Goal: Task Accomplishment & Management: Manage account settings

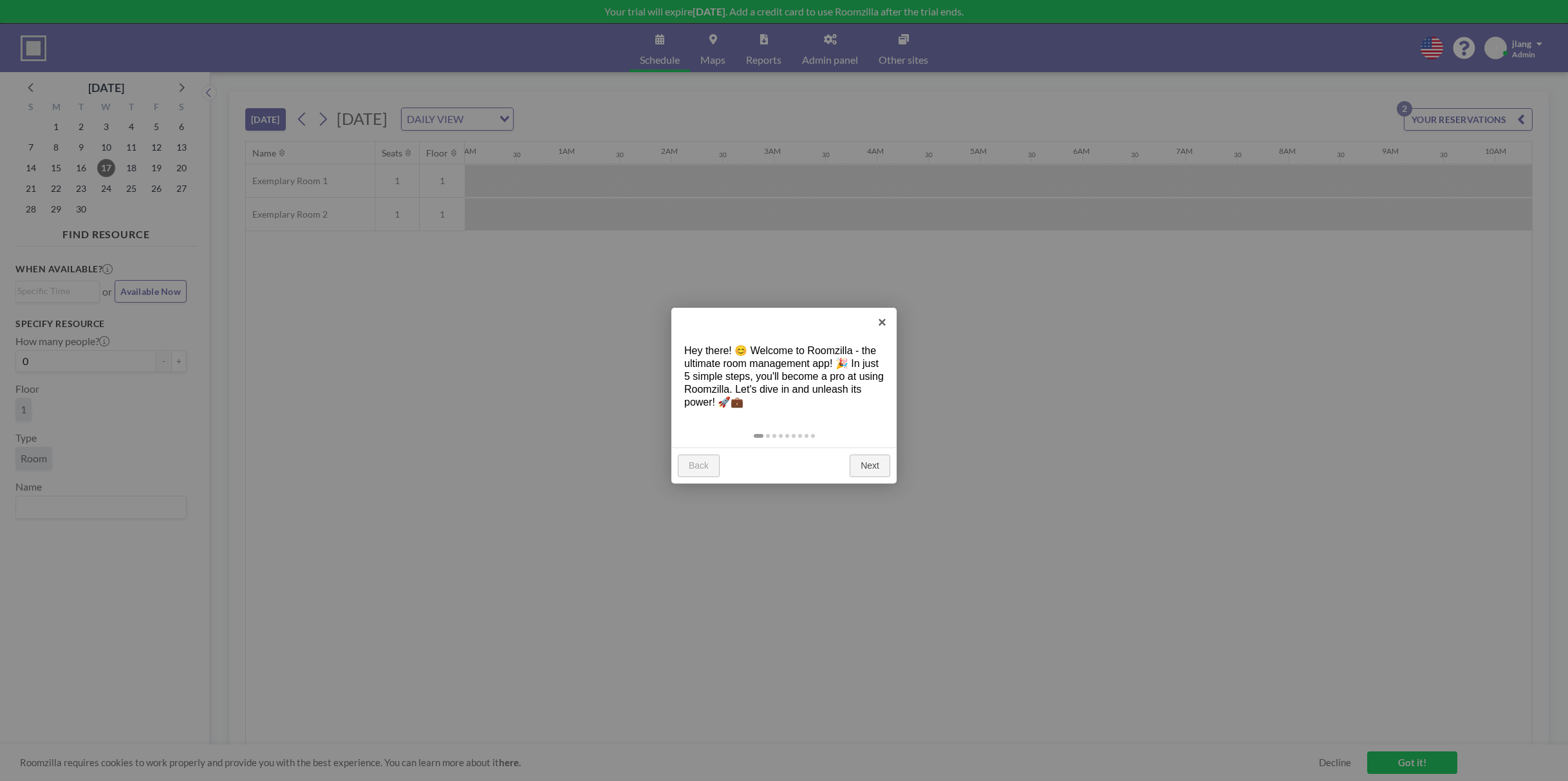
scroll to position [0, 1405]
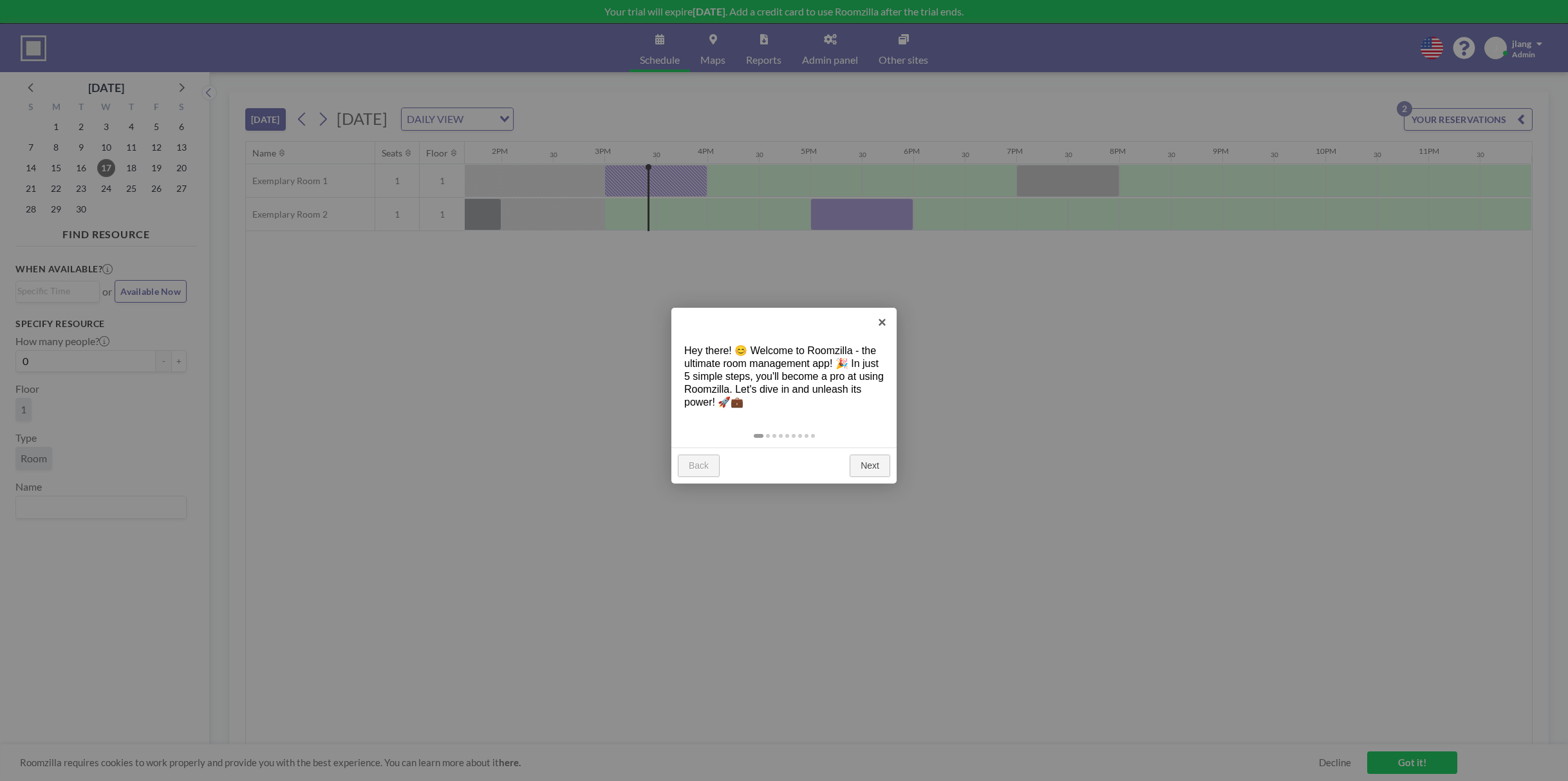
drag, startPoint x: 0, startPoint y: 0, endPoint x: 565, endPoint y: 368, distance: 674.3
click at [565, 368] on div at bounding box center [784, 390] width 1568 height 781
click at [867, 464] on link "Next" at bounding box center [869, 466] width 40 height 23
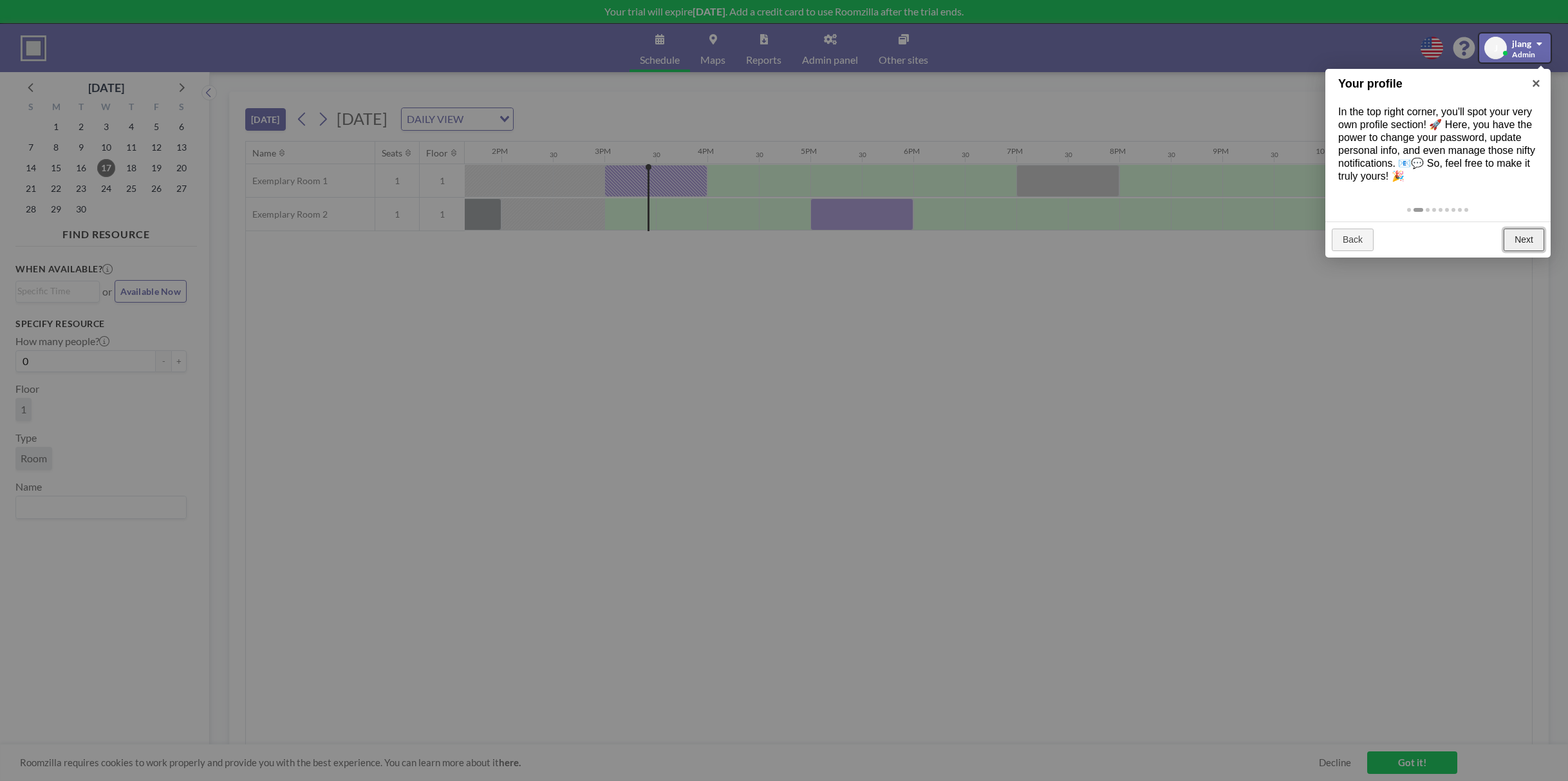
click at [1516, 251] on link "Next" at bounding box center [1523, 239] width 40 height 23
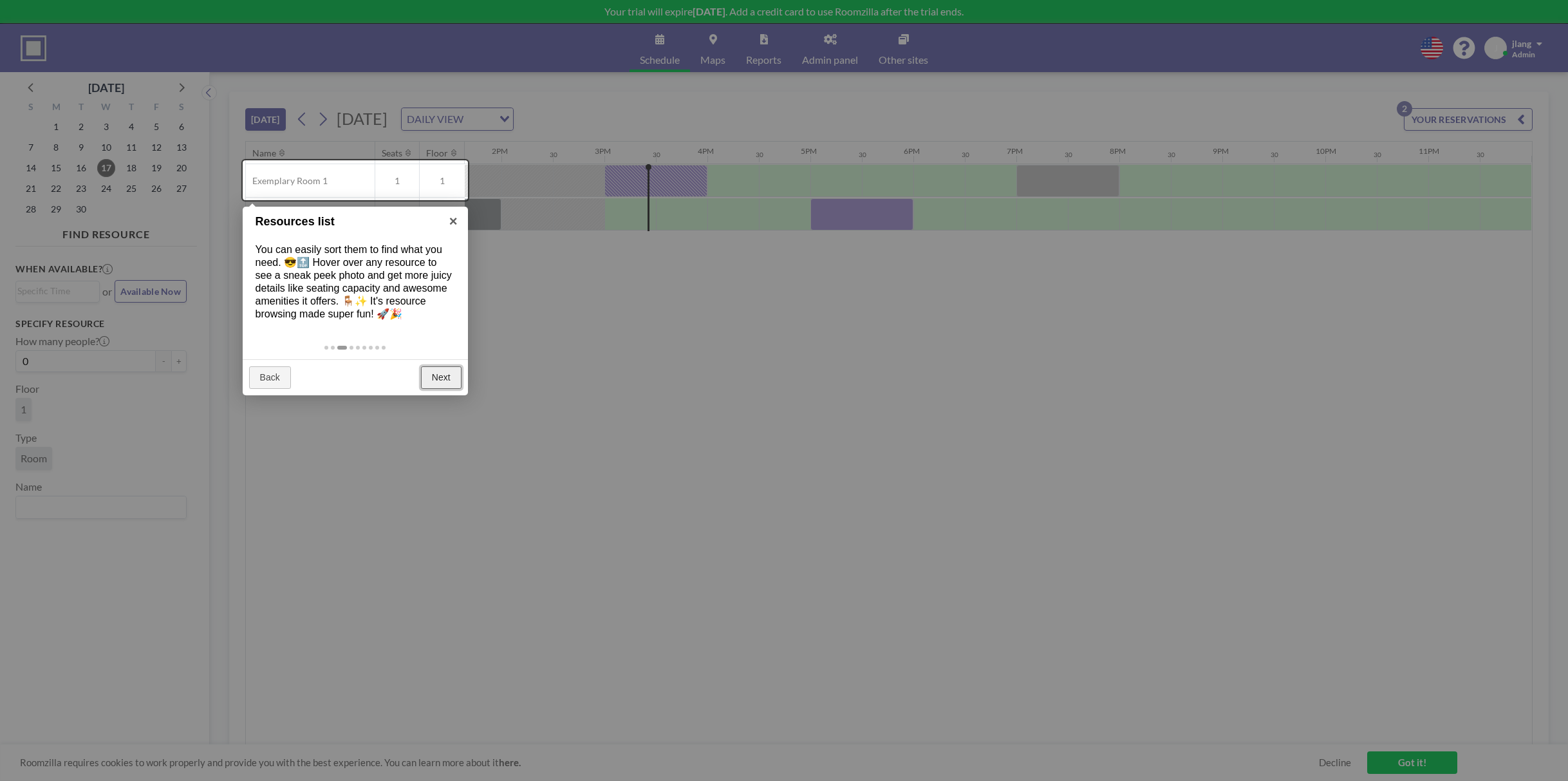
click at [437, 385] on link "Next" at bounding box center [441, 377] width 40 height 23
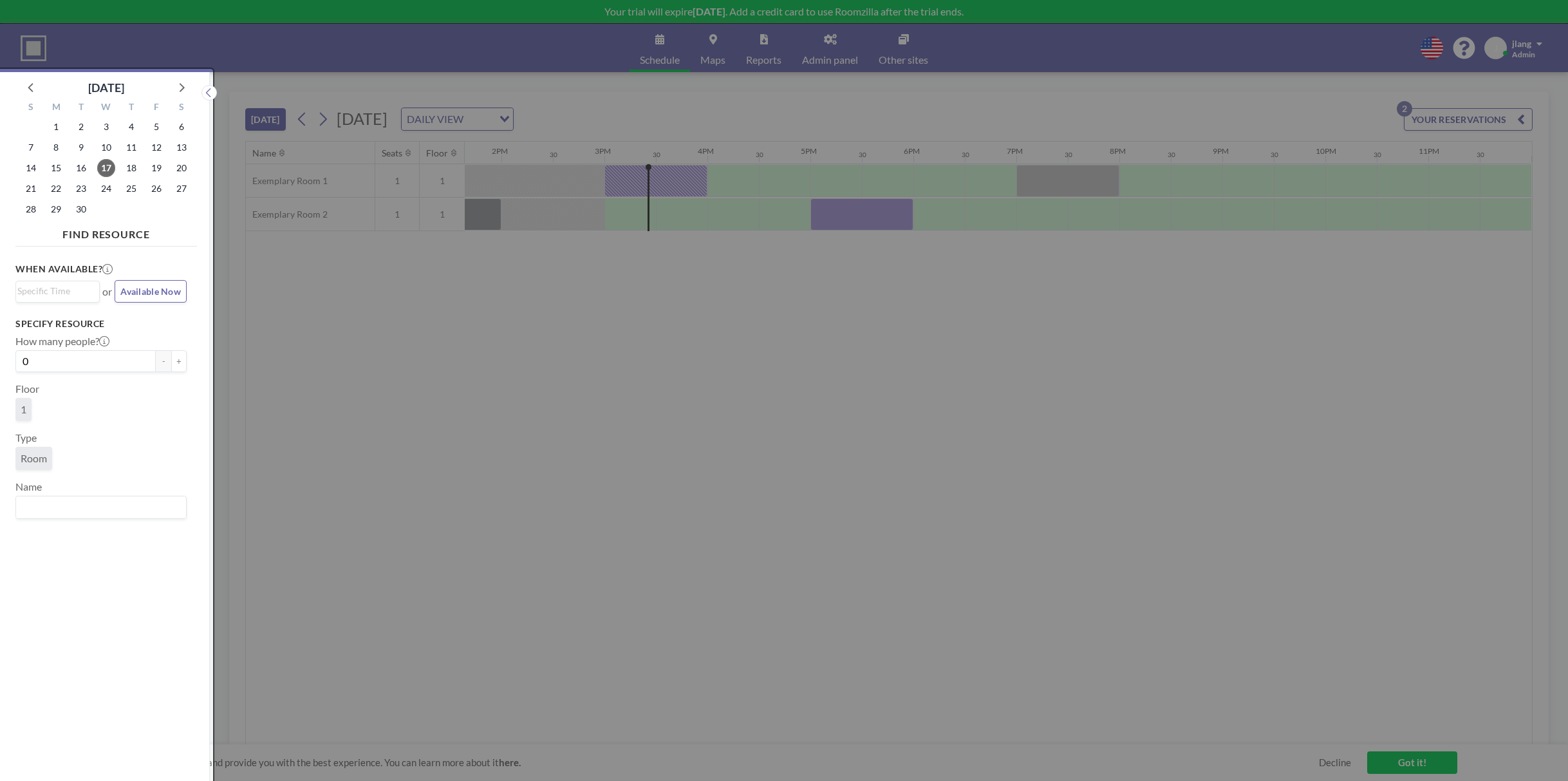
scroll to position [3, 0]
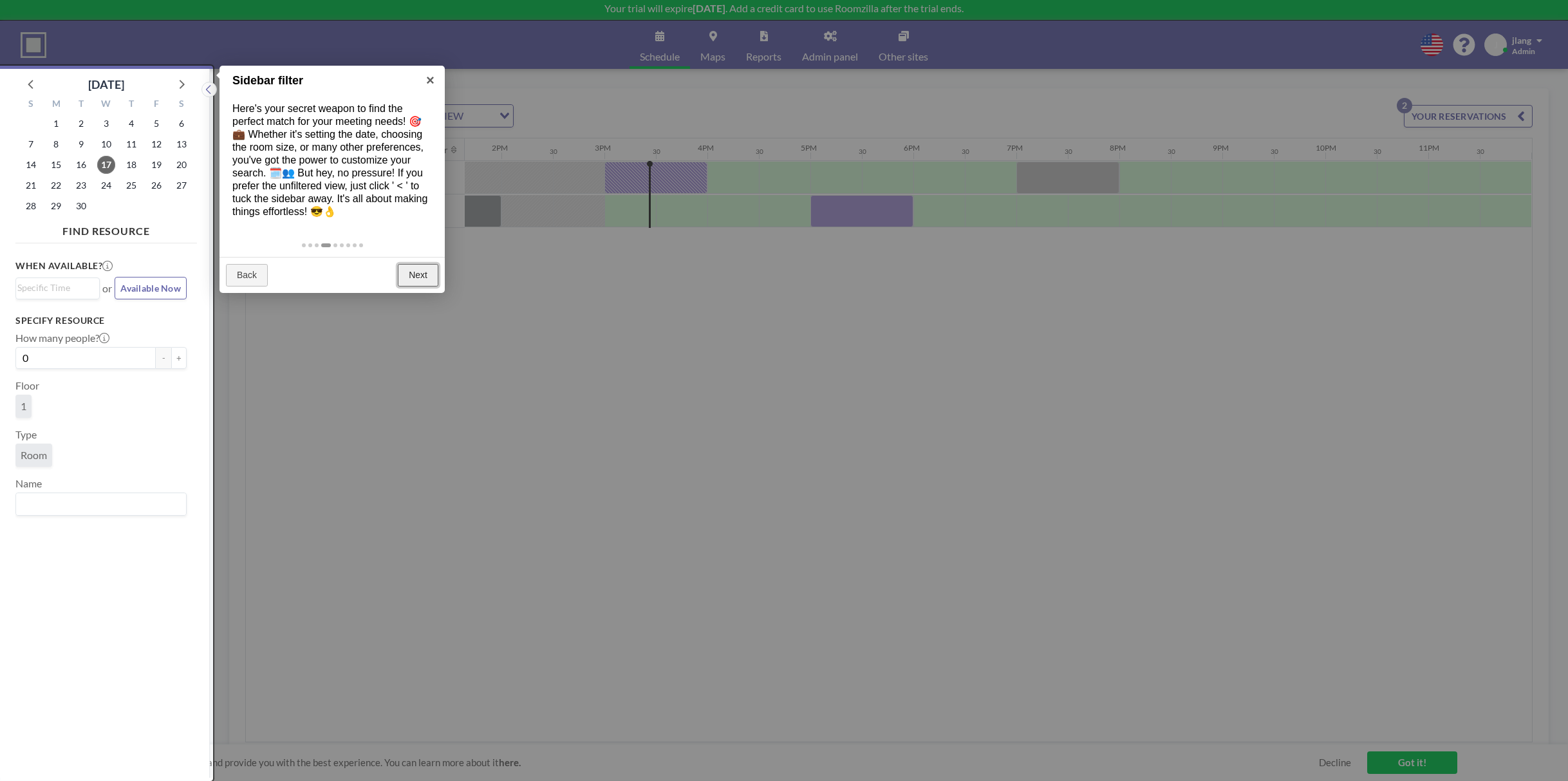
click at [425, 287] on link "Next" at bounding box center [418, 275] width 40 height 23
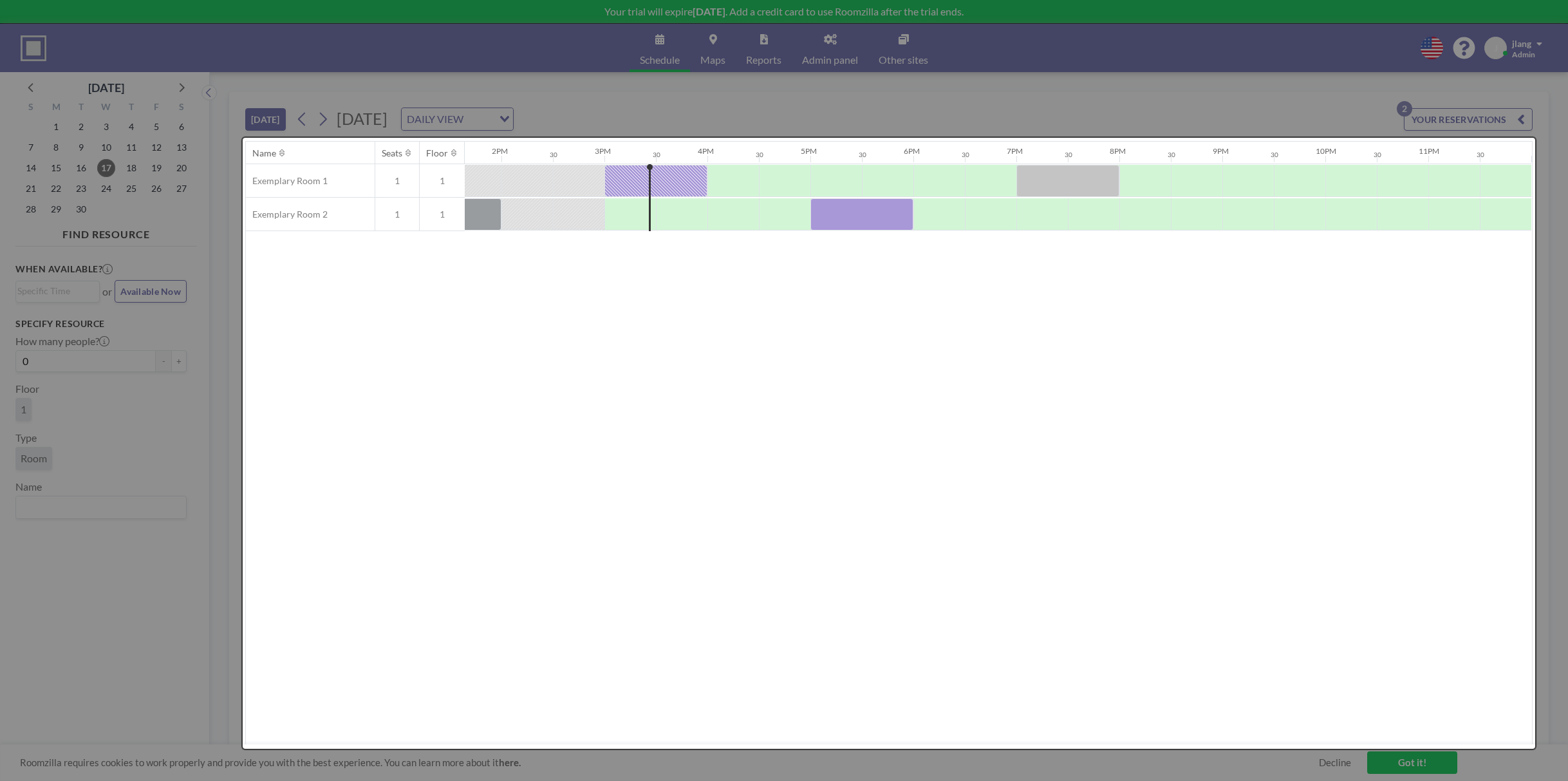
scroll to position [0, 0]
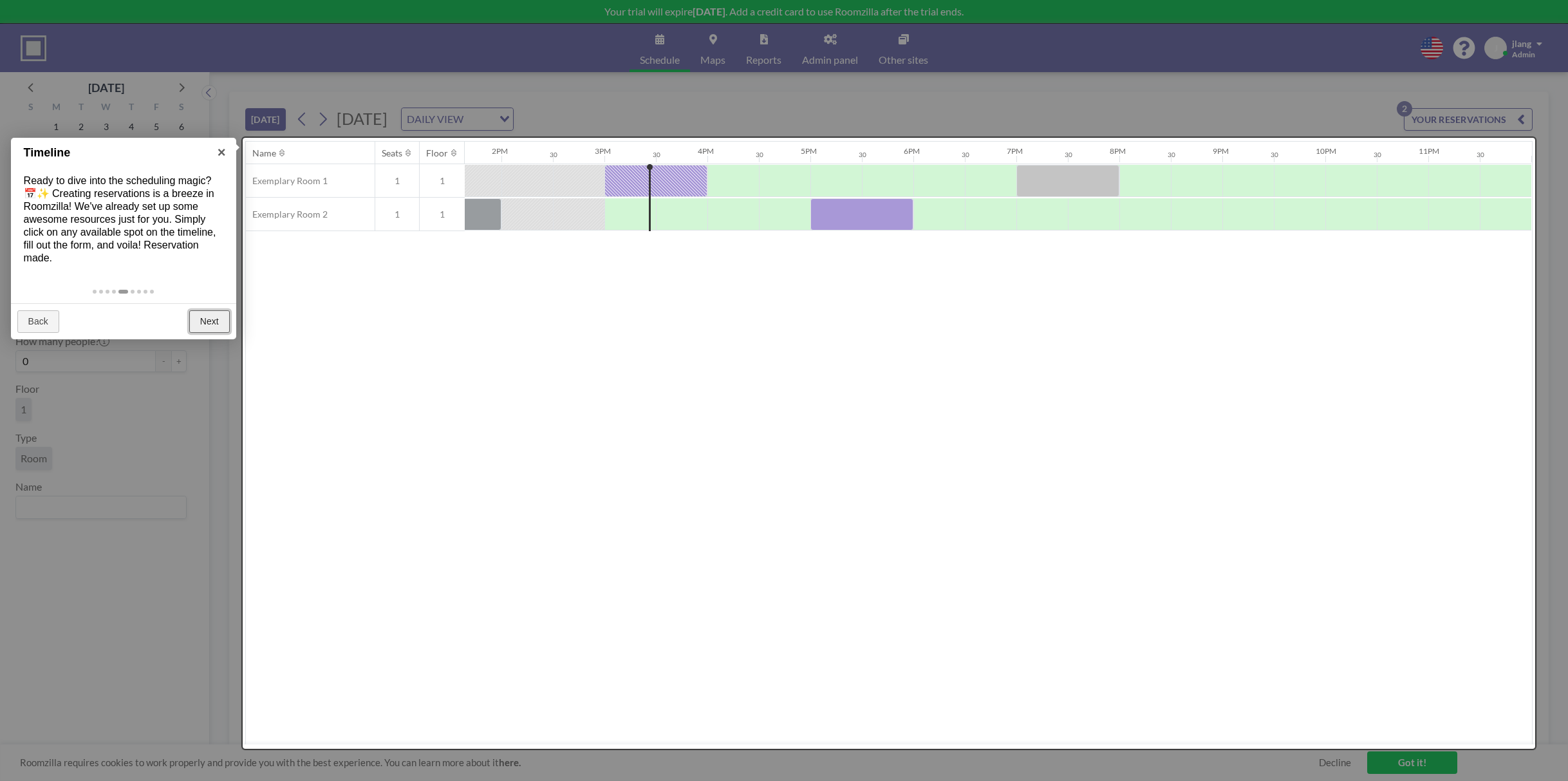
click at [200, 328] on link "Next" at bounding box center [209, 321] width 40 height 23
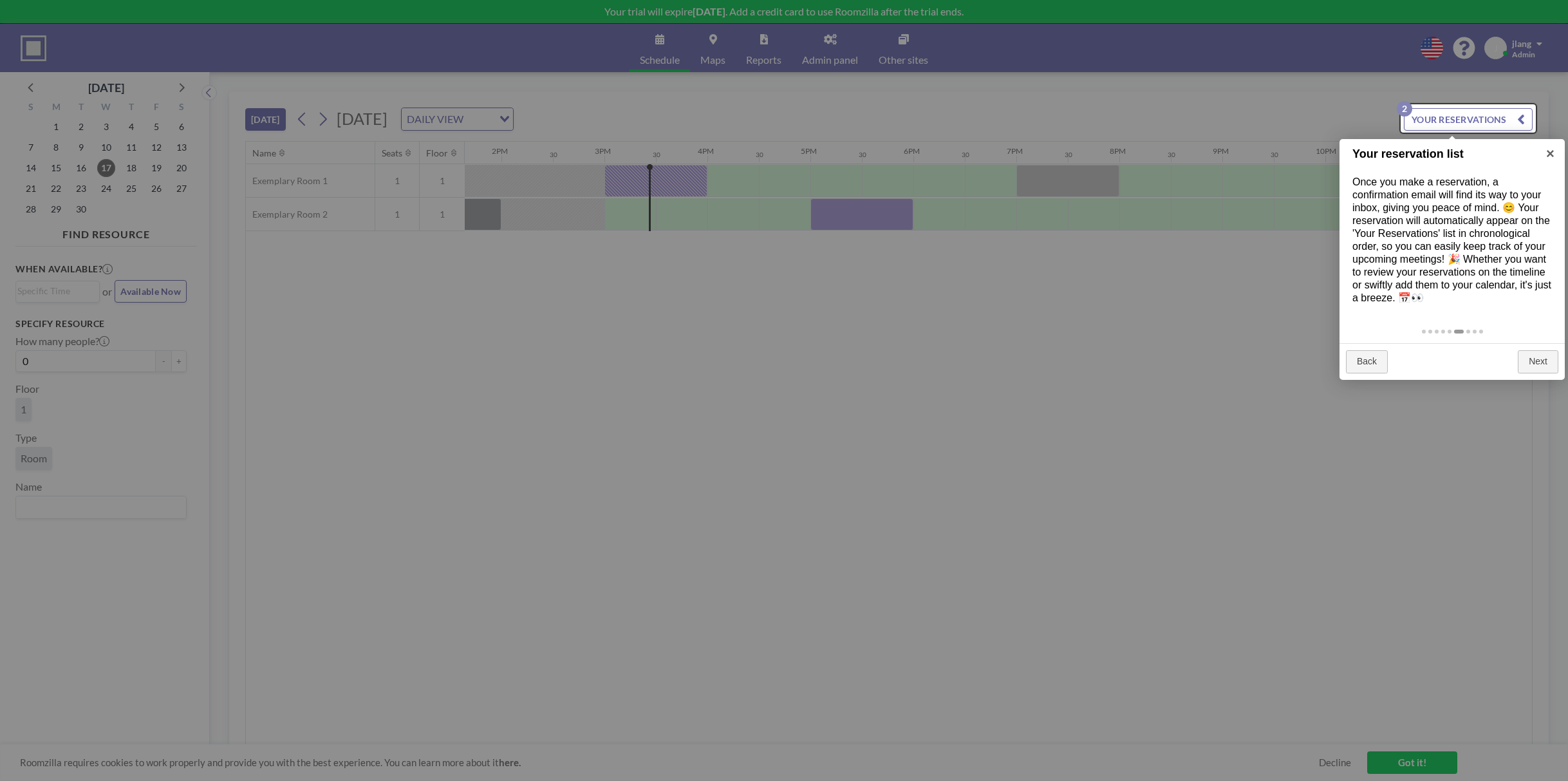
click at [1515, 373] on div "Back Next" at bounding box center [1451, 361] width 225 height 37
click at [1524, 373] on link "Next" at bounding box center [1538, 361] width 40 height 23
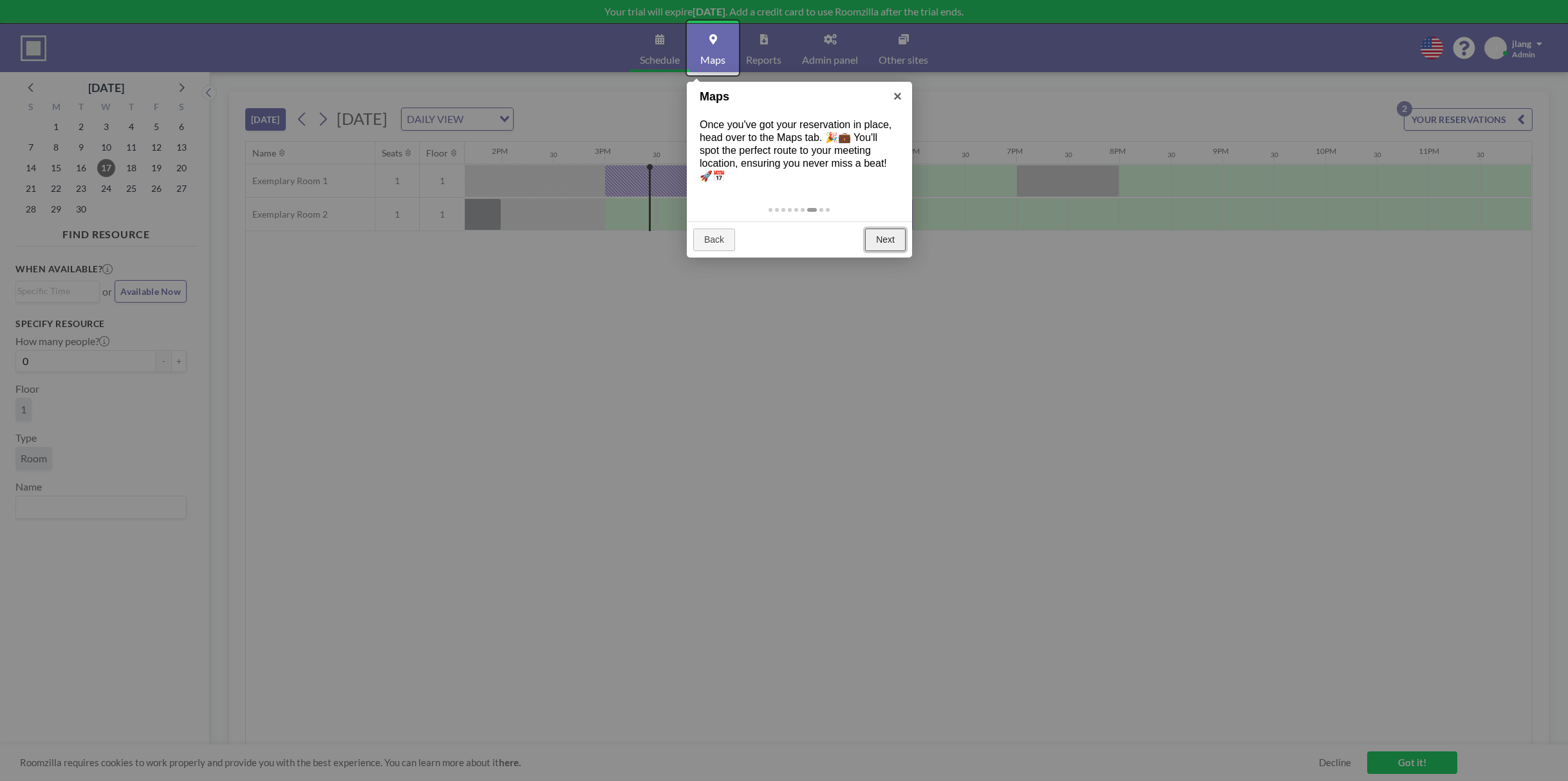
click at [881, 237] on link "Next" at bounding box center [885, 239] width 40 height 23
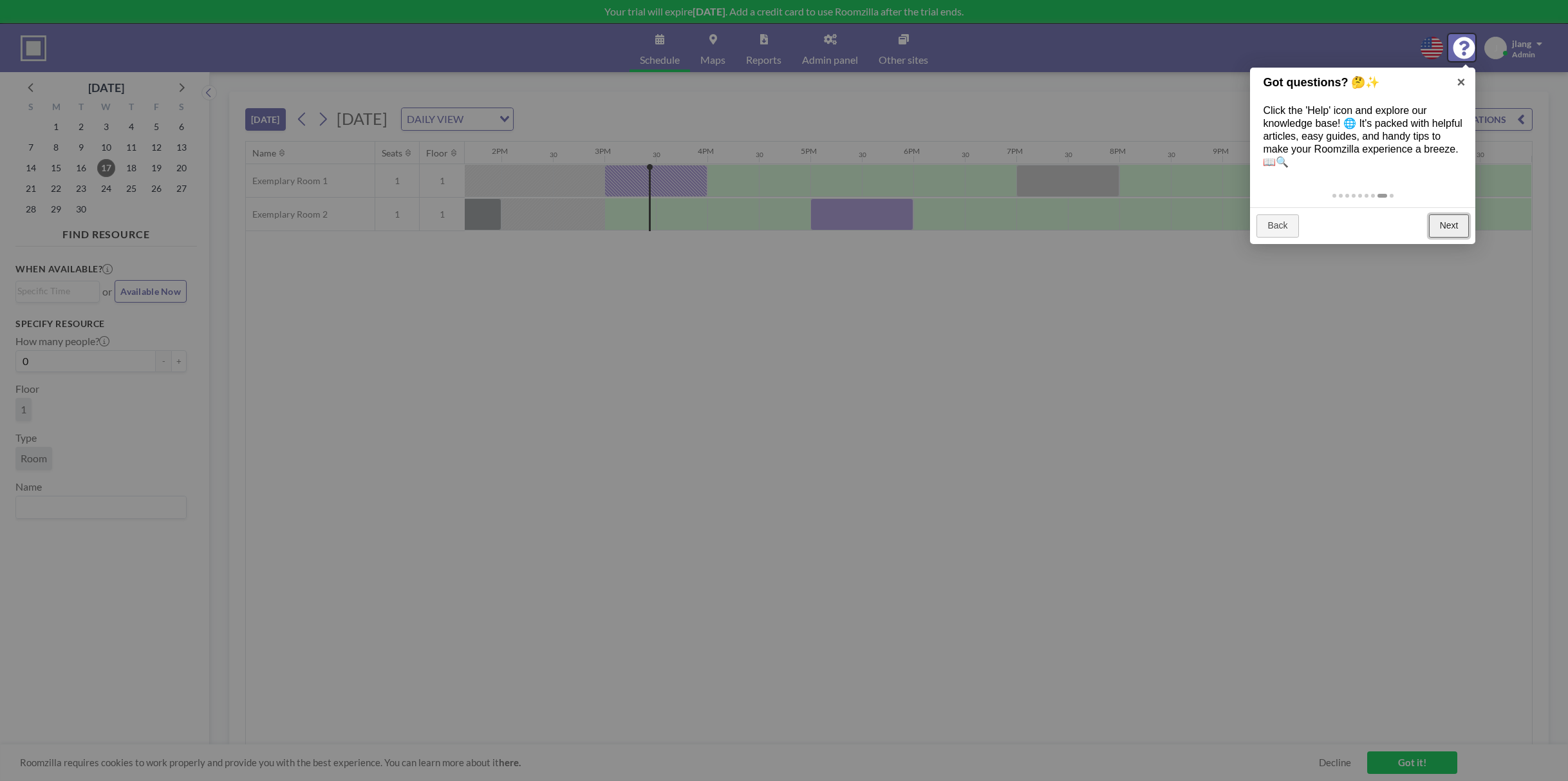
click at [1460, 226] on link "Next" at bounding box center [1449, 226] width 40 height 23
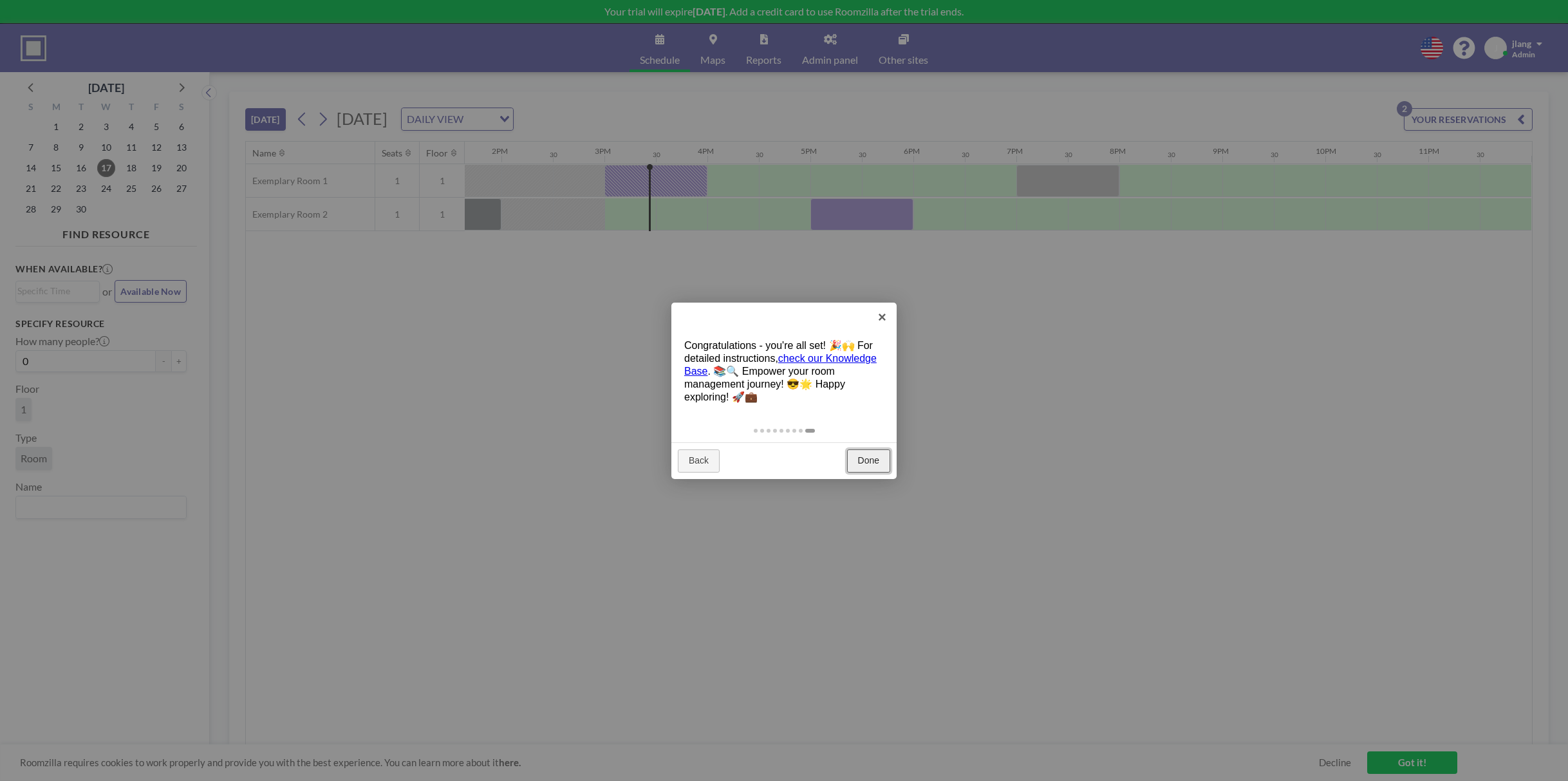
click at [873, 462] on link "Done" at bounding box center [868, 460] width 43 height 23
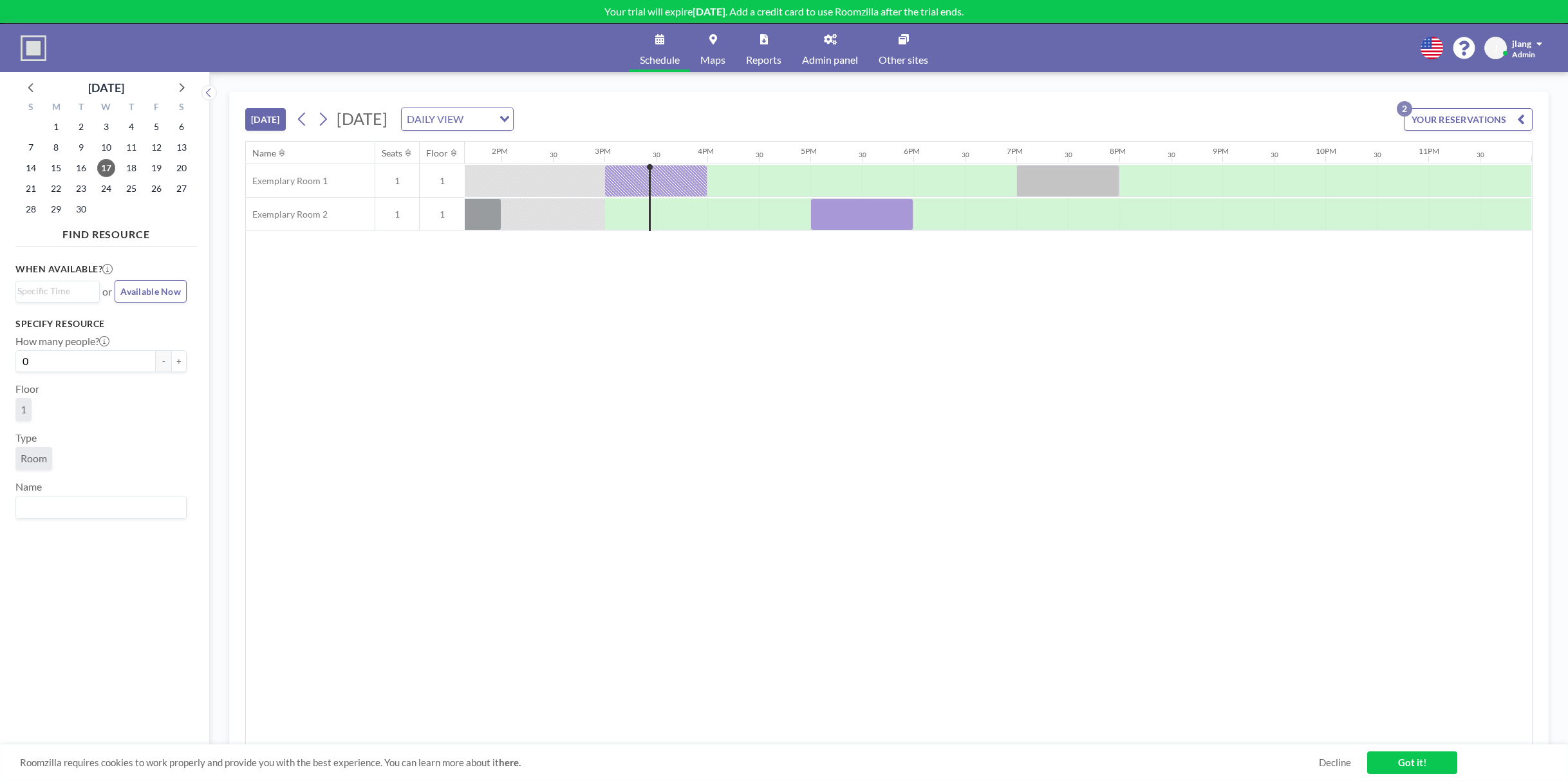
click at [1494, 46] on span "J" at bounding box center [1496, 48] width 4 height 12
click at [1493, 59] on span "Profile" at bounding box center [1503, 62] width 27 height 13
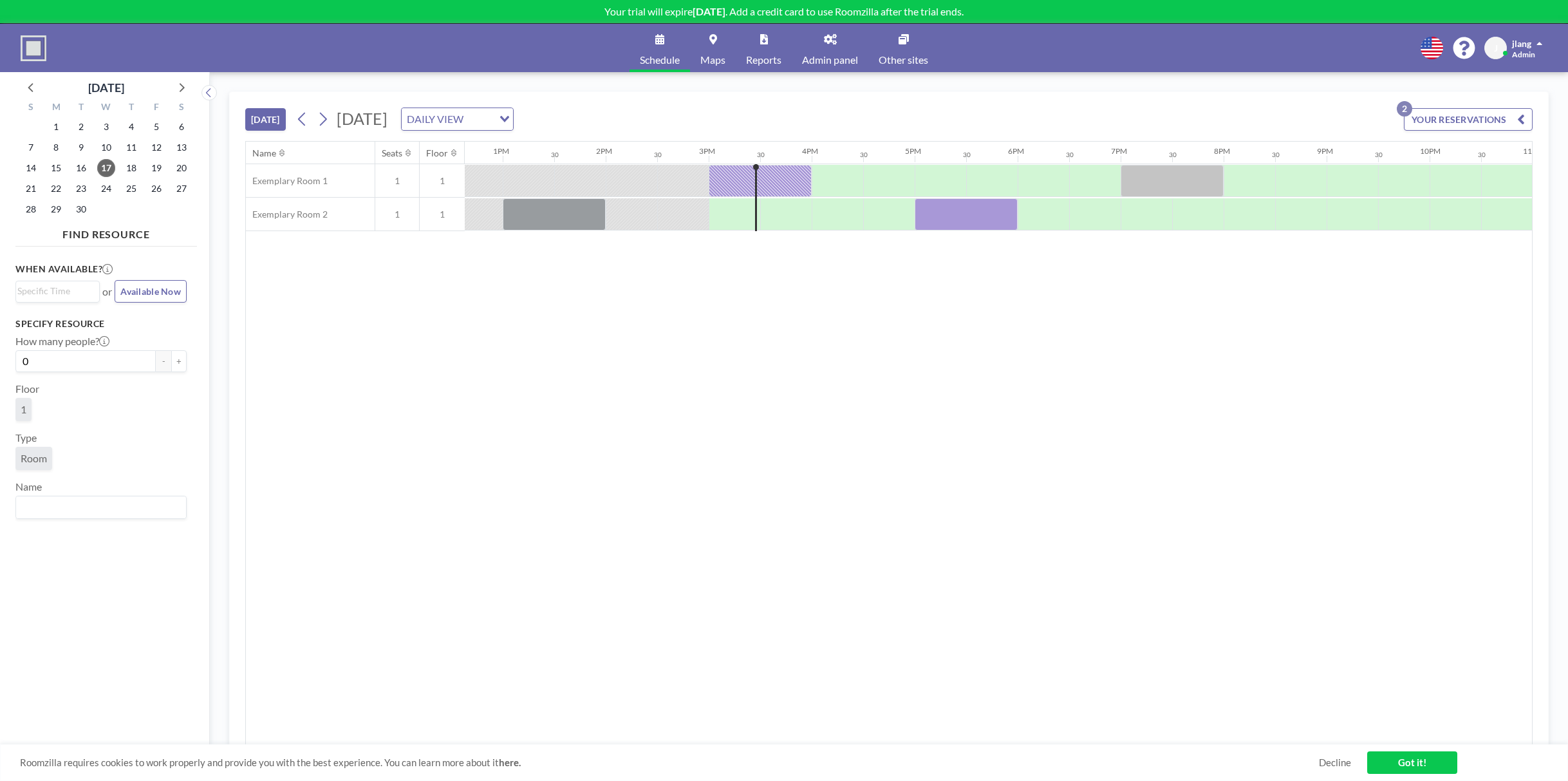
scroll to position [0, 1405]
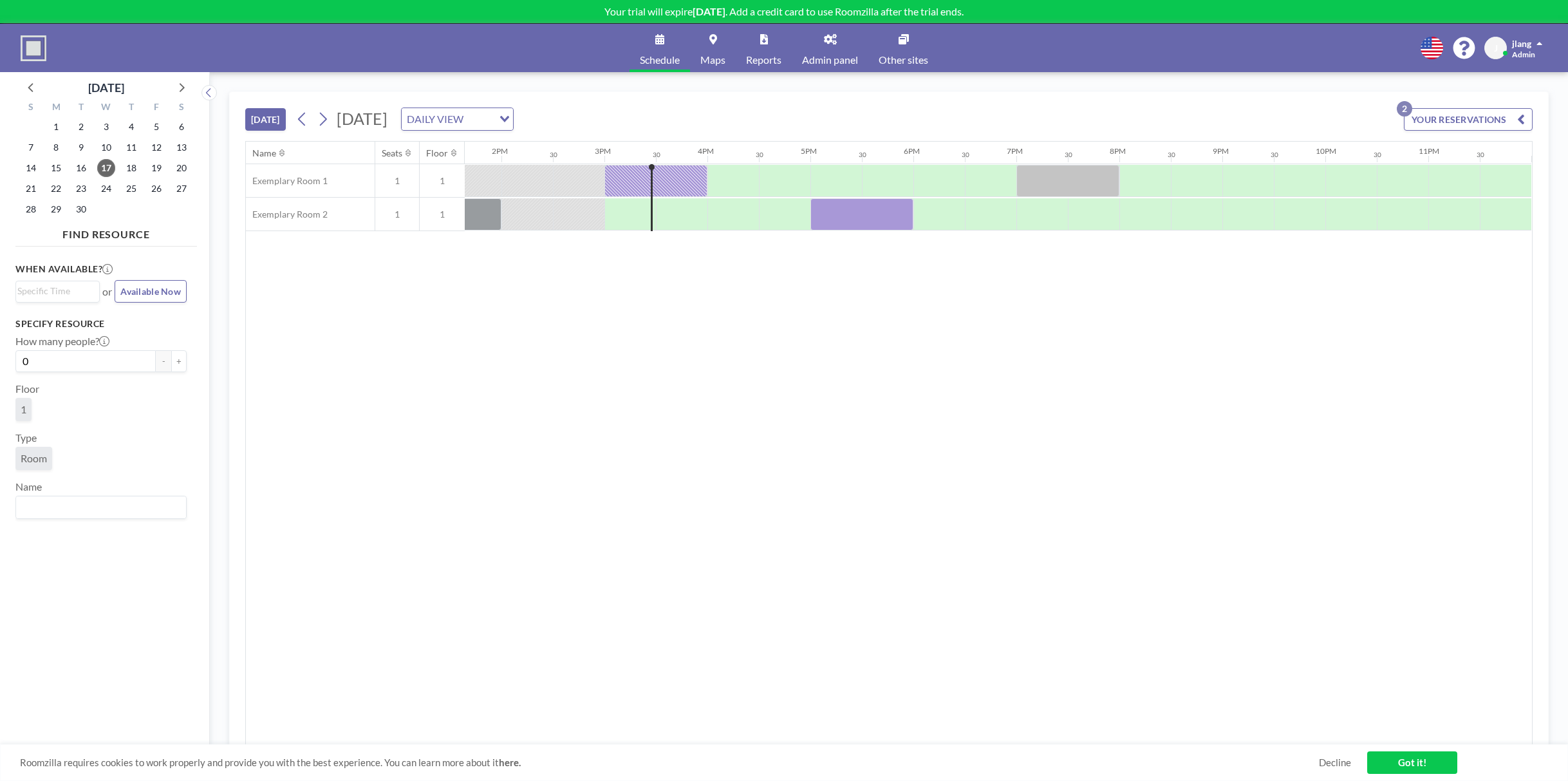
click at [14, 170] on aside "September 2025 S M T W T F S 31 1 2 3 4 5 6 7 8 9 10 11 12 13 14 15 16 17 18 19…" at bounding box center [100, 426] width 199 height 708
click at [28, 170] on span "14" at bounding box center [30, 168] width 18 height 18
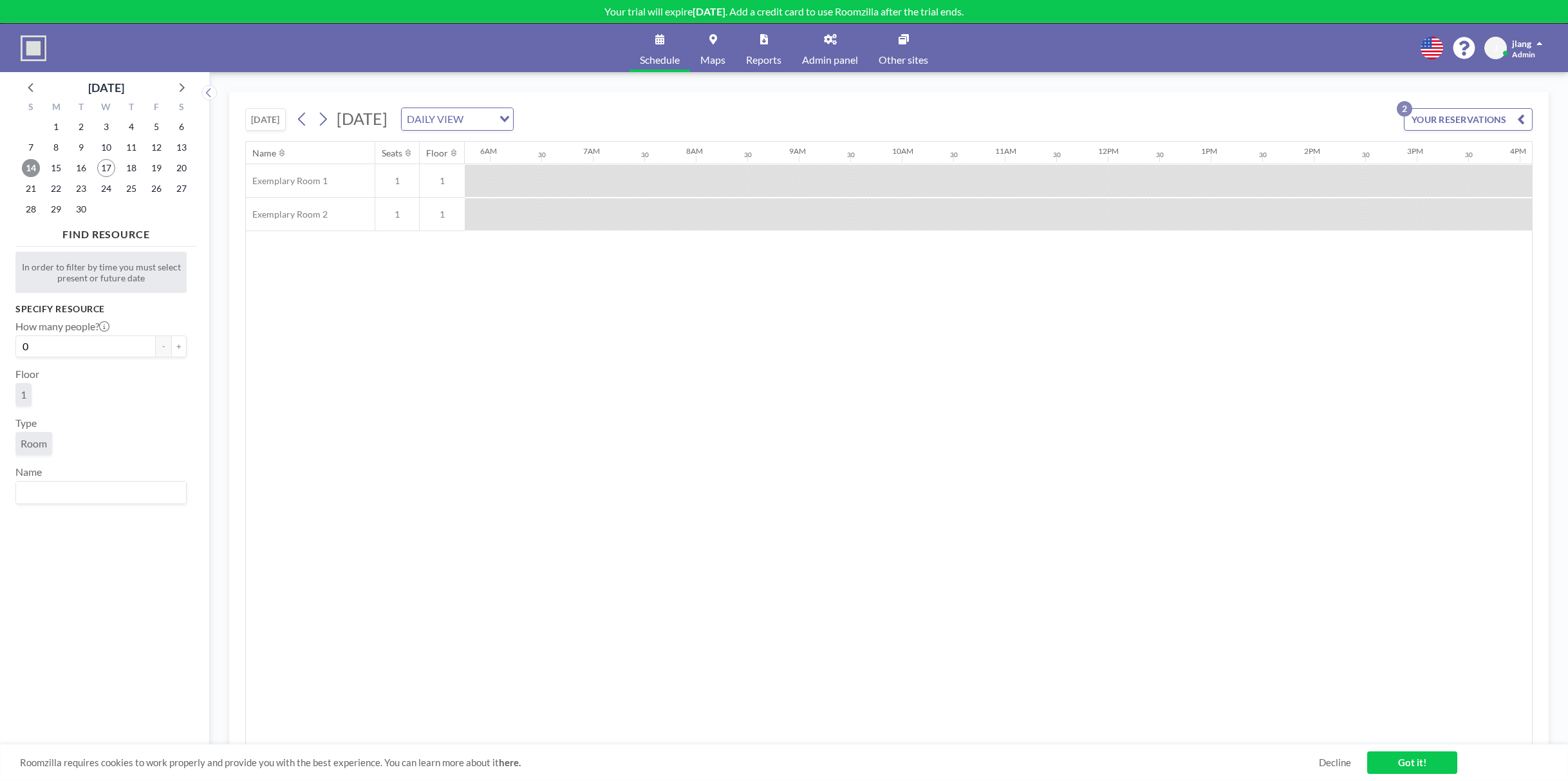
scroll to position [0, 772]
click at [491, 111] on input "Search for option" at bounding box center [479, 119] width 24 height 16
click at [596, 159] on li "WEEKLY VIEW" at bounding box center [608, 160] width 110 height 18
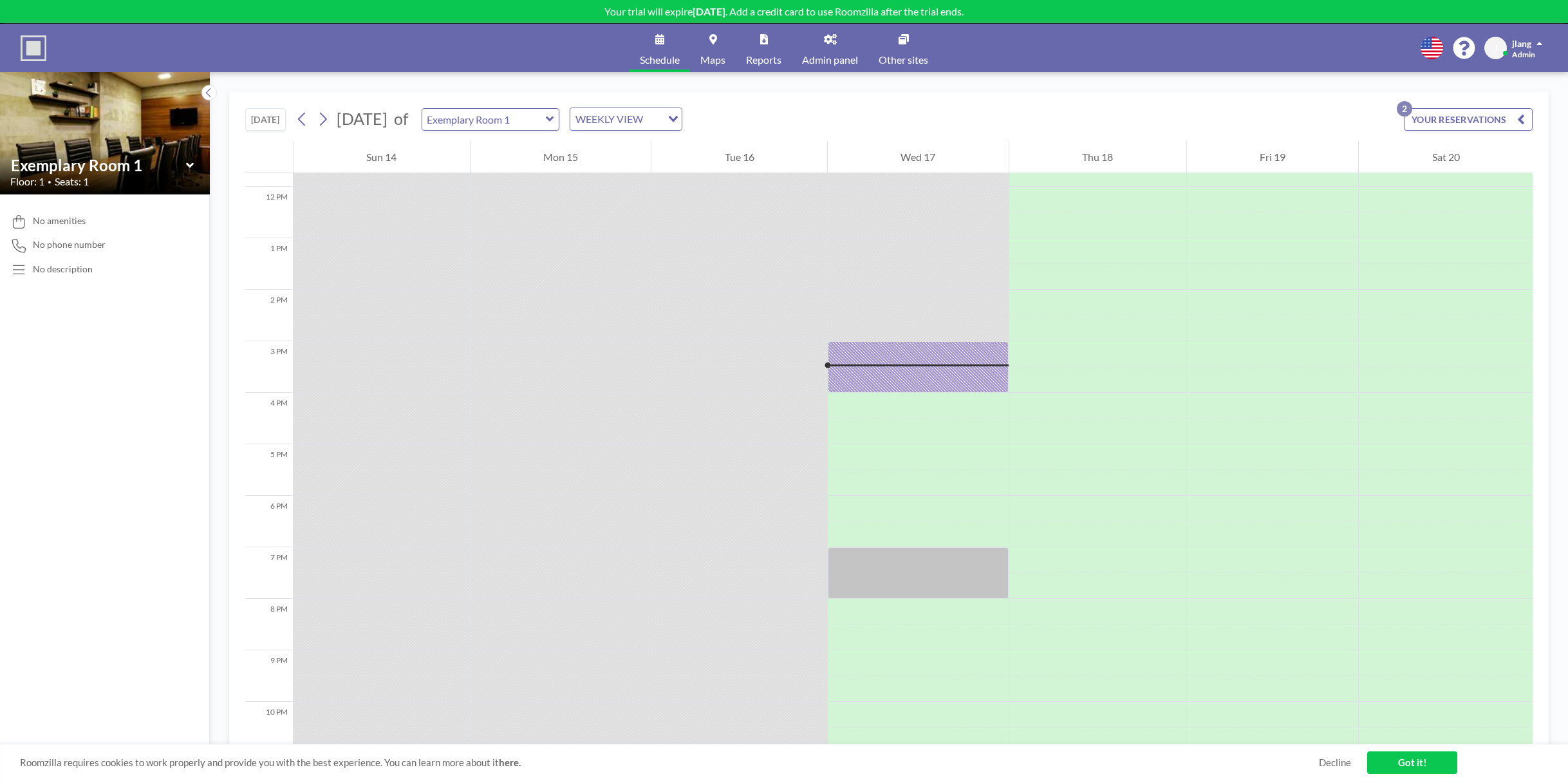
scroll to position [604, 0]
click at [208, 92] on icon at bounding box center [208, 93] width 9 height 13
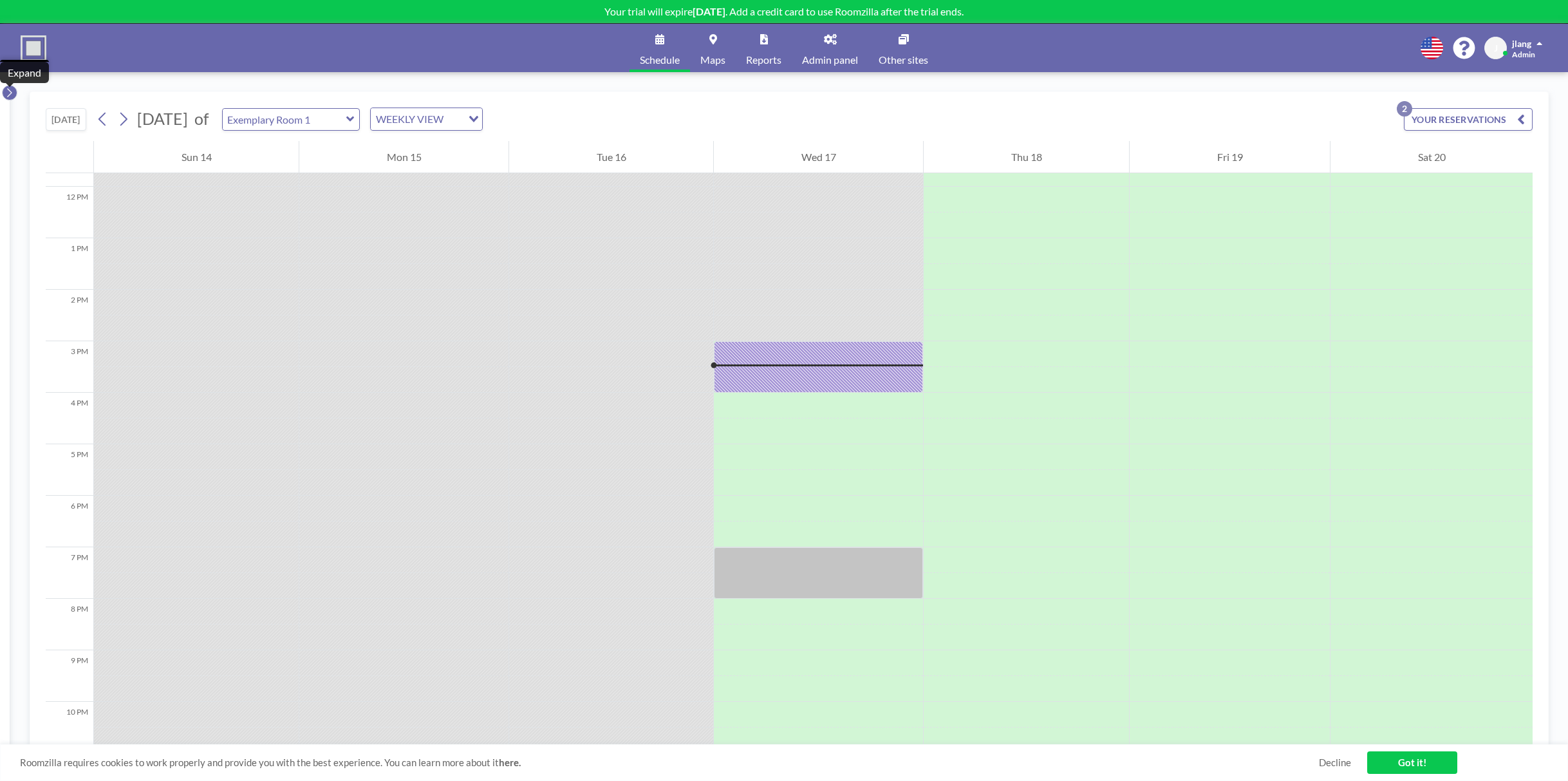
click at [8, 96] on icon at bounding box center [9, 93] width 9 height 13
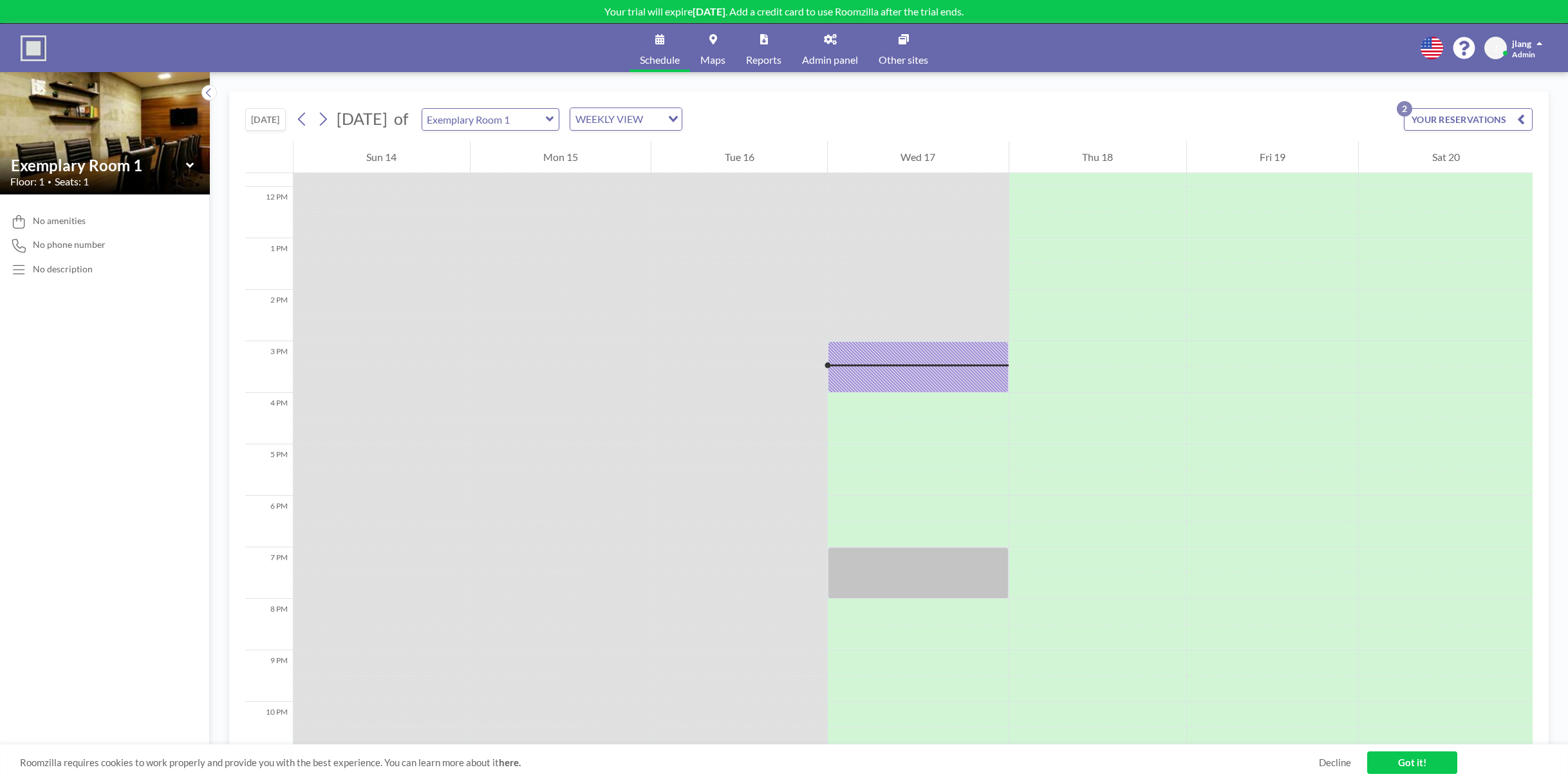
click at [190, 169] on icon at bounding box center [190, 166] width 9 height 13
type input "Exemplary Room 2"
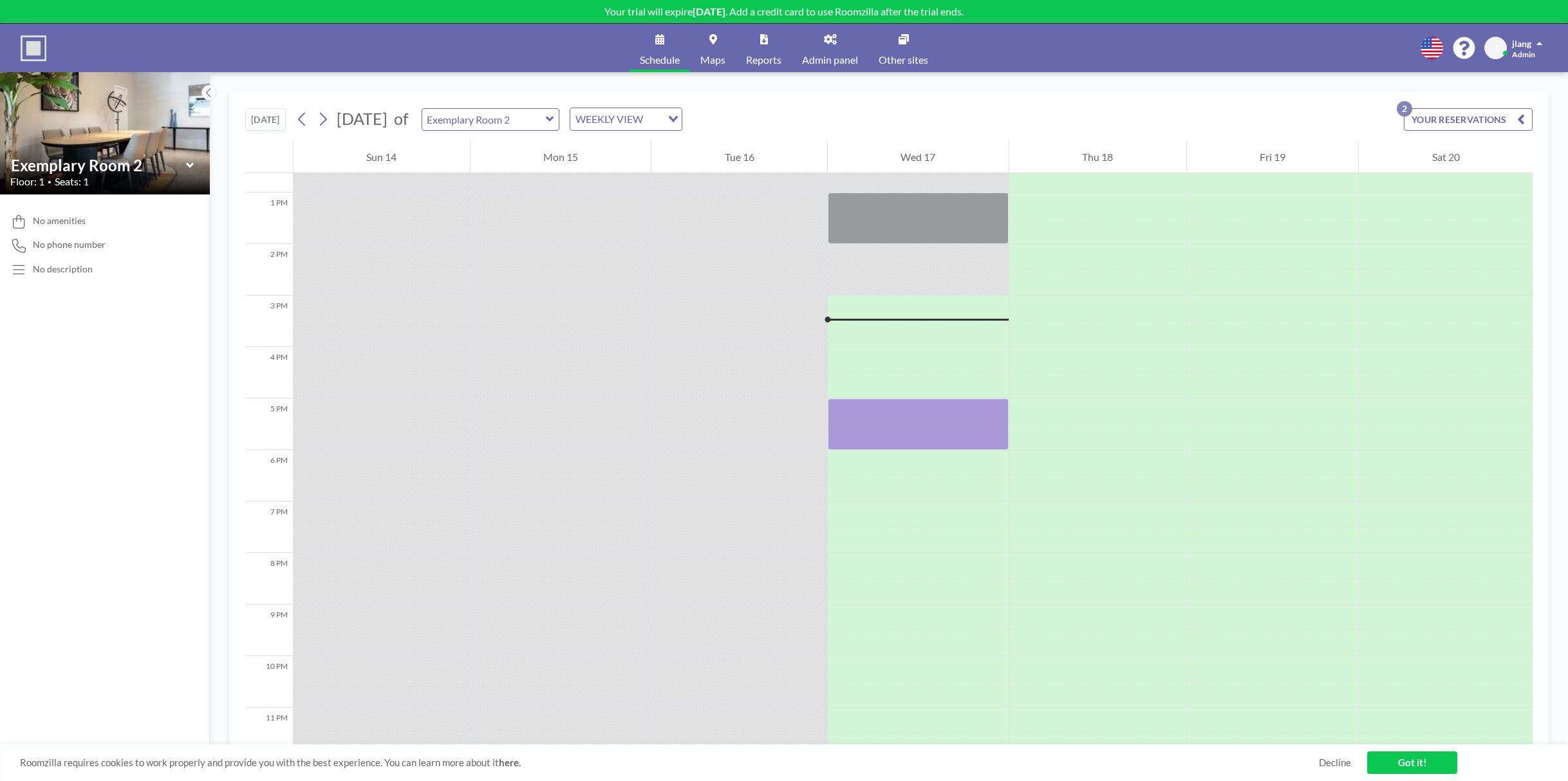
scroll to position [669, 0]
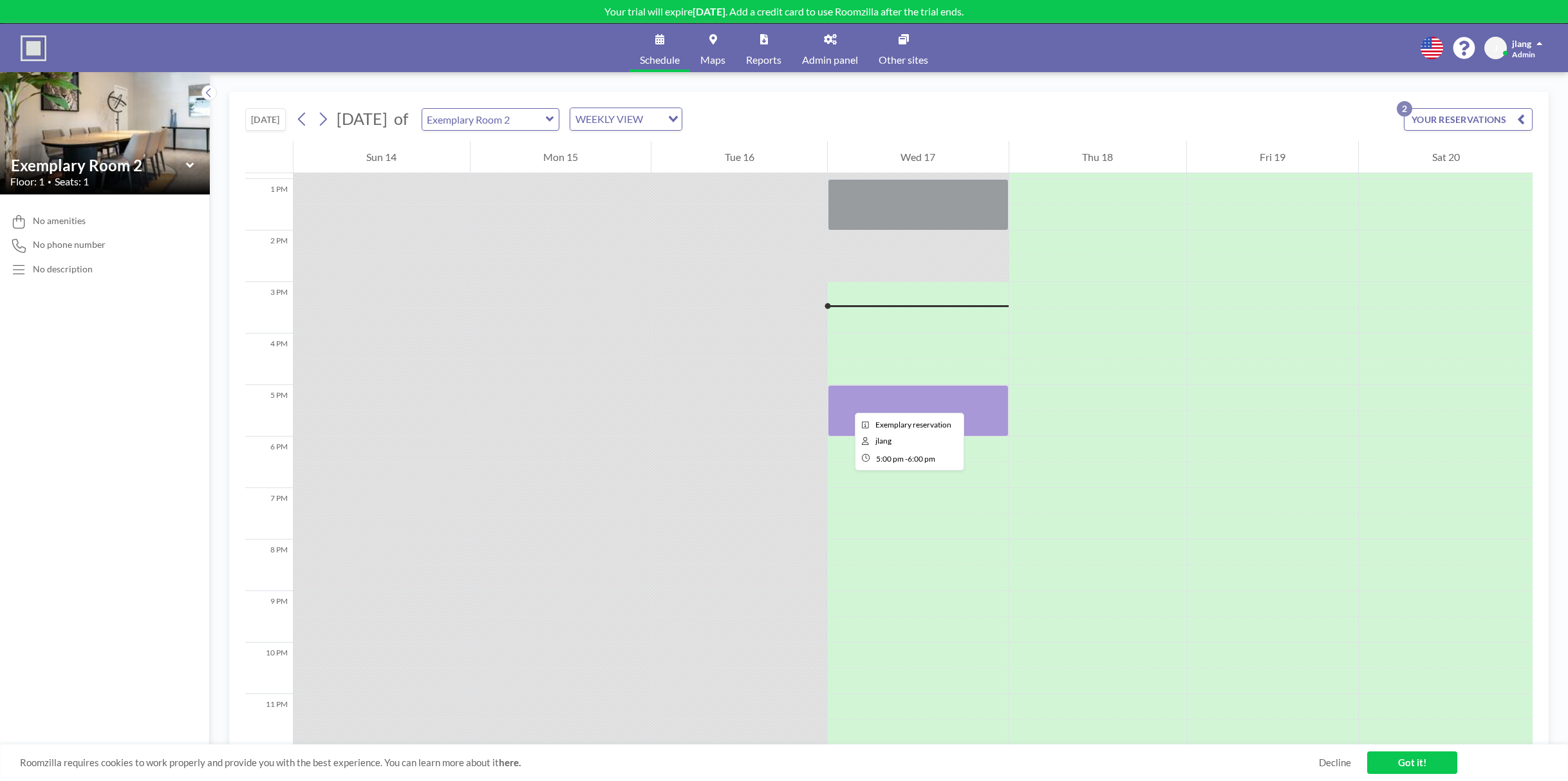
click at [844, 401] on div at bounding box center [918, 410] width 181 height 51
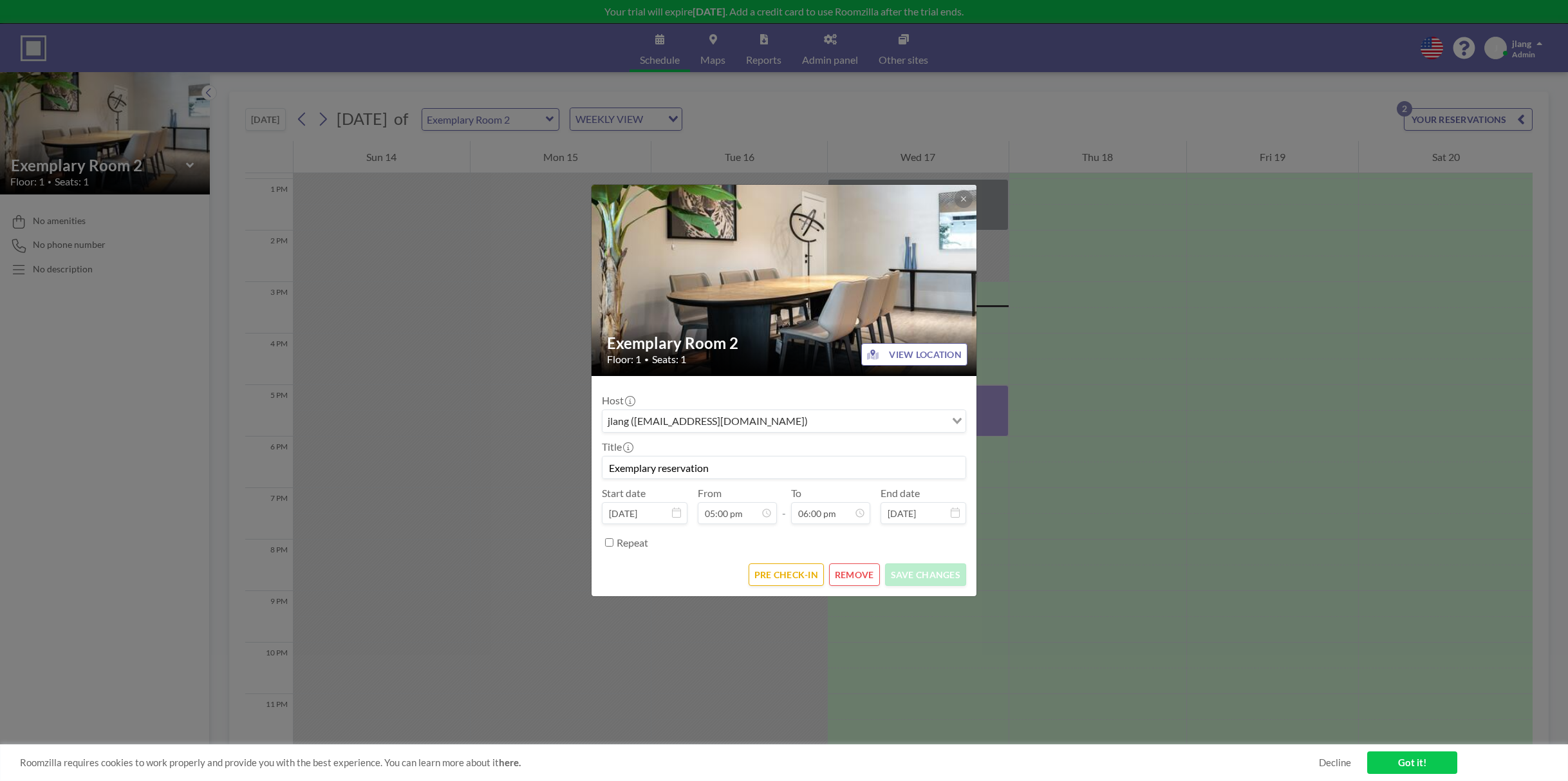
scroll to position [825, 0]
click at [852, 577] on button "REMOVE" at bounding box center [854, 575] width 51 height 22
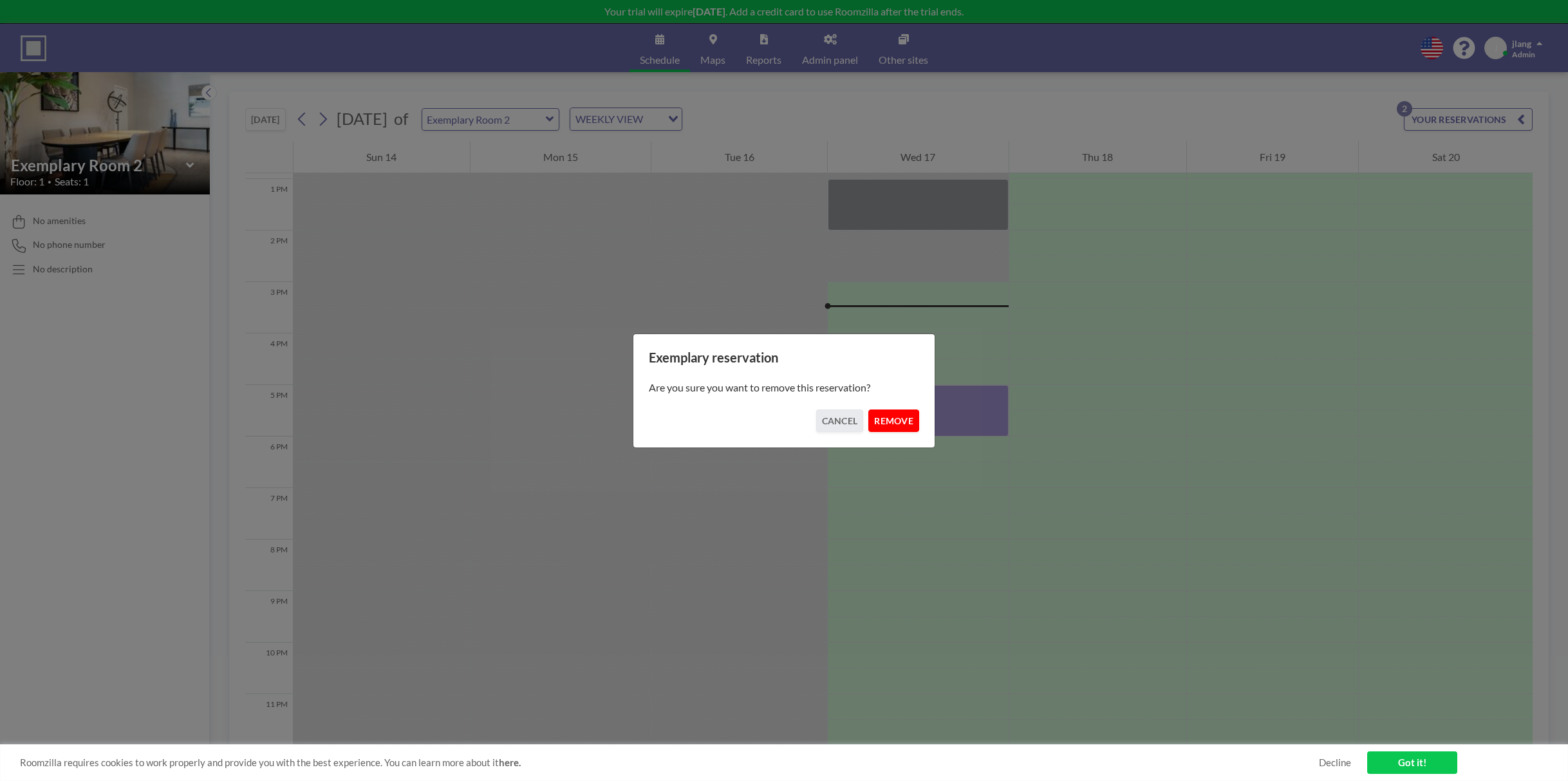
click at [893, 416] on button "REMOVE" at bounding box center [893, 421] width 51 height 22
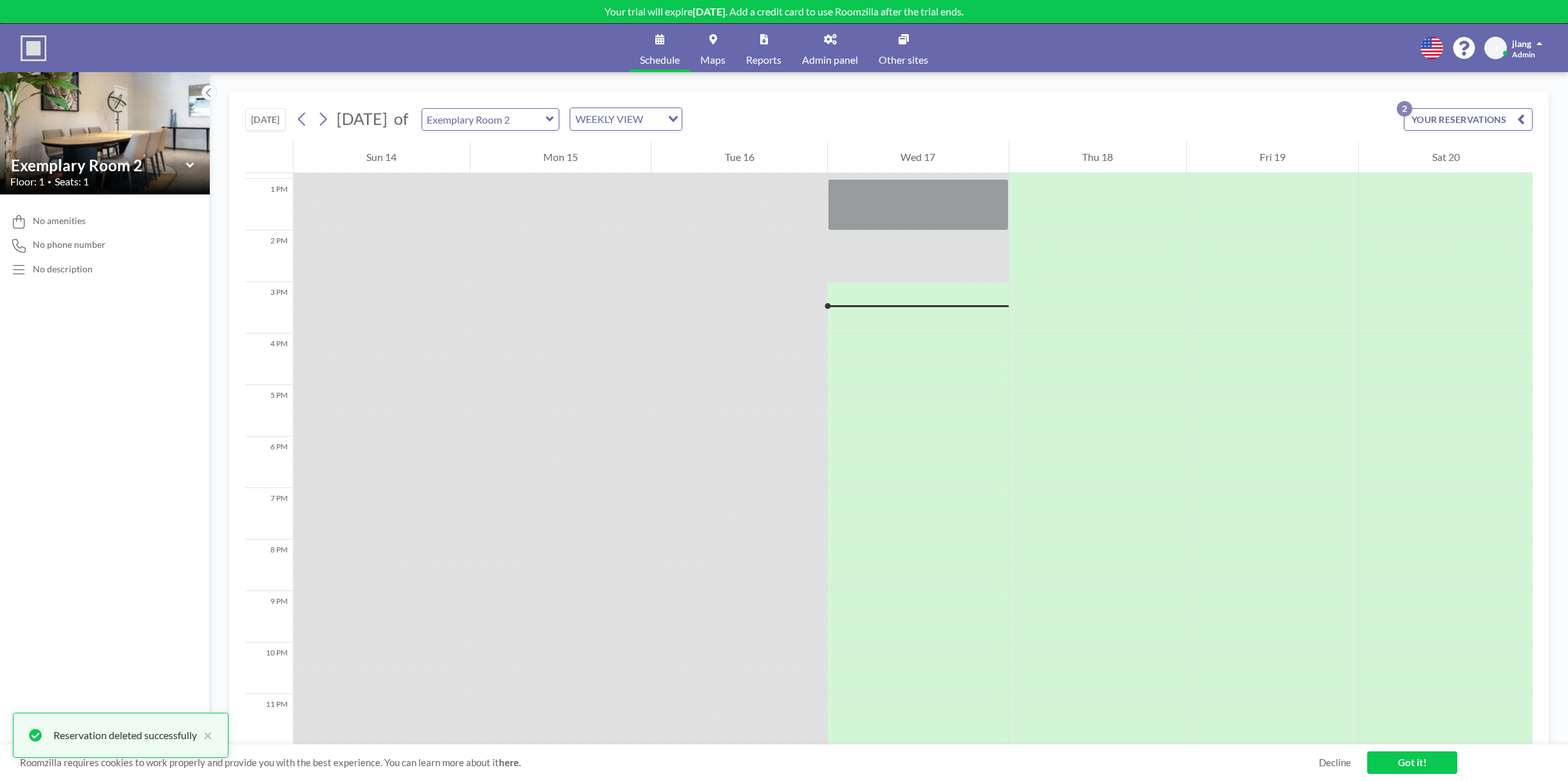
click at [189, 164] on icon at bounding box center [190, 166] width 9 height 13
type input "Exemplary Room 1"
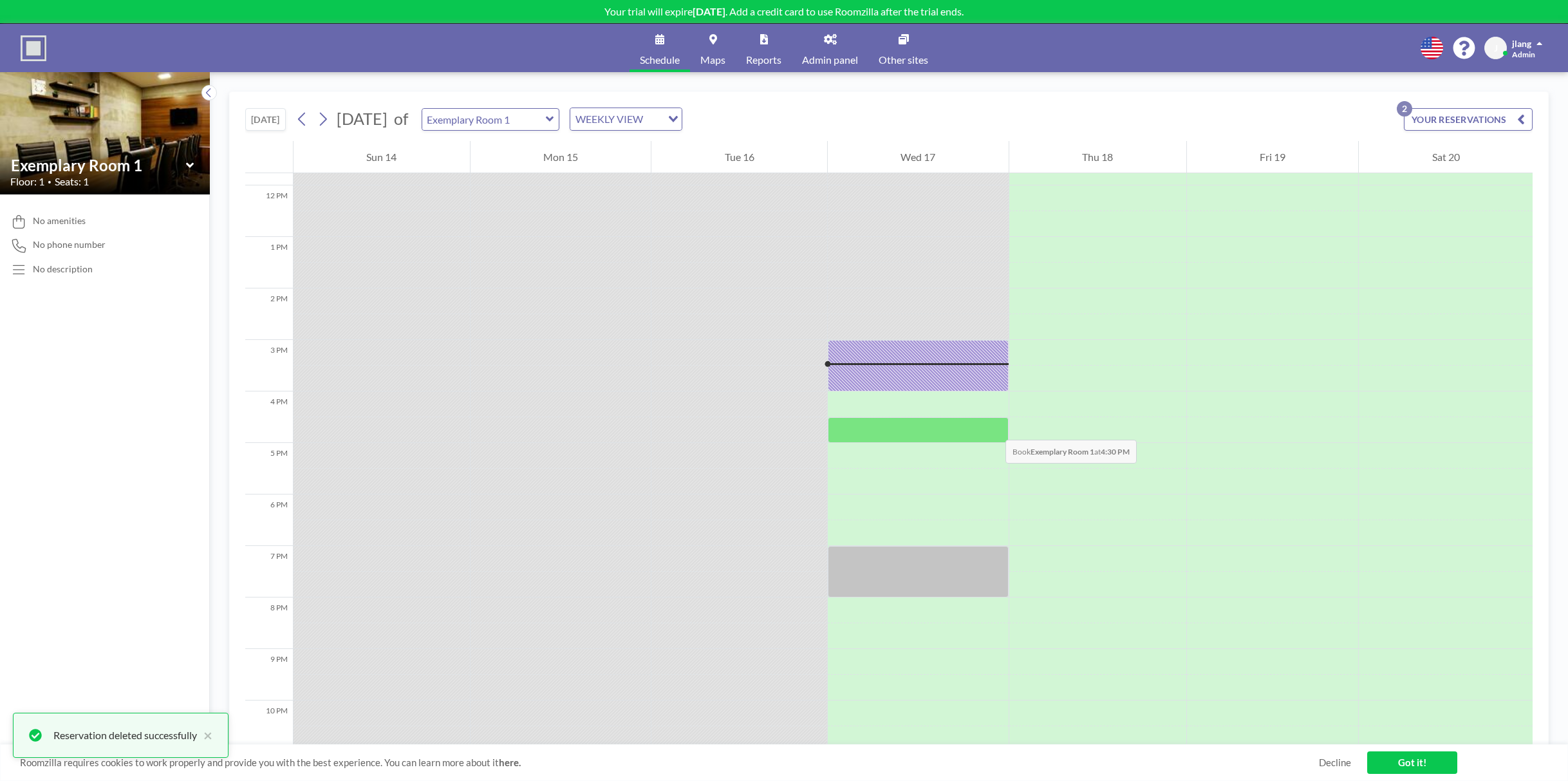
scroll to position [669, 0]
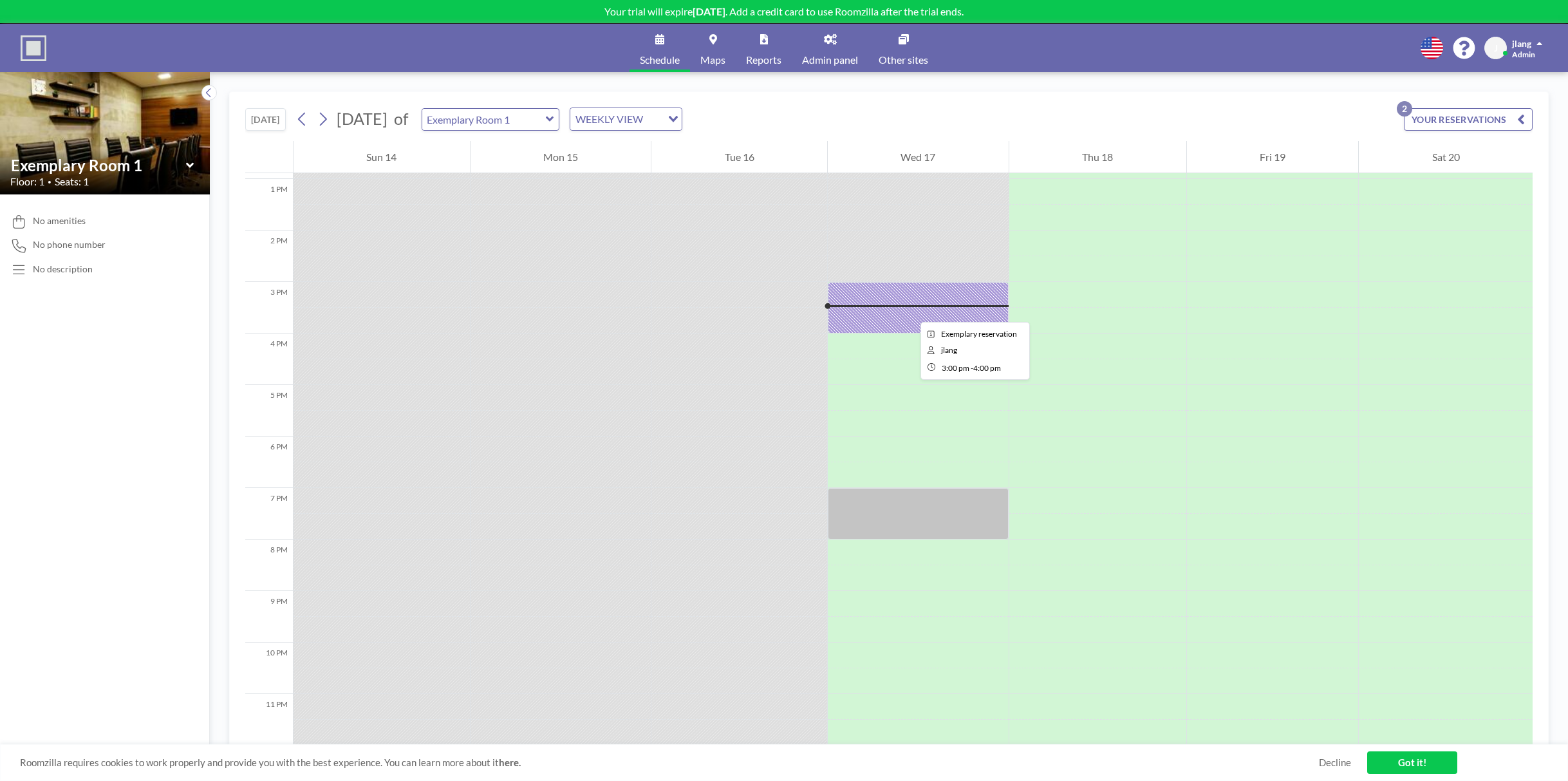
click at [910, 310] on div at bounding box center [918, 307] width 181 height 51
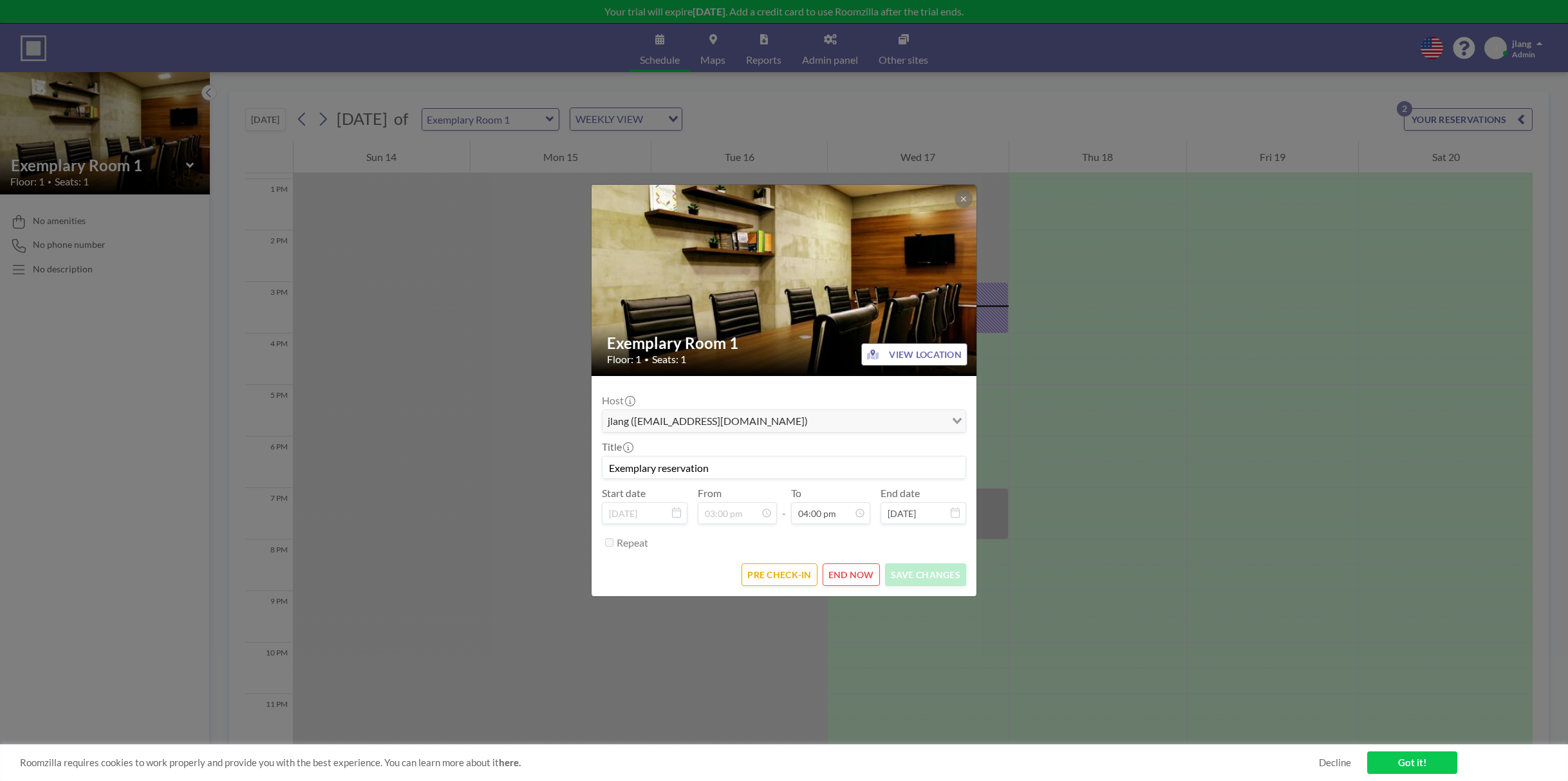
click at [866, 575] on button "END NOW" at bounding box center [851, 575] width 57 height 22
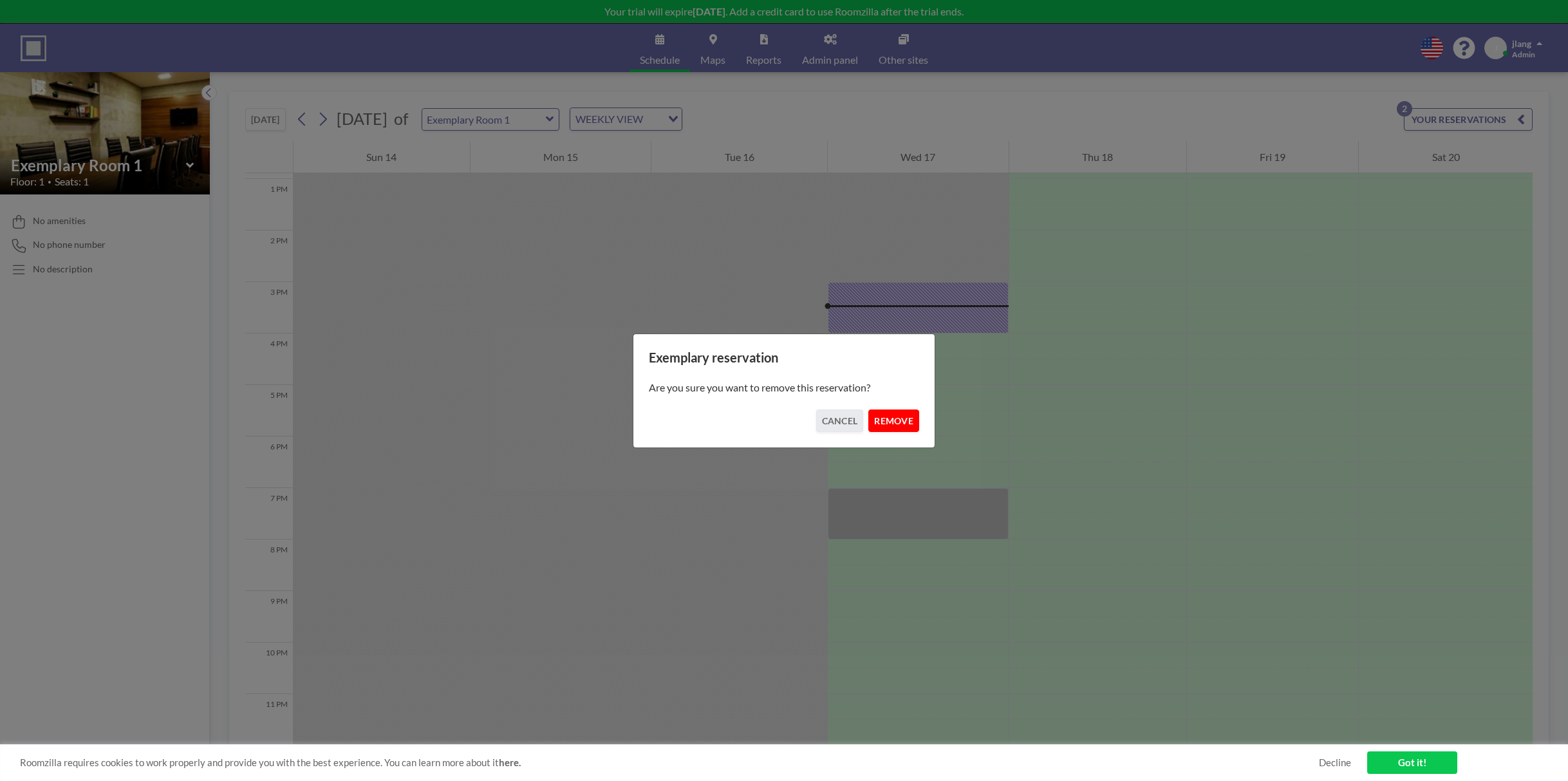
click at [899, 420] on button "REMOVE" at bounding box center [893, 421] width 51 height 22
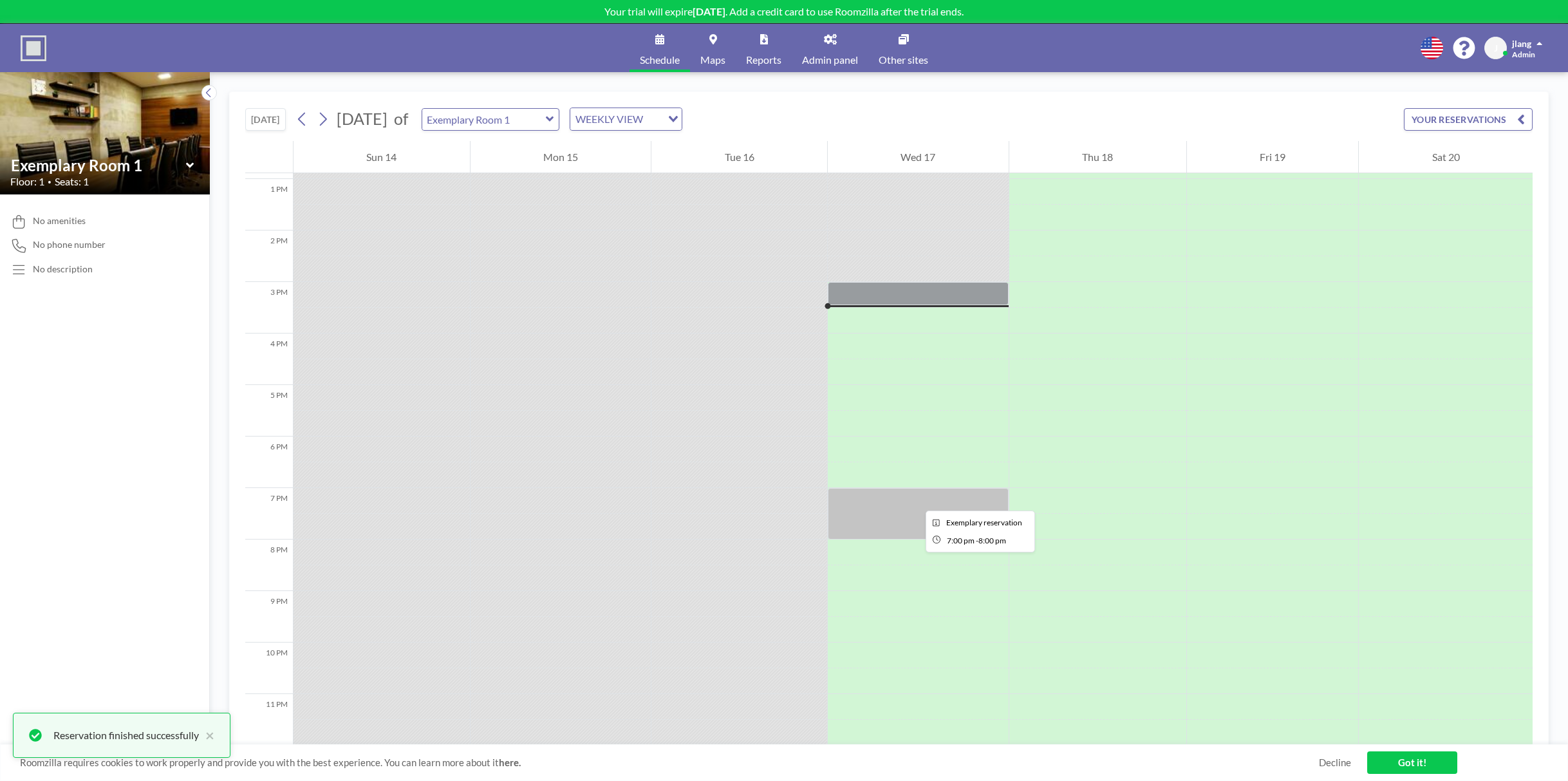
click at [915, 499] on div at bounding box center [918, 514] width 181 height 51
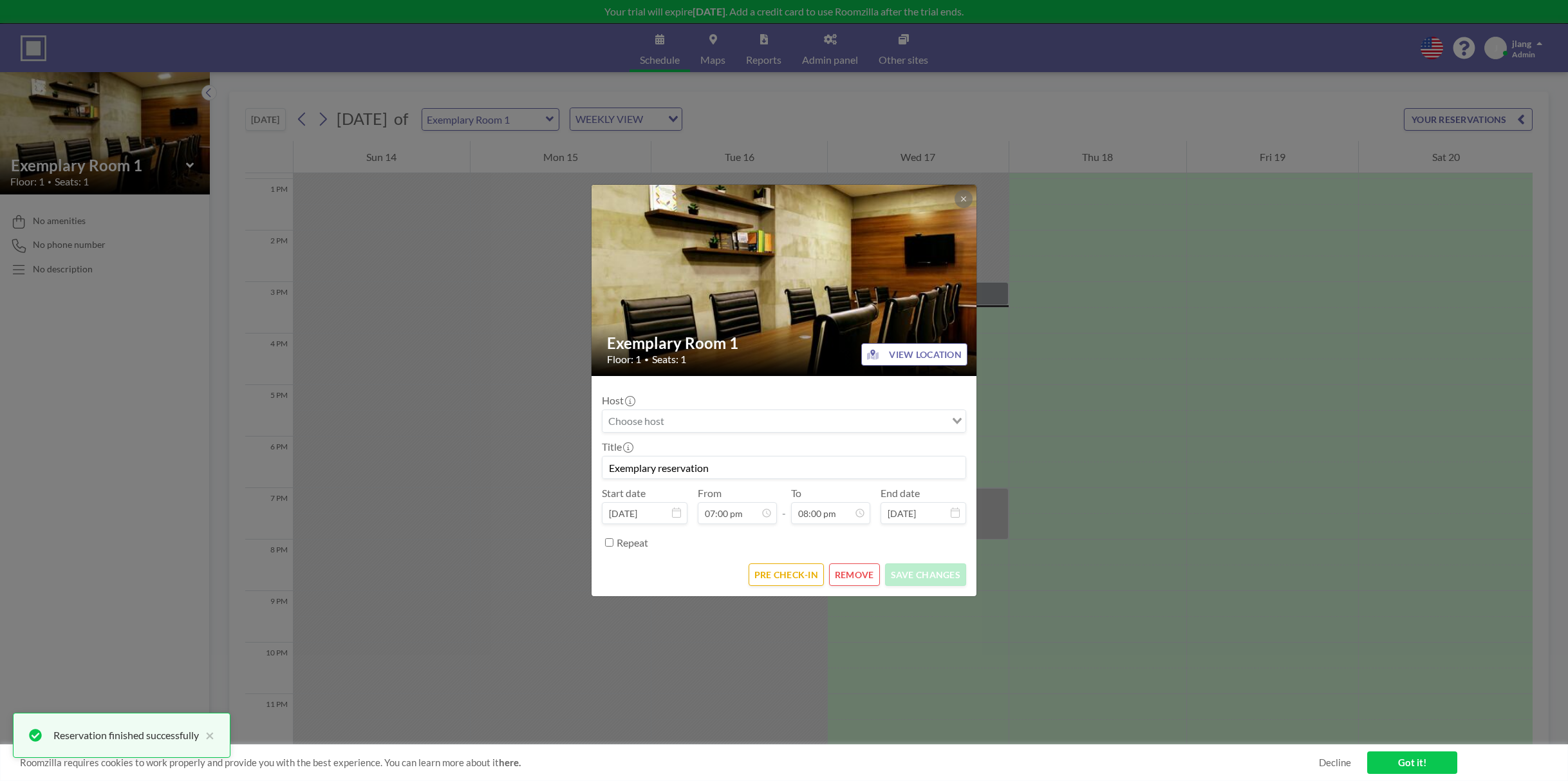
click at [858, 572] on button "REMOVE" at bounding box center [854, 575] width 51 height 22
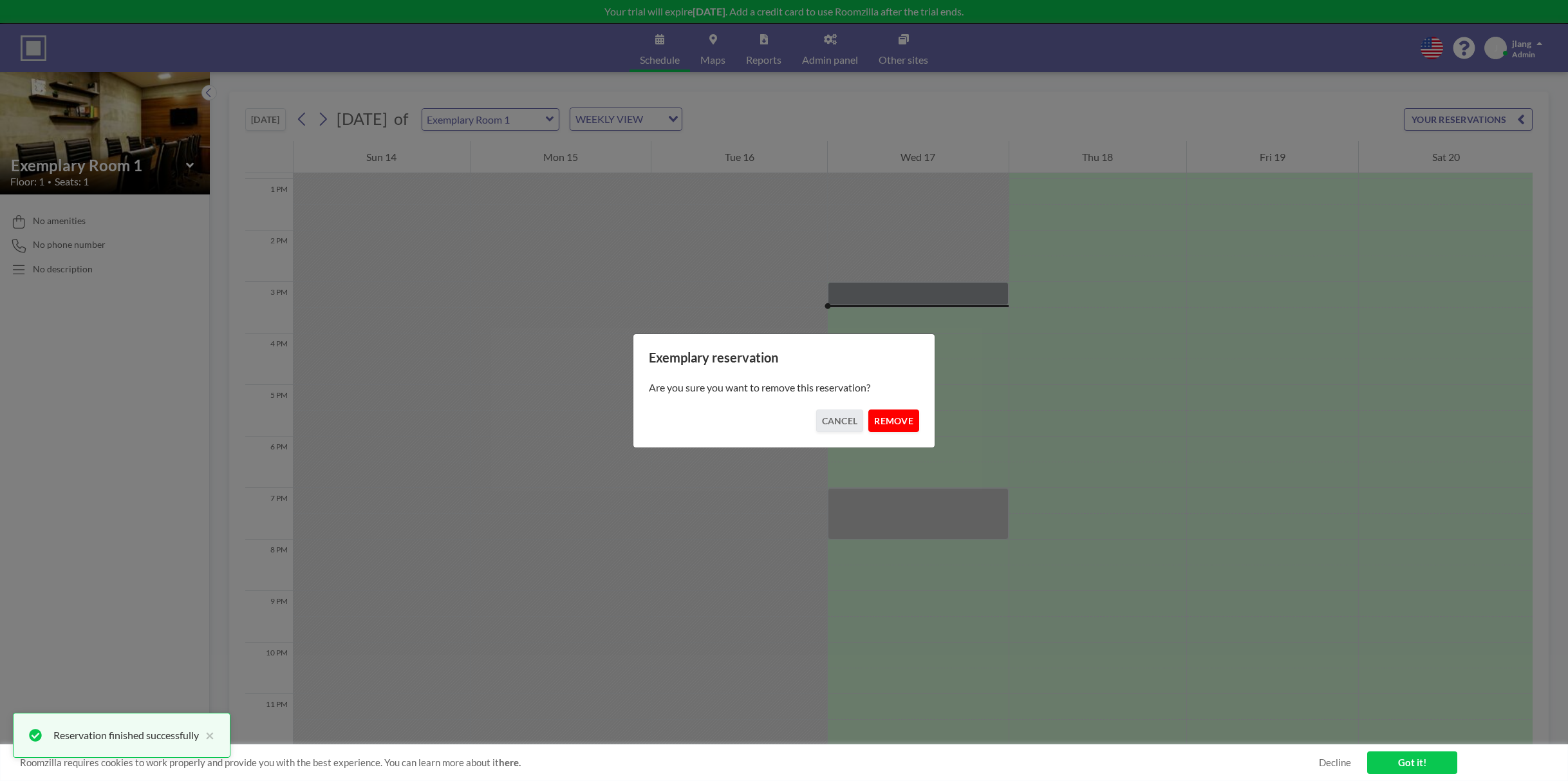
click at [898, 418] on button "REMOVE" at bounding box center [893, 421] width 51 height 22
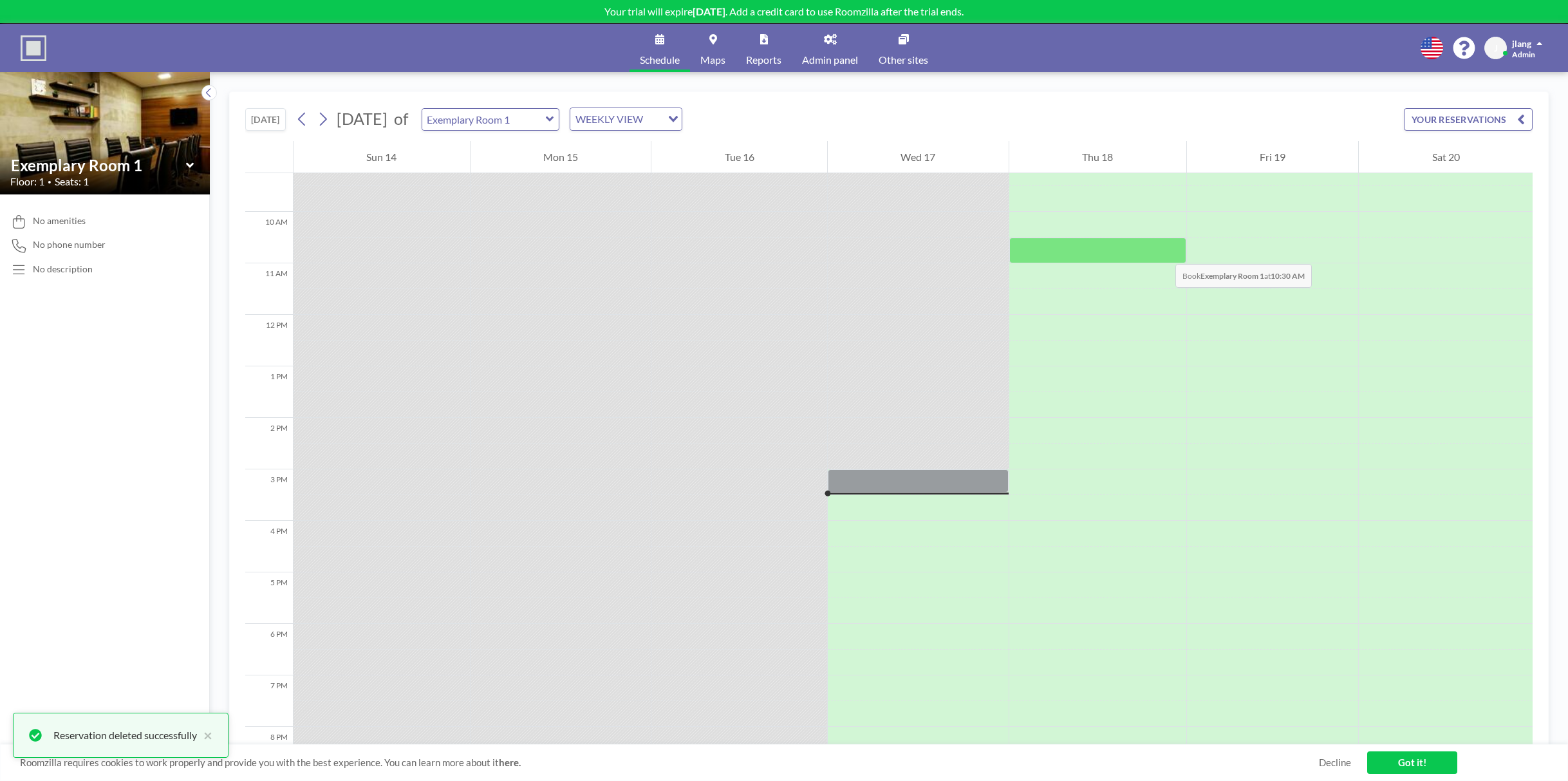
scroll to position [476, 0]
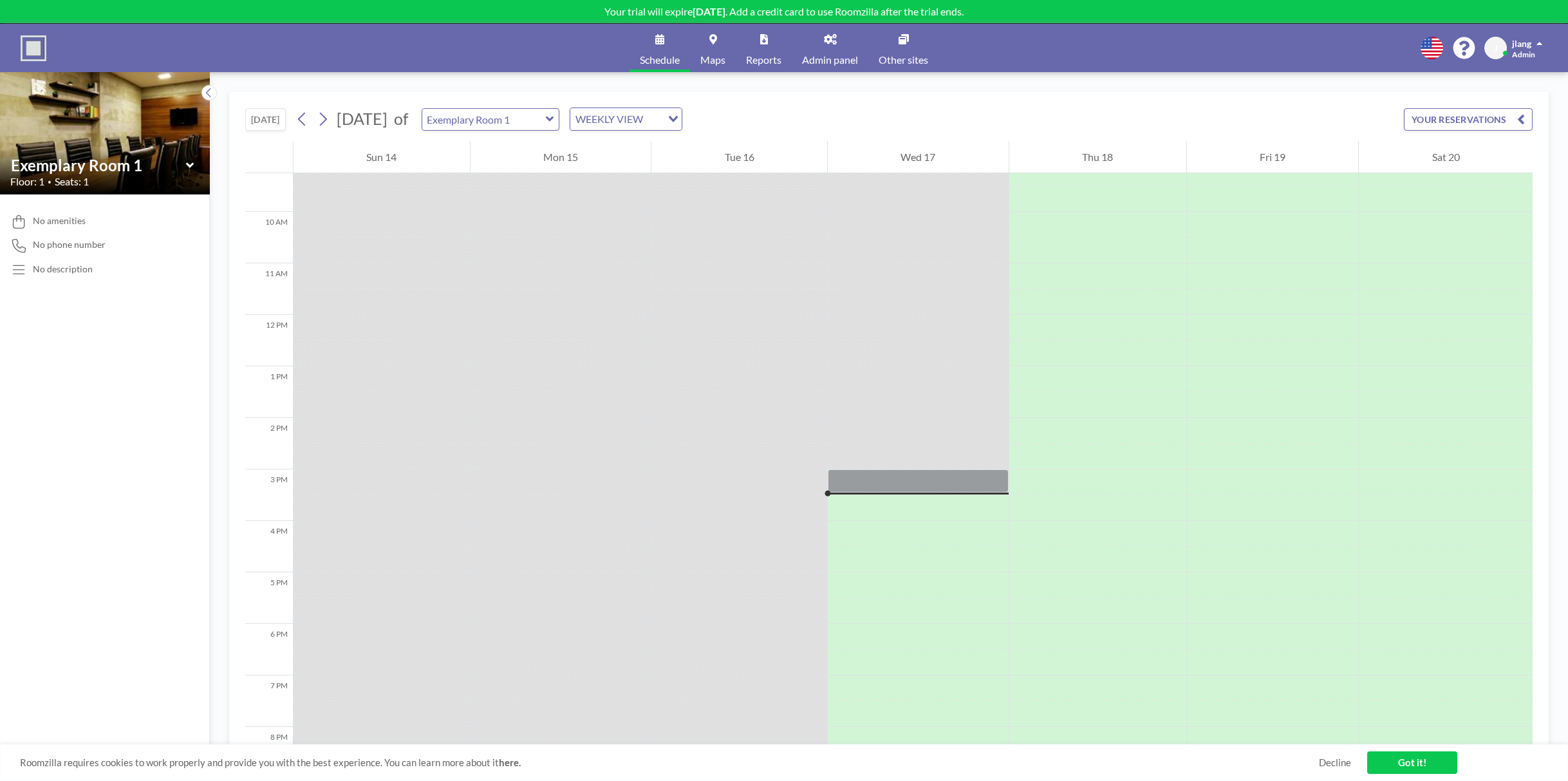
click at [1517, 121] on icon "button" at bounding box center [1521, 119] width 8 height 15
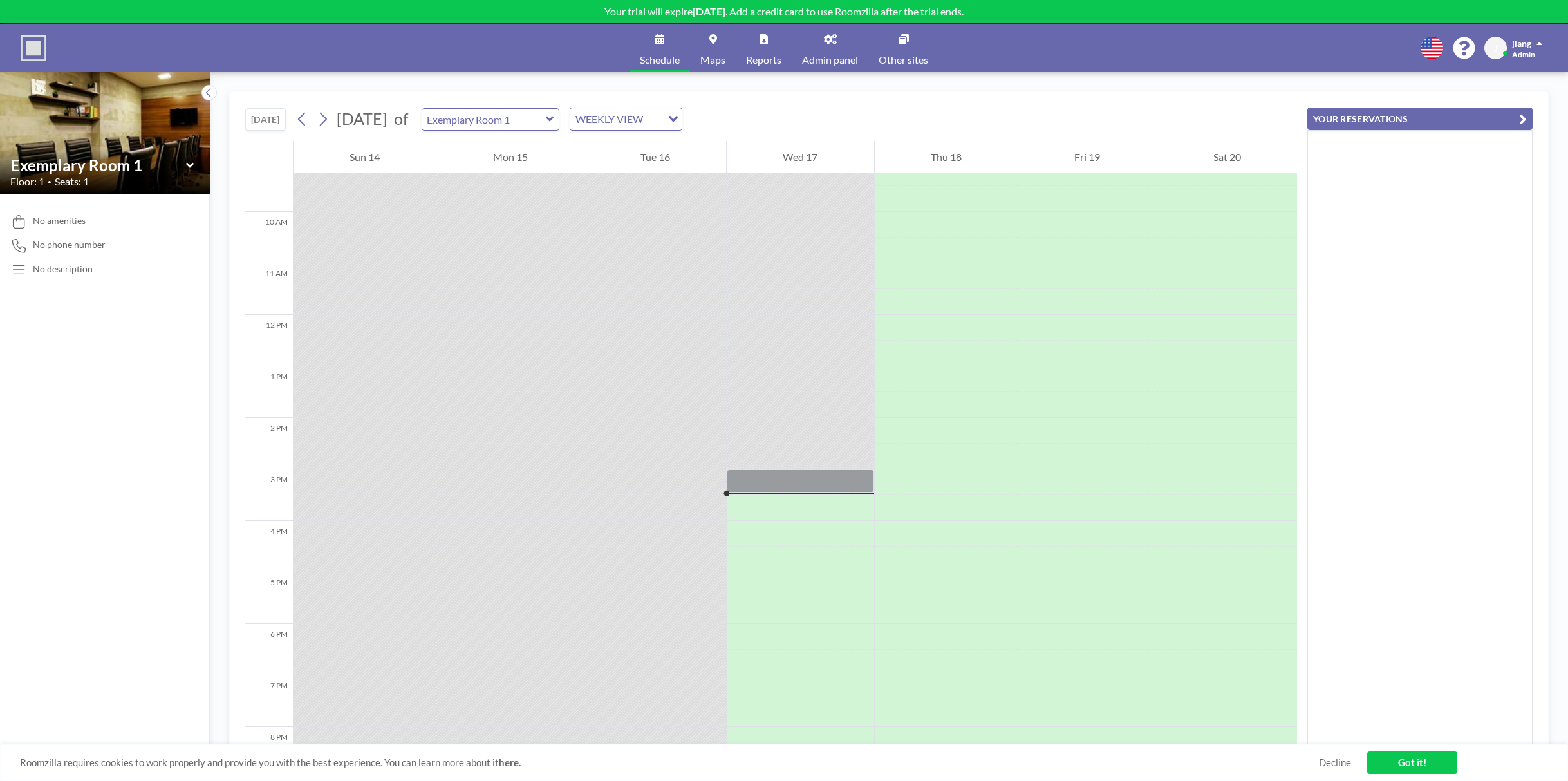
click at [1517, 121] on button "YOUR RESERVATIONS" at bounding box center [1420, 119] width 225 height 22
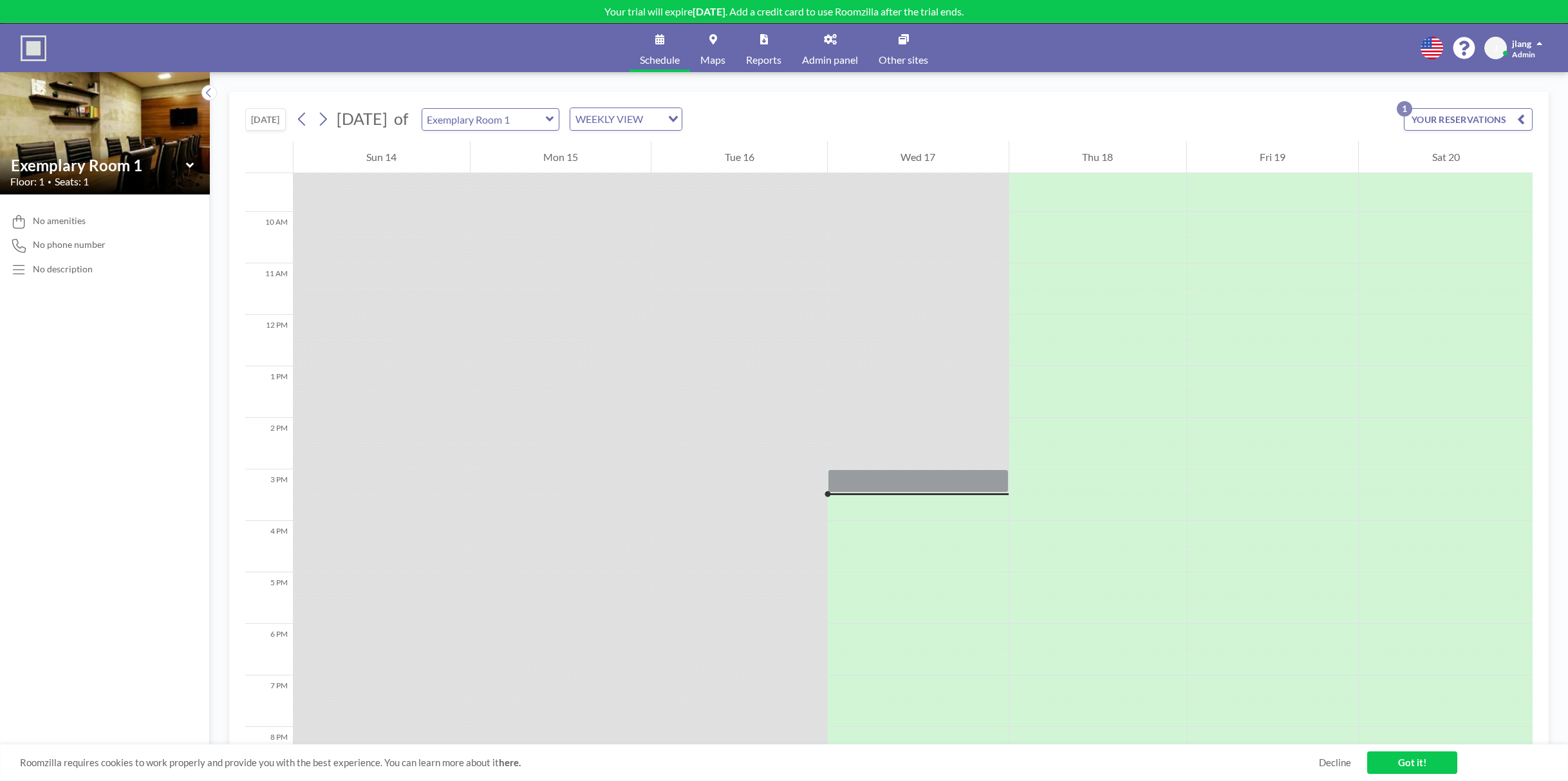
click at [1408, 108] on p "1" at bounding box center [1404, 108] width 15 height 15
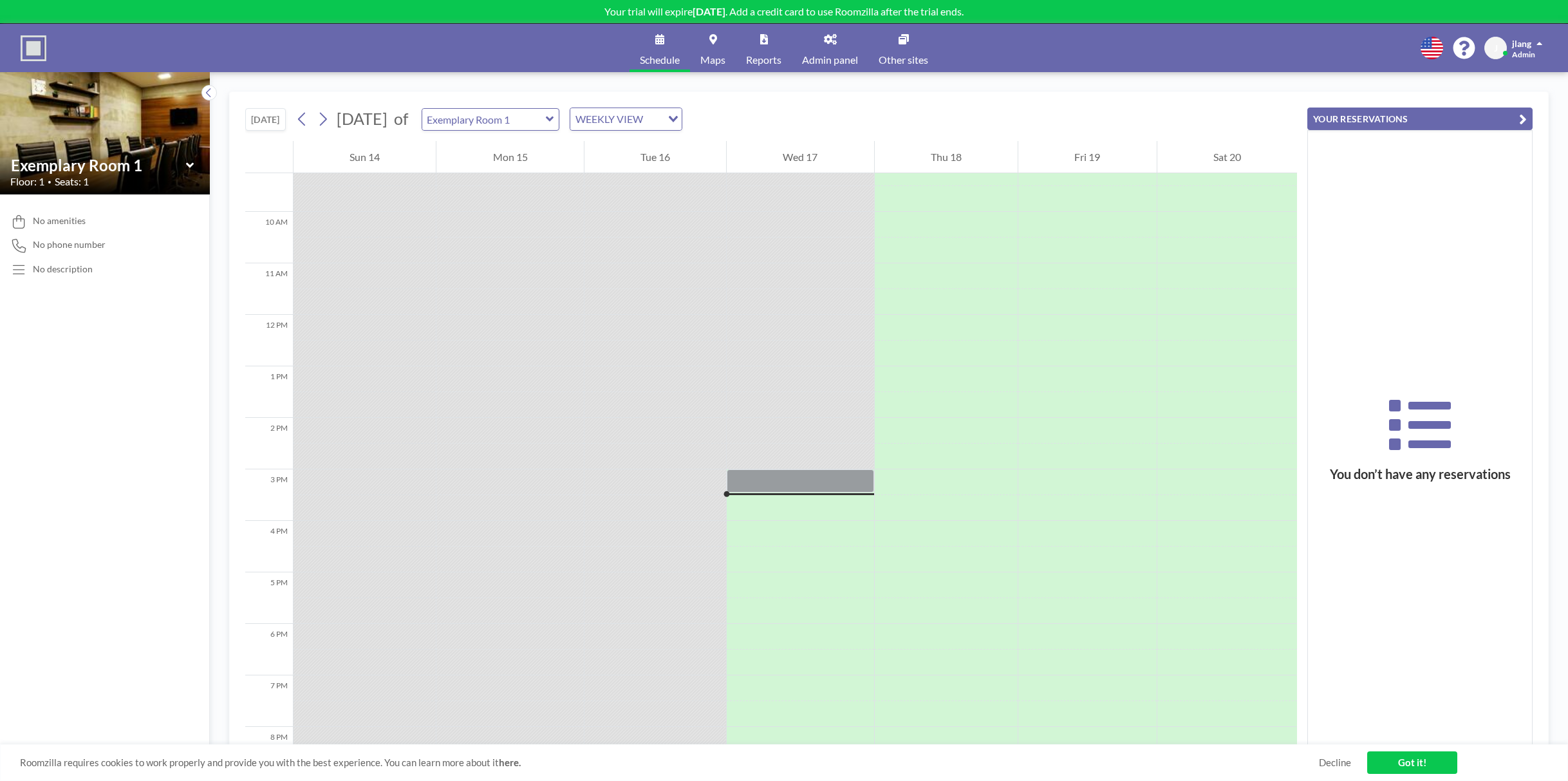
click at [1408, 108] on button "YOUR RESERVATIONS" at bounding box center [1420, 119] width 225 height 22
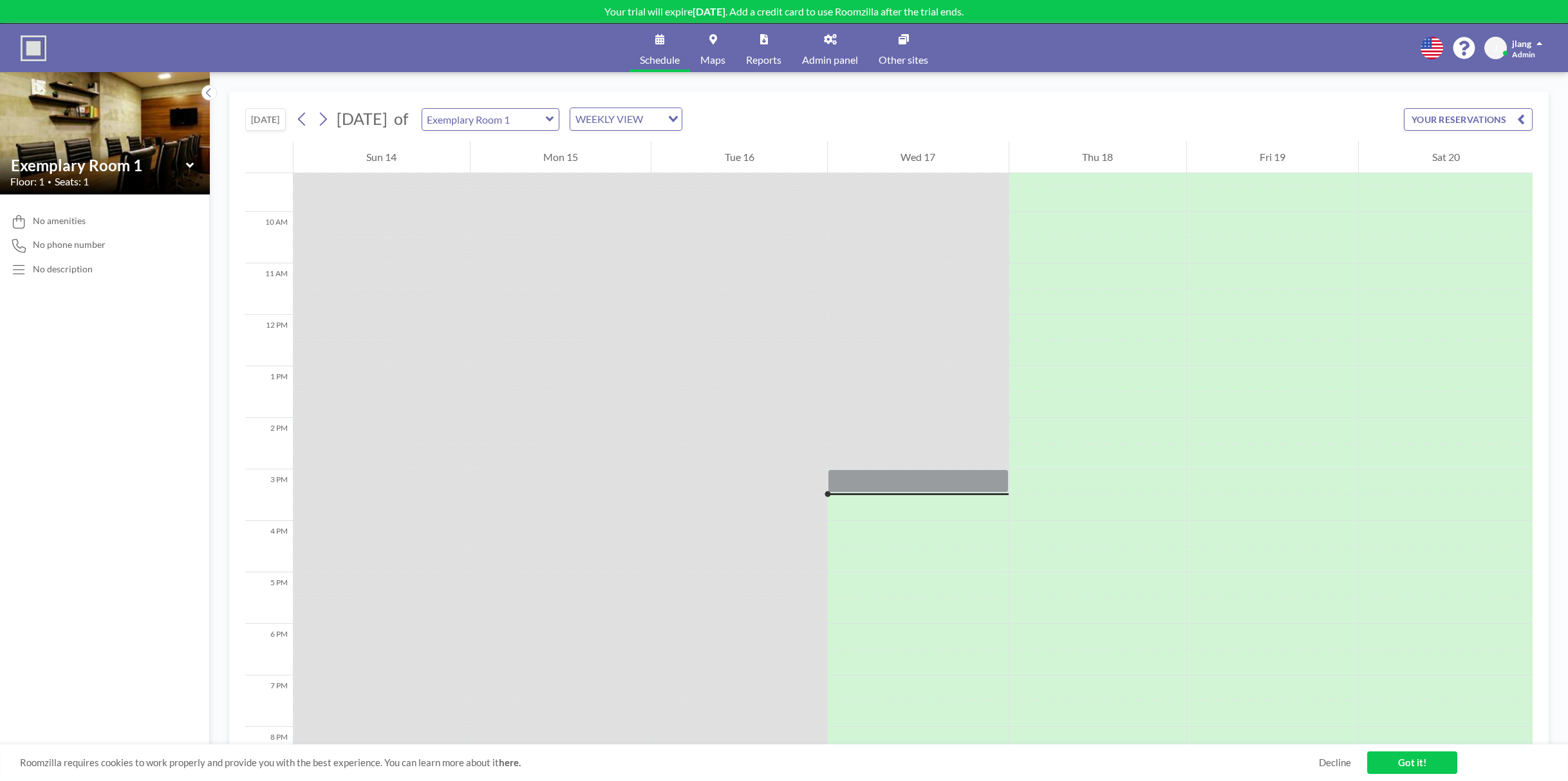
click at [1391, 758] on link "Got it!" at bounding box center [1412, 763] width 90 height 22
click at [67, 247] on span "No phone number" at bounding box center [69, 245] width 73 height 12
click at [71, 272] on div "No description" at bounding box center [63, 269] width 60 height 12
click at [836, 46] on link "Admin panel" at bounding box center [830, 47] width 77 height 48
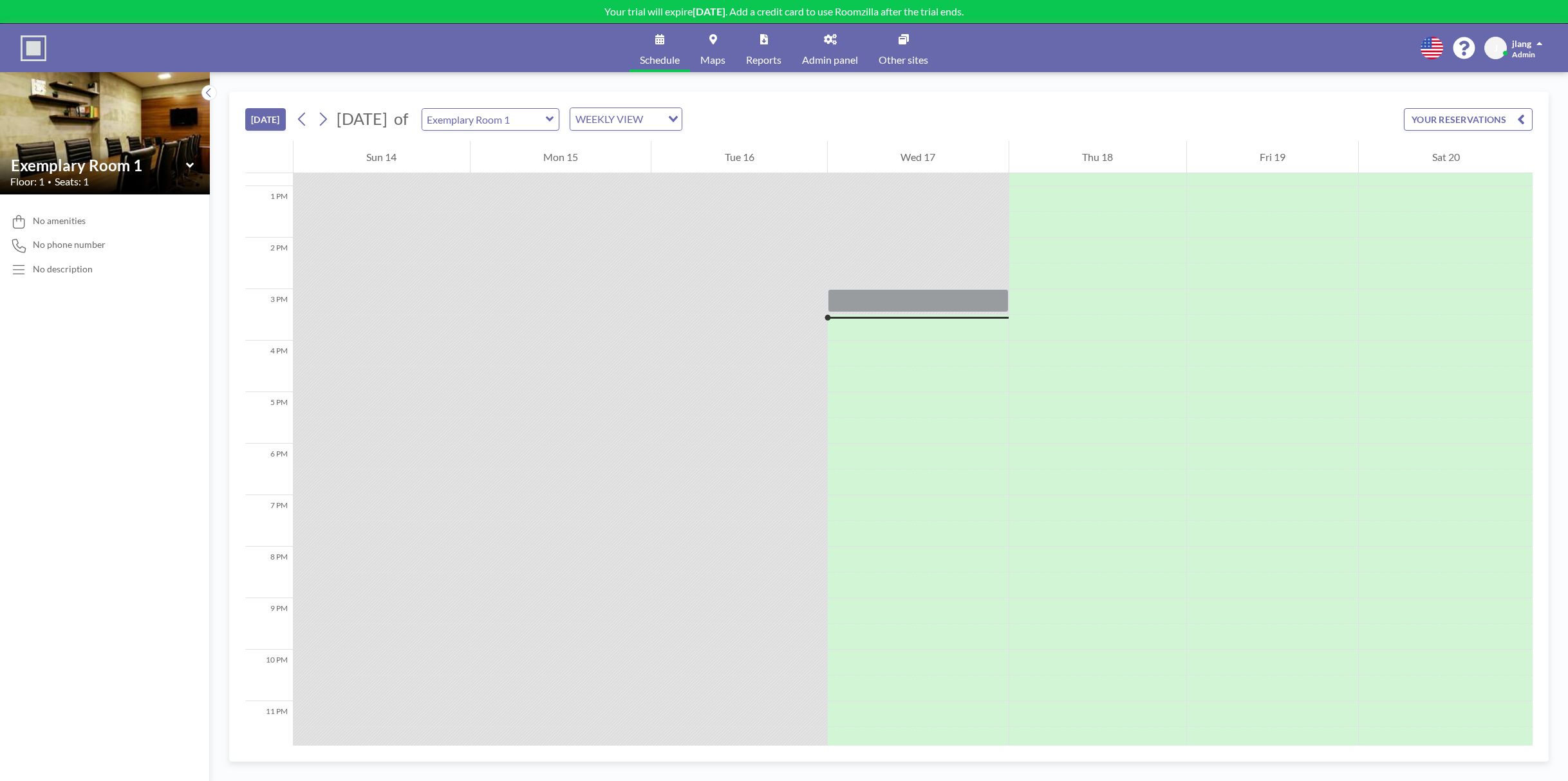
scroll to position [669, 0]
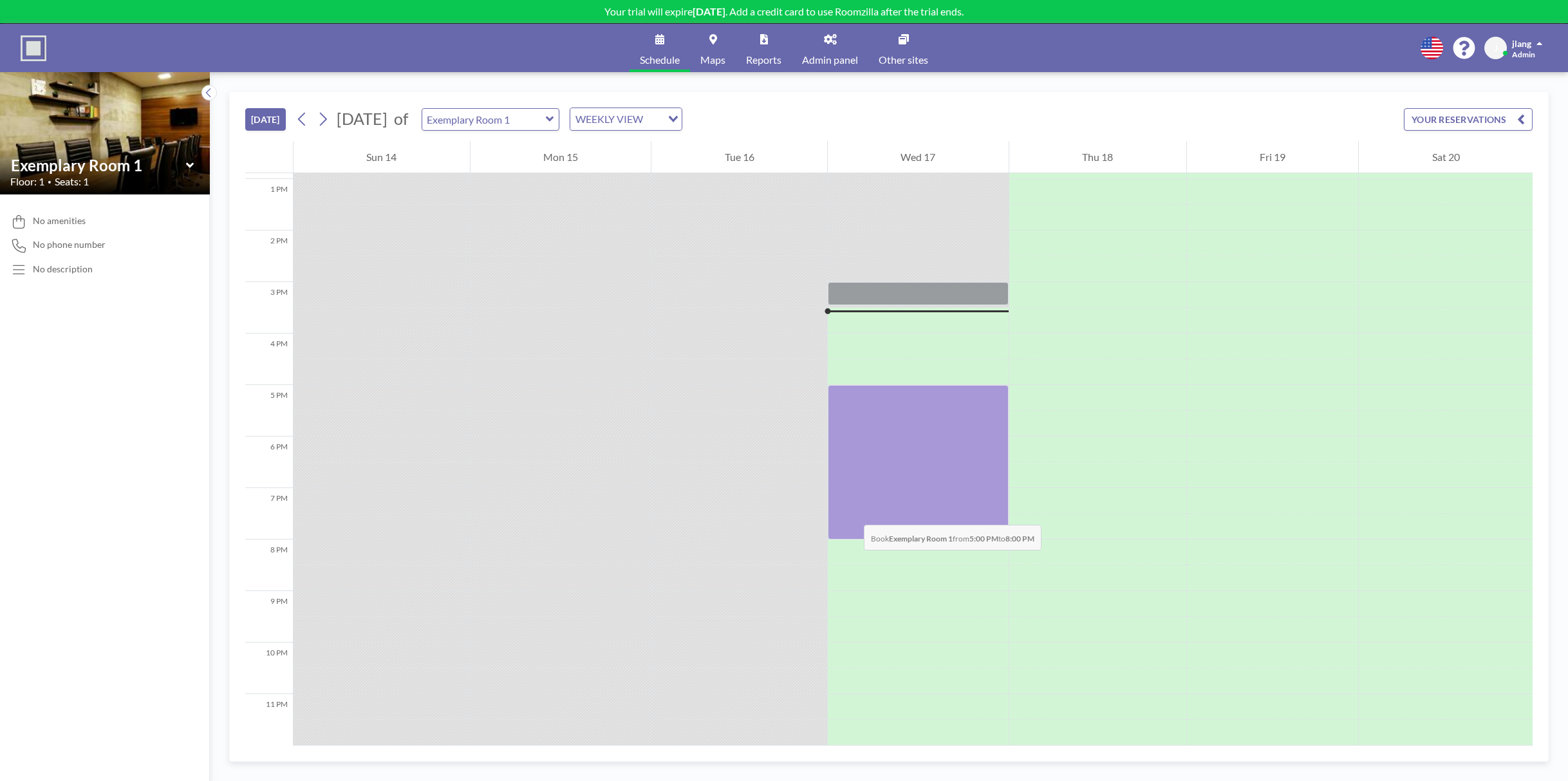
drag, startPoint x: 851, startPoint y: 389, endPoint x: 851, endPoint y: 512, distance: 123.0
click at [851, 512] on div at bounding box center [918, 462] width 181 height 154
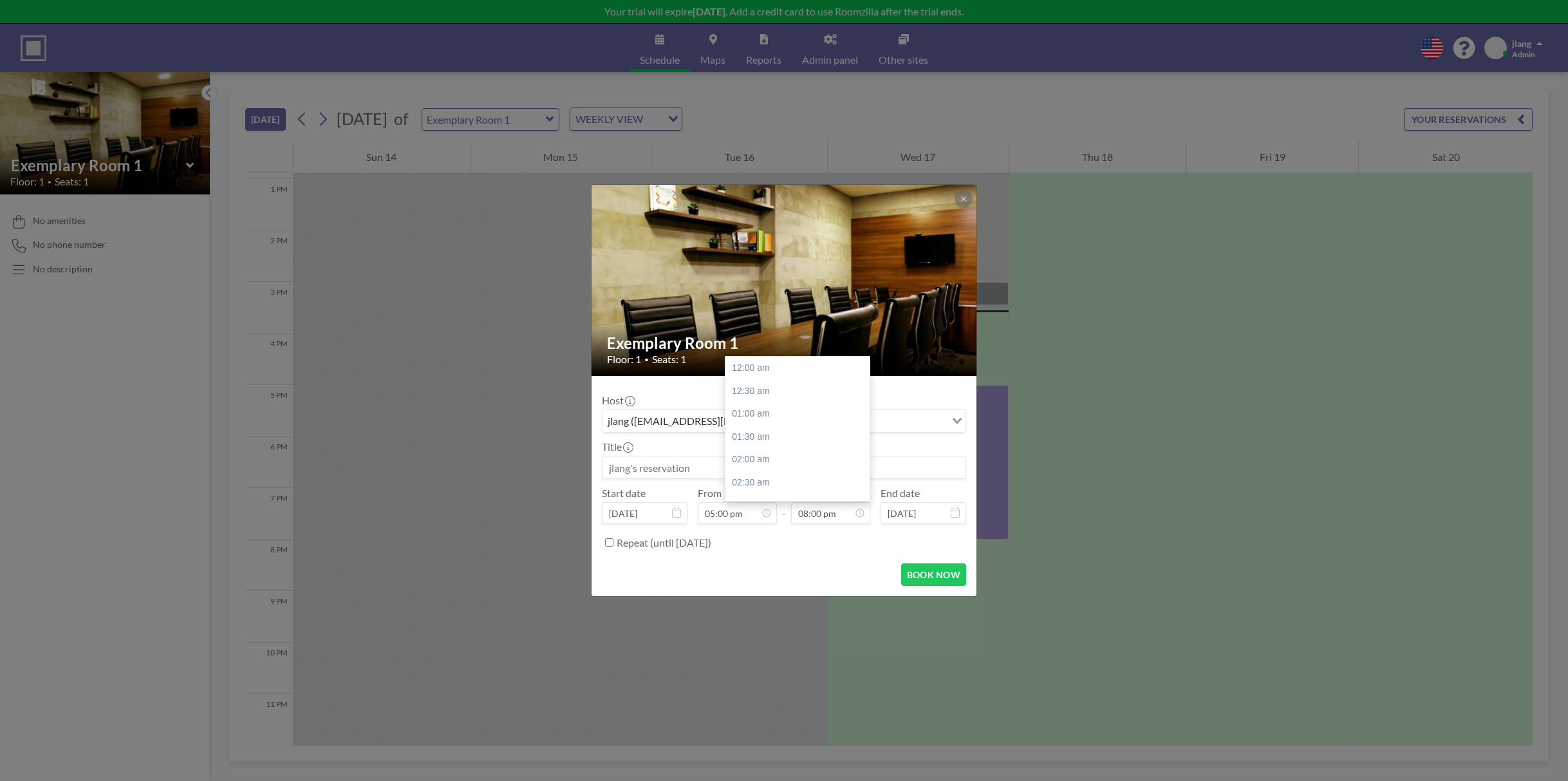
scroll to position [916, 0]
click at [838, 578] on div "BOOK NOW" at bounding box center [784, 575] width 364 height 22
click at [968, 201] on button at bounding box center [963, 199] width 18 height 18
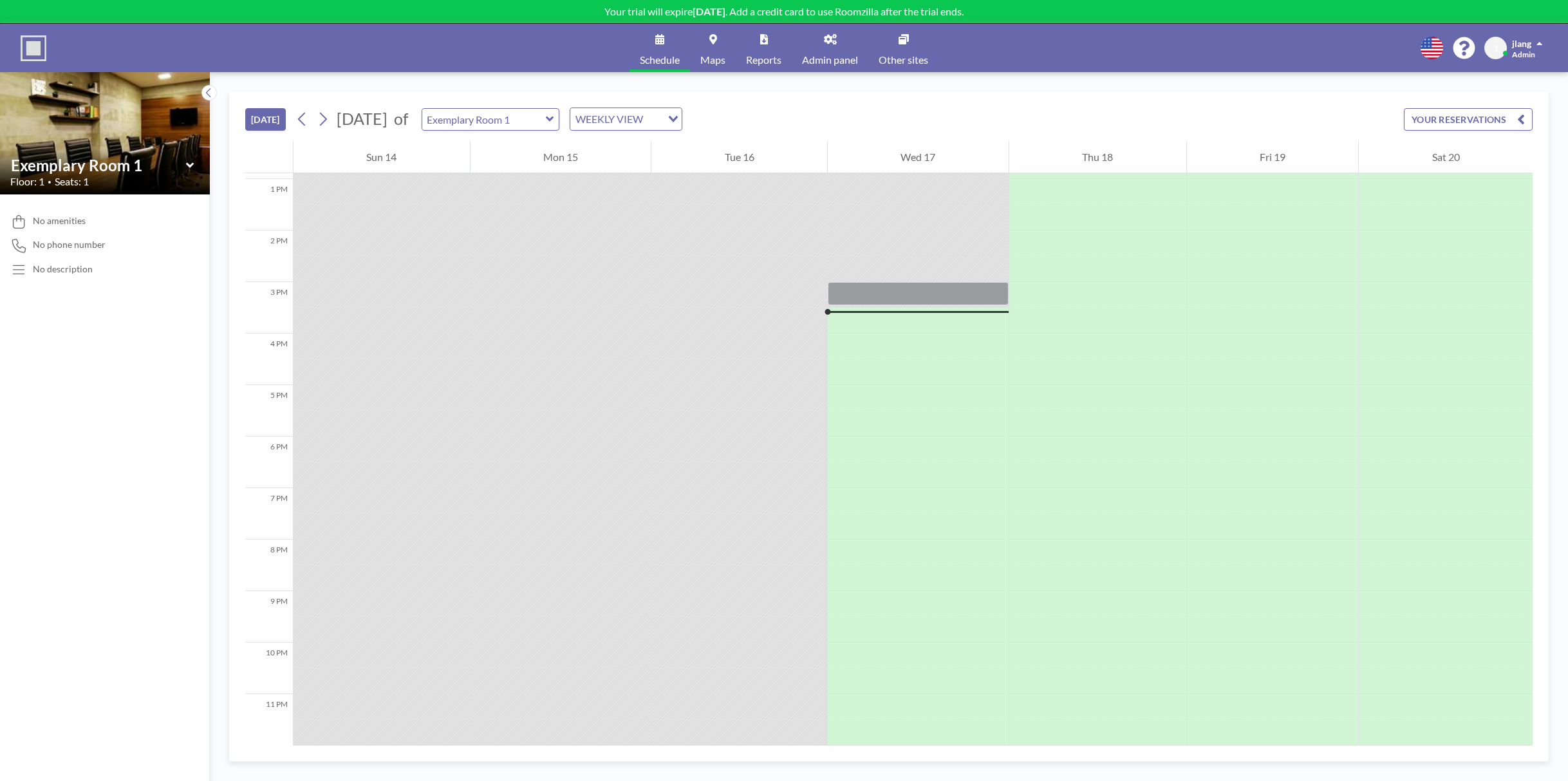
click at [838, 47] on link "Admin panel" at bounding box center [830, 47] width 77 height 48
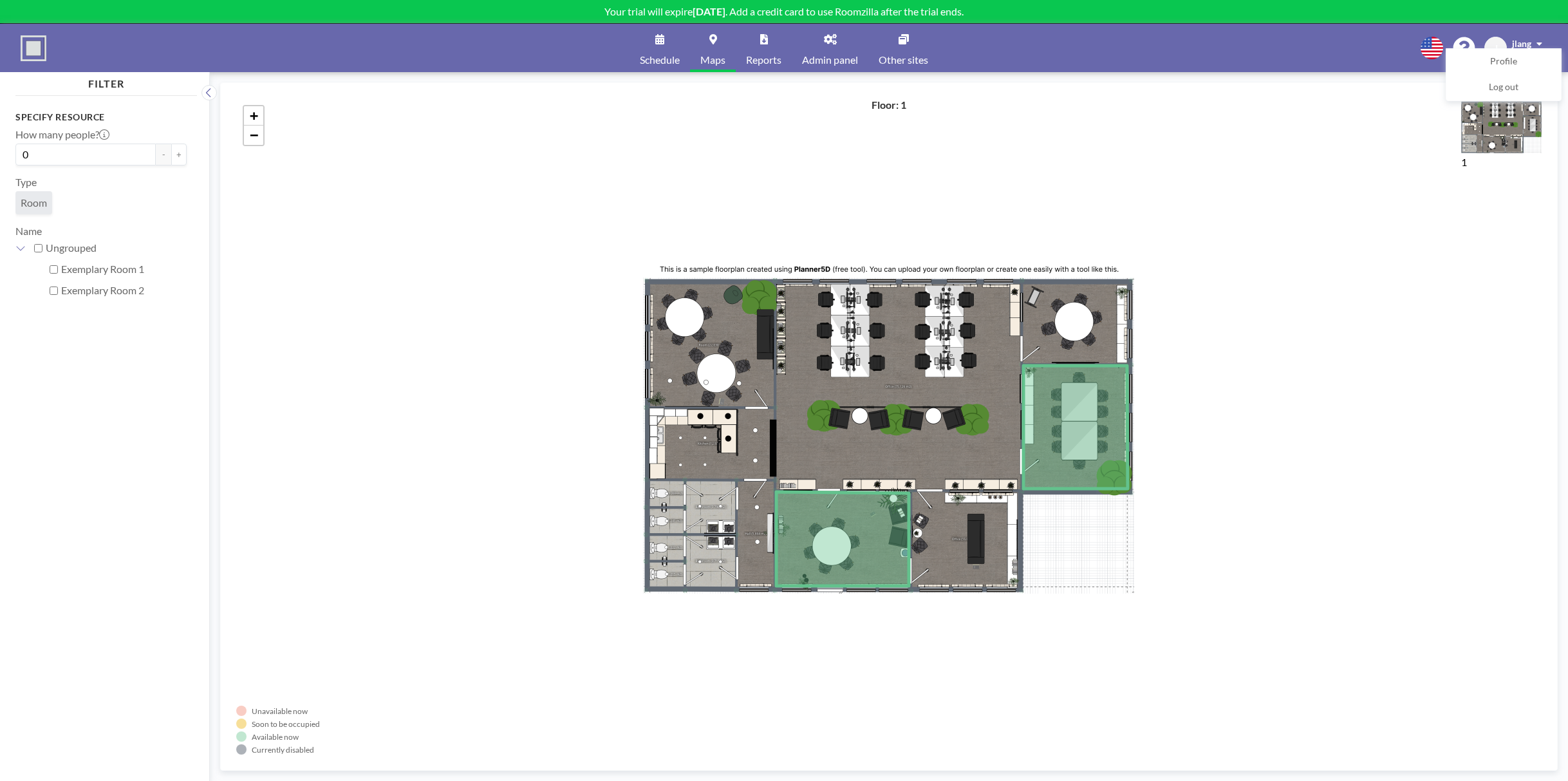
click at [1274, 199] on div "+ −" at bounding box center [889, 426] width 1305 height 656
click at [36, 201] on span "Room" at bounding box center [34, 203] width 26 height 13
click at [1335, 144] on div "+ −" at bounding box center [889, 426] width 1305 height 656
click at [1503, 139] on img at bounding box center [1501, 125] width 80 height 55
click at [1522, 38] on span "jlang" at bounding box center [1521, 44] width 19 height 11
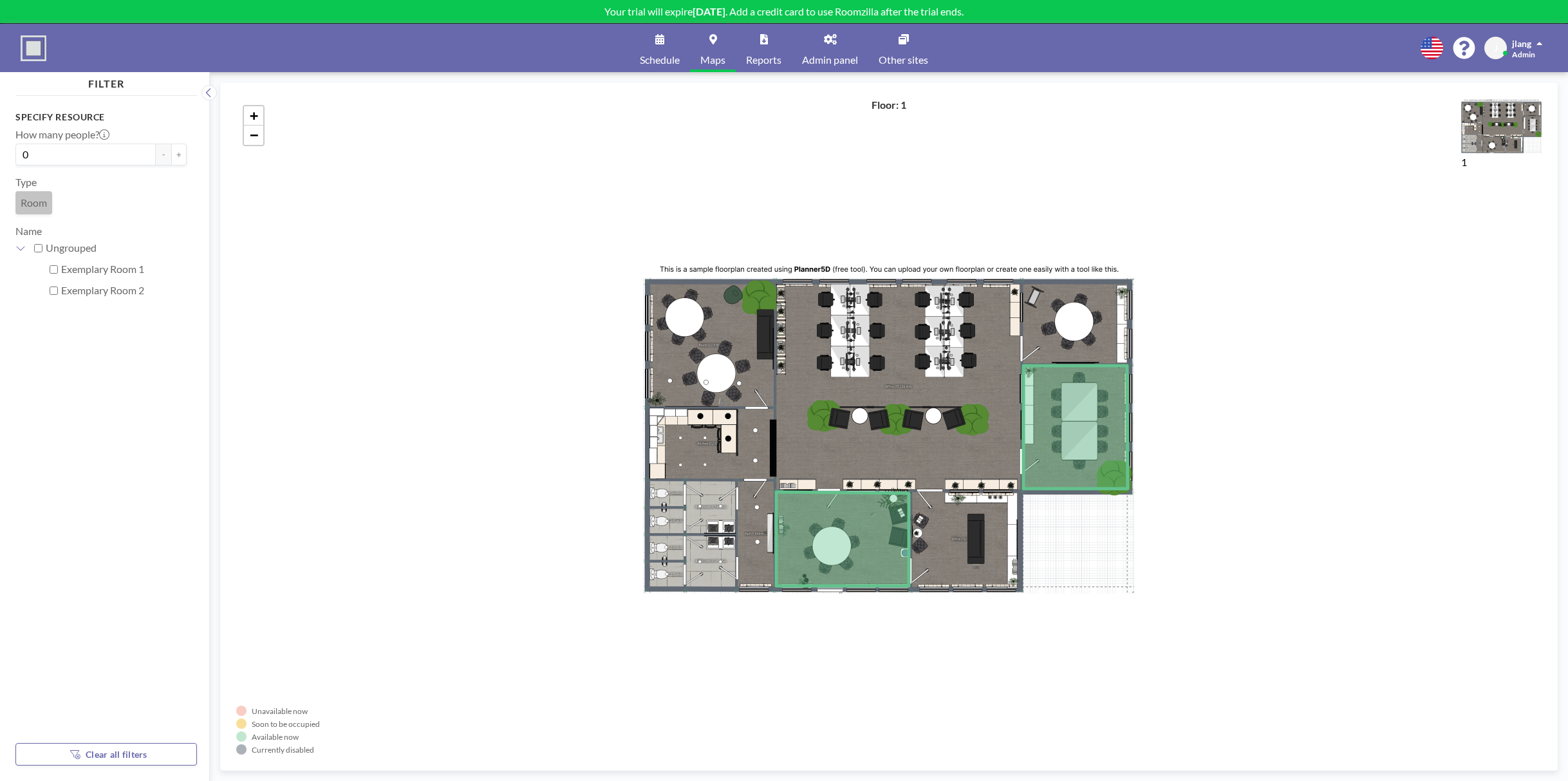
click at [1497, 111] on img at bounding box center [1501, 125] width 80 height 55
drag, startPoint x: 1497, startPoint y: 111, endPoint x: 1197, endPoint y: 165, distance: 304.8
click at [1197, 165] on div "+ −" at bounding box center [889, 426] width 1305 height 656
click at [122, 756] on span "Clear all filters" at bounding box center [117, 754] width 62 height 11
click at [757, 360] on div "+ −" at bounding box center [889, 426] width 1305 height 656
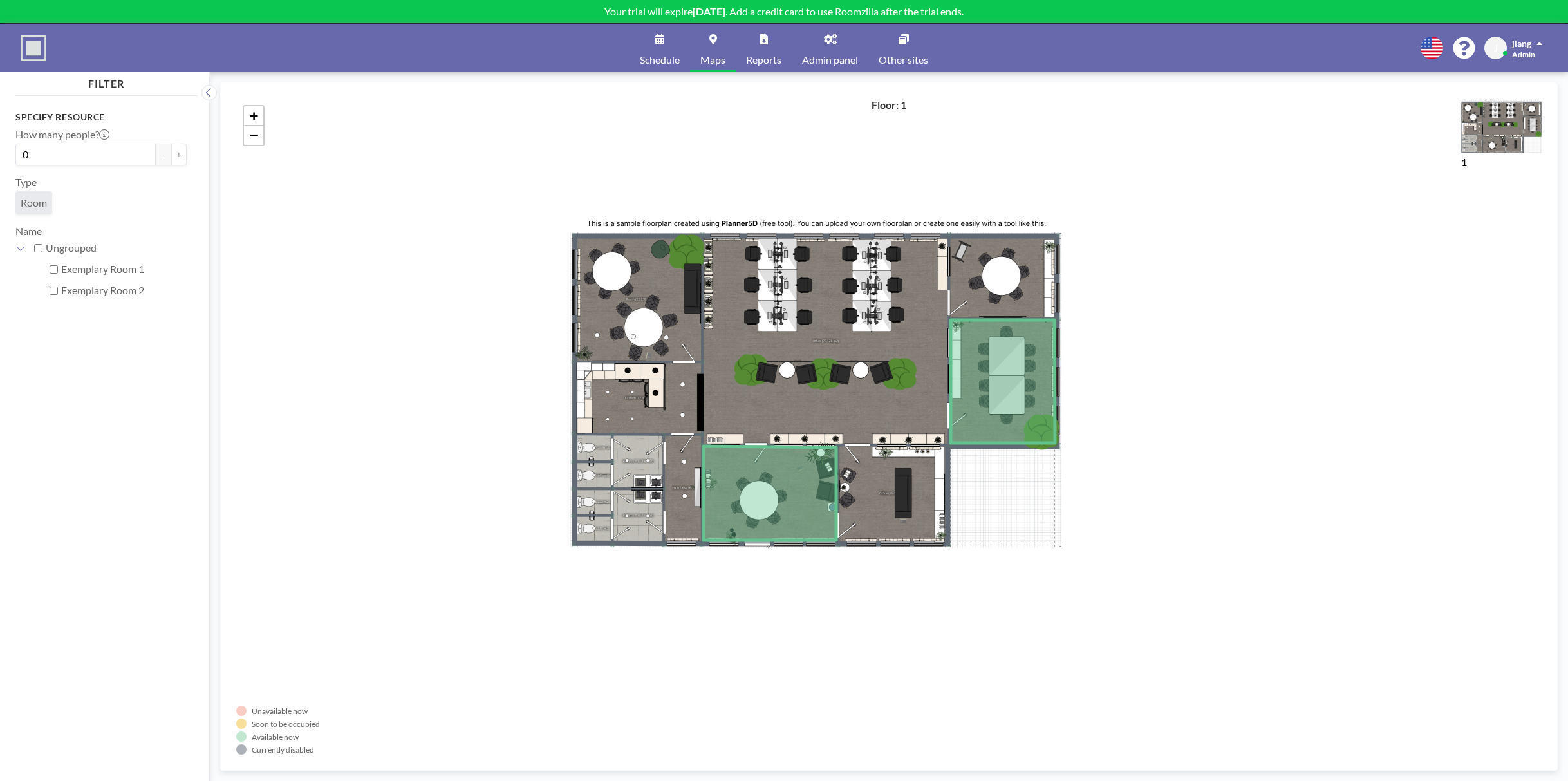
drag, startPoint x: 757, startPoint y: 360, endPoint x: 674, endPoint y: 307, distance: 98.5
click at [674, 307] on div "+ −" at bounding box center [889, 426] width 1305 height 656
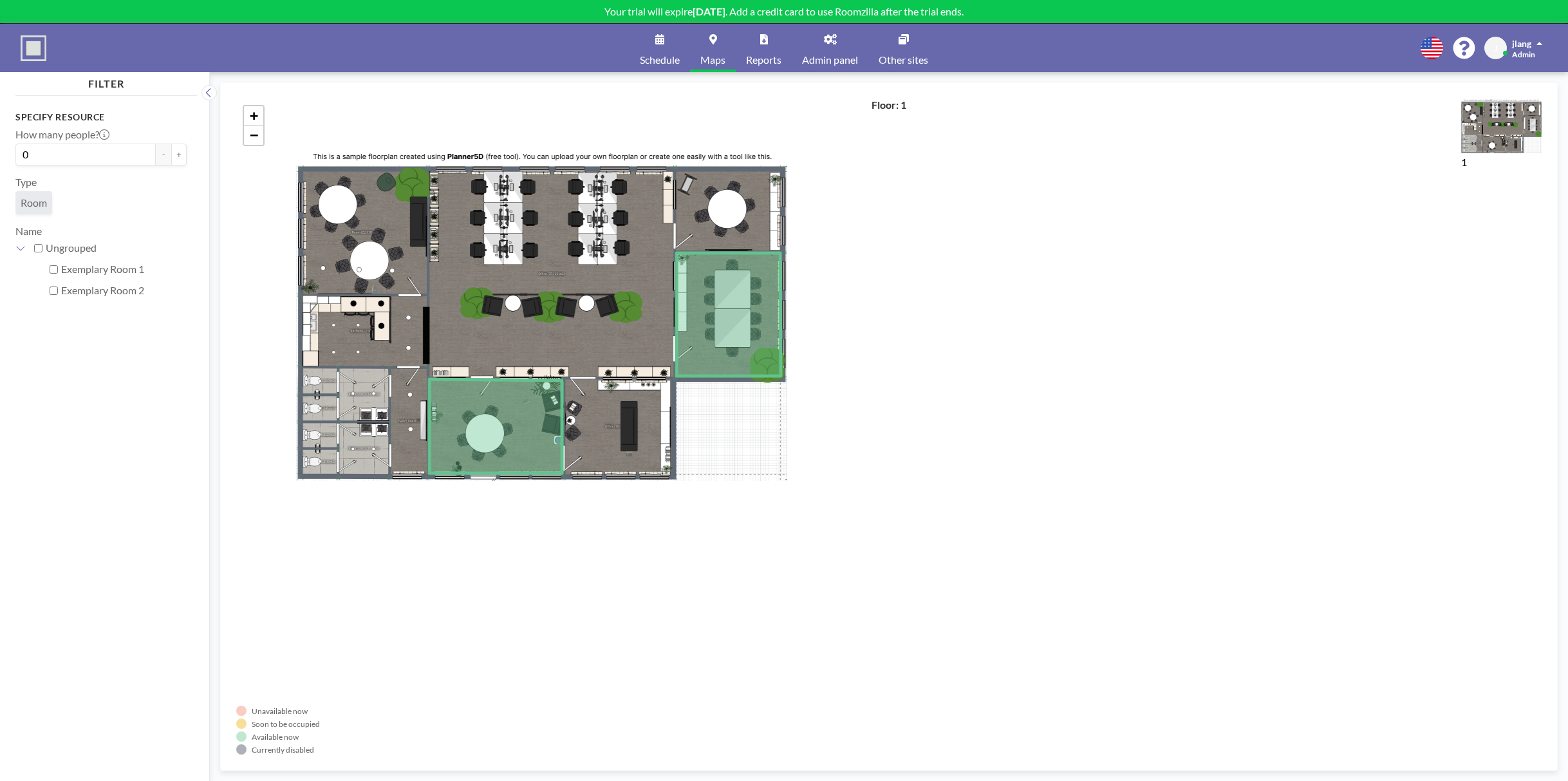
drag, startPoint x: 838, startPoint y: 325, endPoint x: 480, endPoint y: 212, distance: 375.4
click at [480, 212] on div "+ −" at bounding box center [889, 426] width 1305 height 656
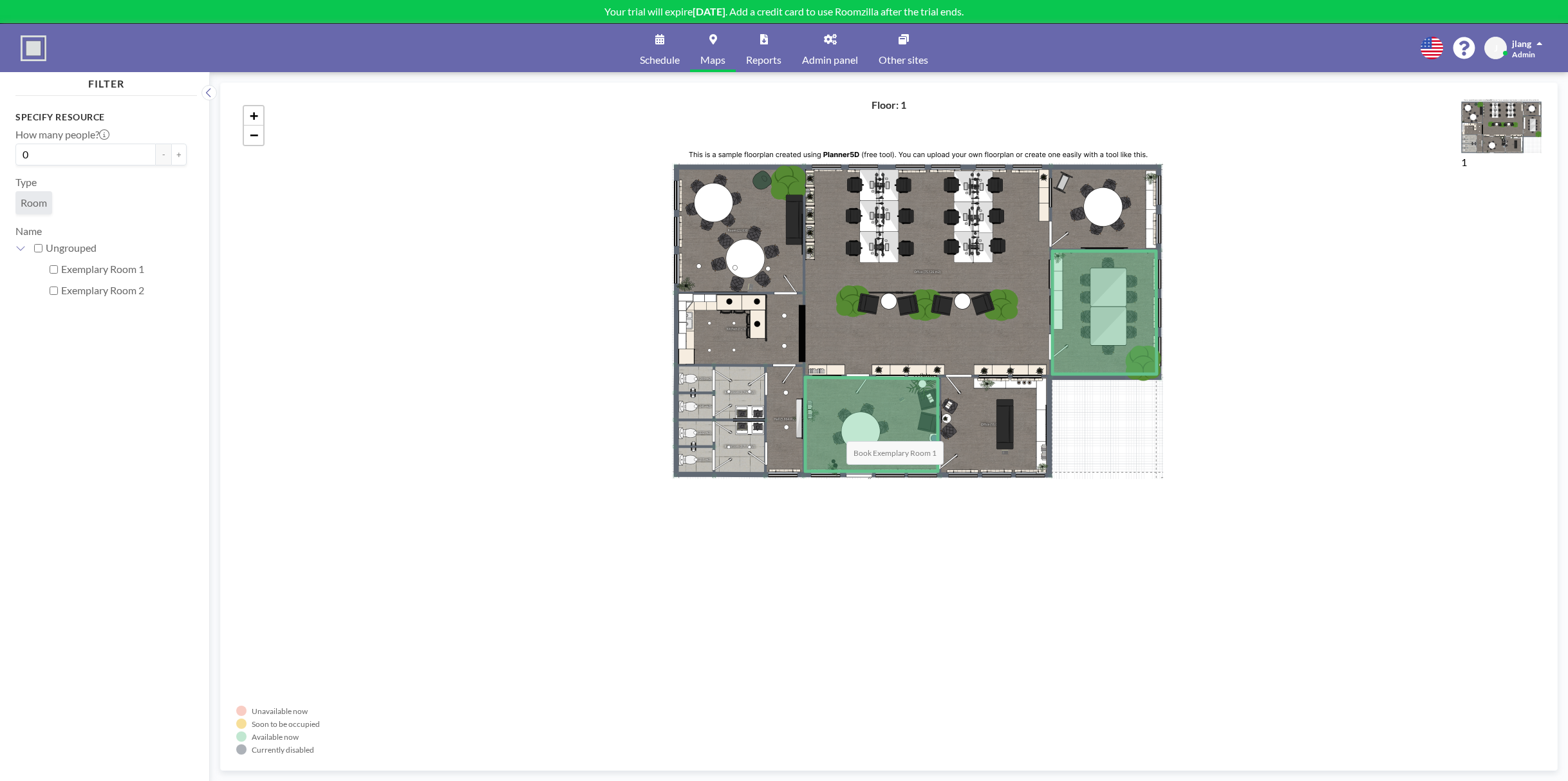
drag, startPoint x: 805, startPoint y: 543, endPoint x: 836, endPoint y: 420, distance: 126.8
click at [836, 420] on icon at bounding box center [871, 424] width 133 height 94
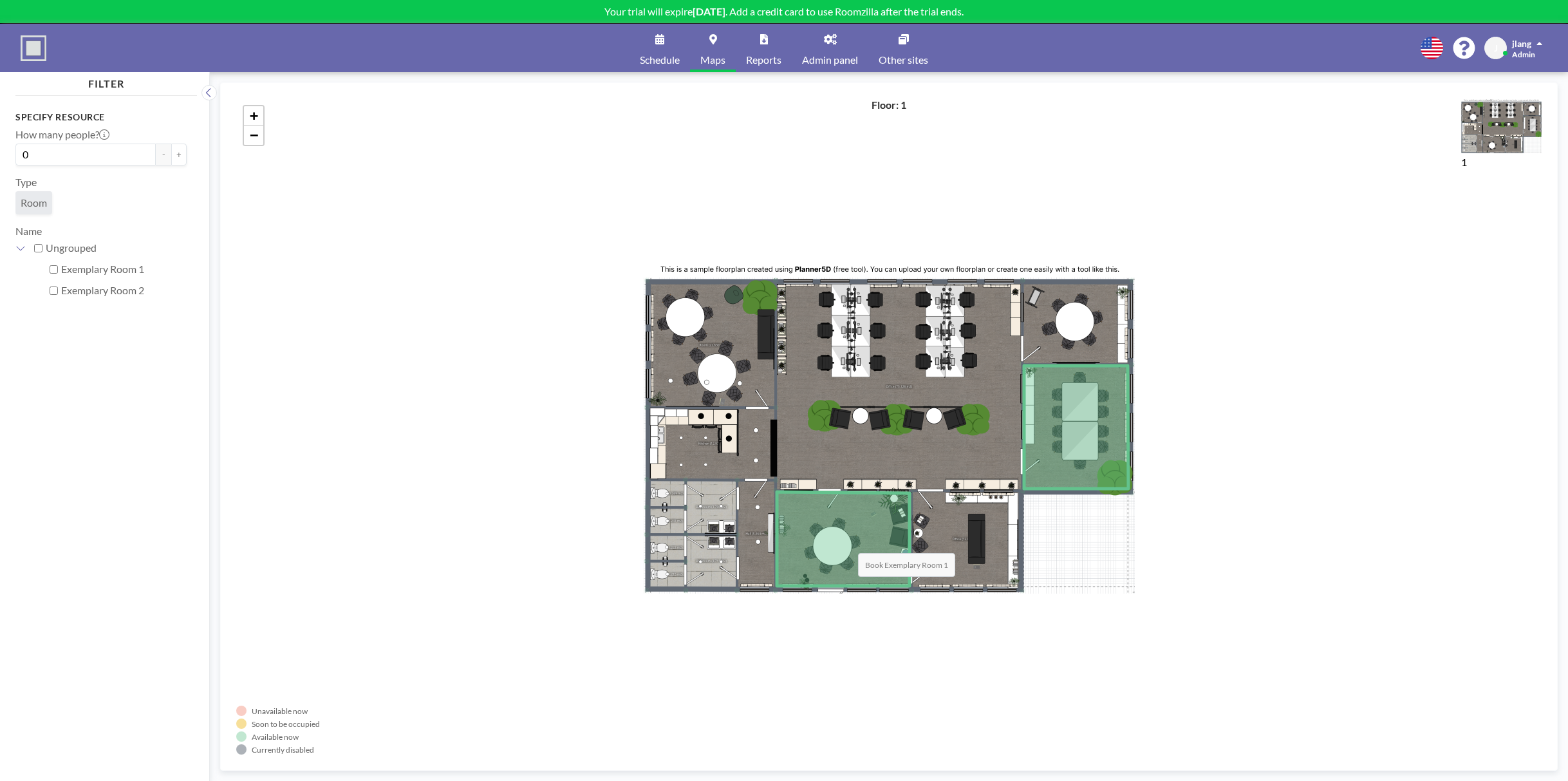
click at [845, 540] on icon at bounding box center [843, 538] width 133 height 94
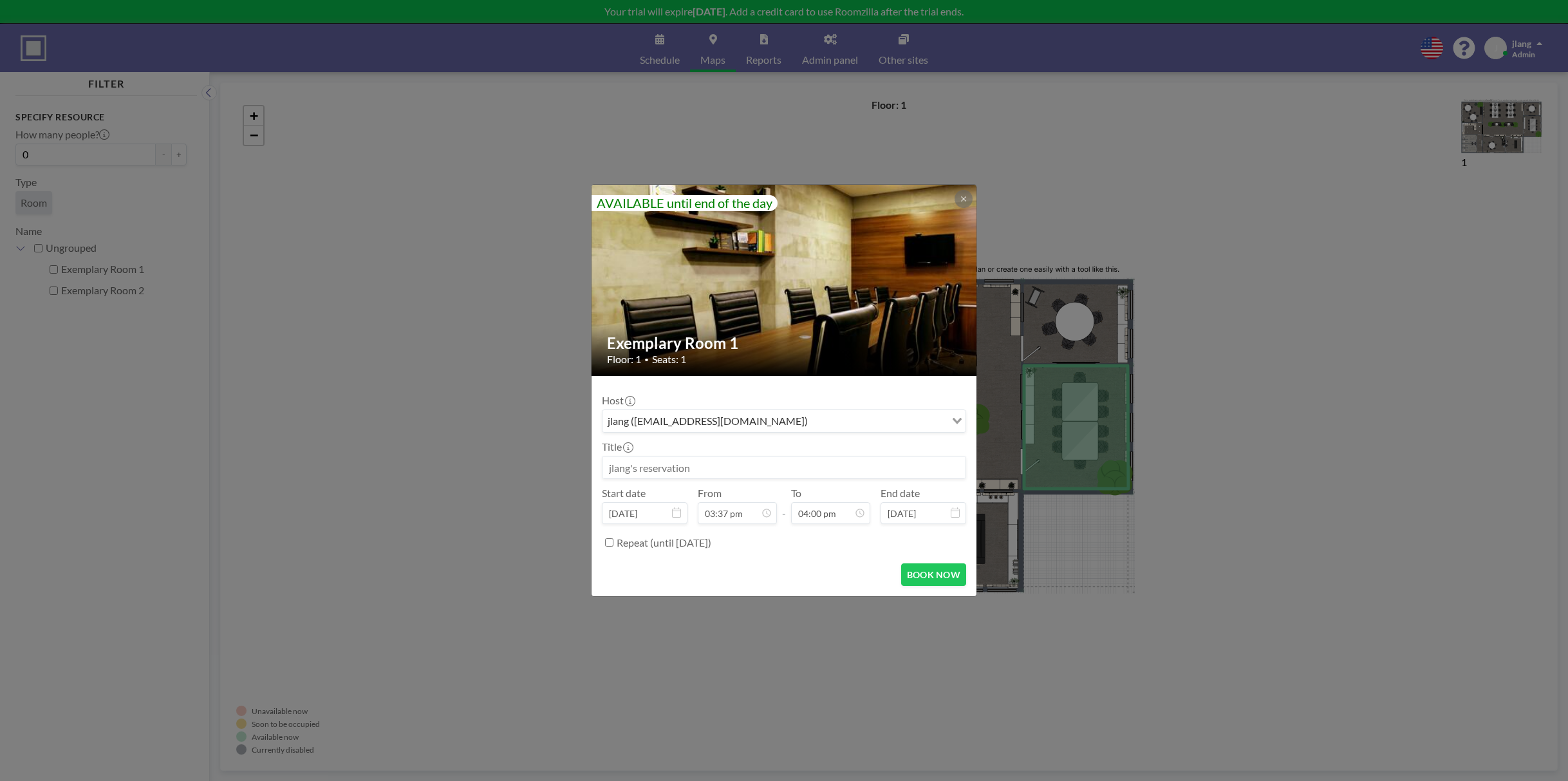
click at [845, 540] on div "Repeat (until March 16, 2026)" at bounding box center [792, 542] width 350 height 21
click at [966, 200] on icon at bounding box center [964, 199] width 8 height 8
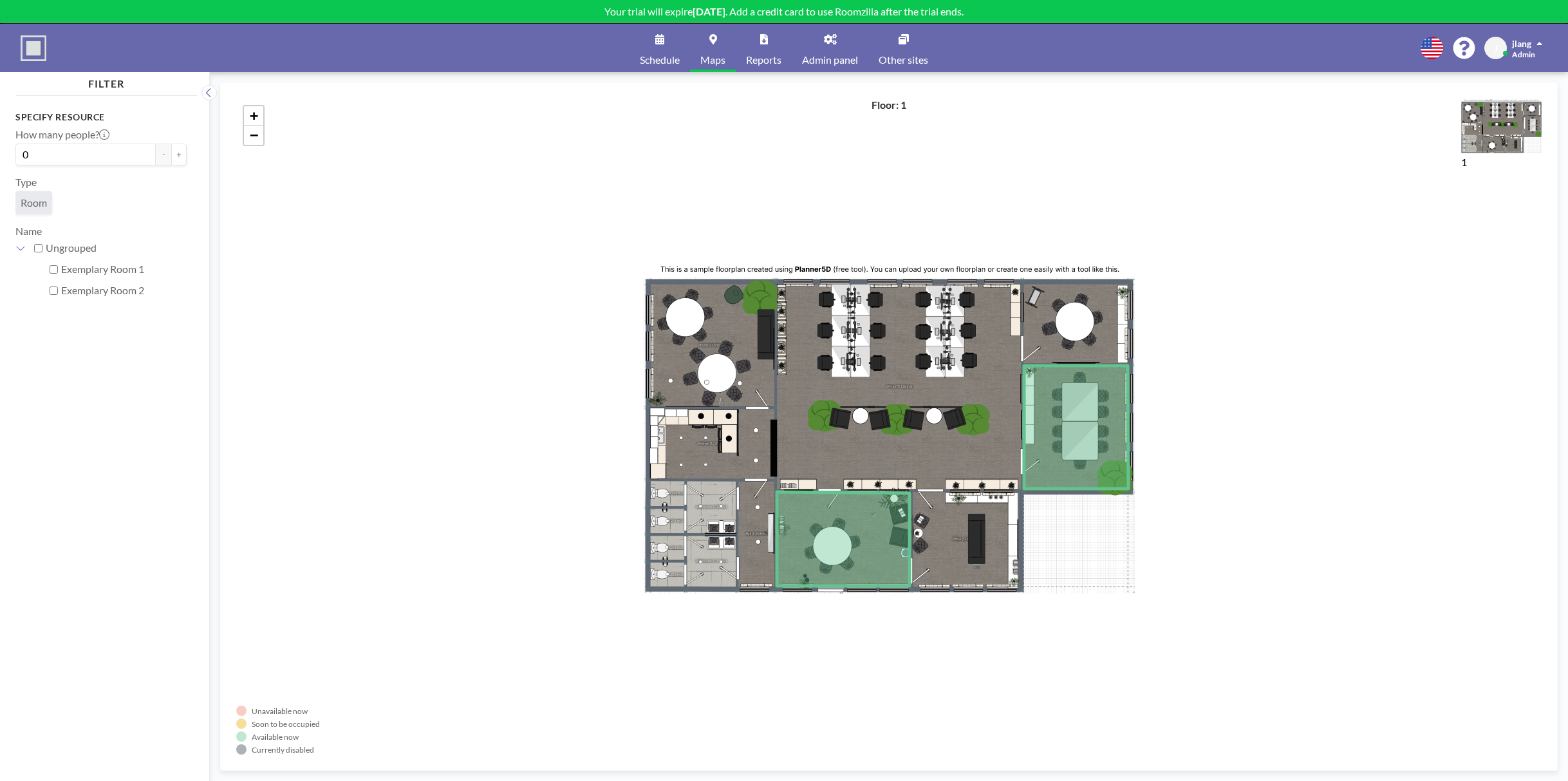
click at [106, 267] on label "Exemplary Room 1" at bounding box center [124, 269] width 125 height 13
click at [58, 267] on input "Exemplary Room 1" at bounding box center [53, 269] width 9 height 9
checkbox input "true"
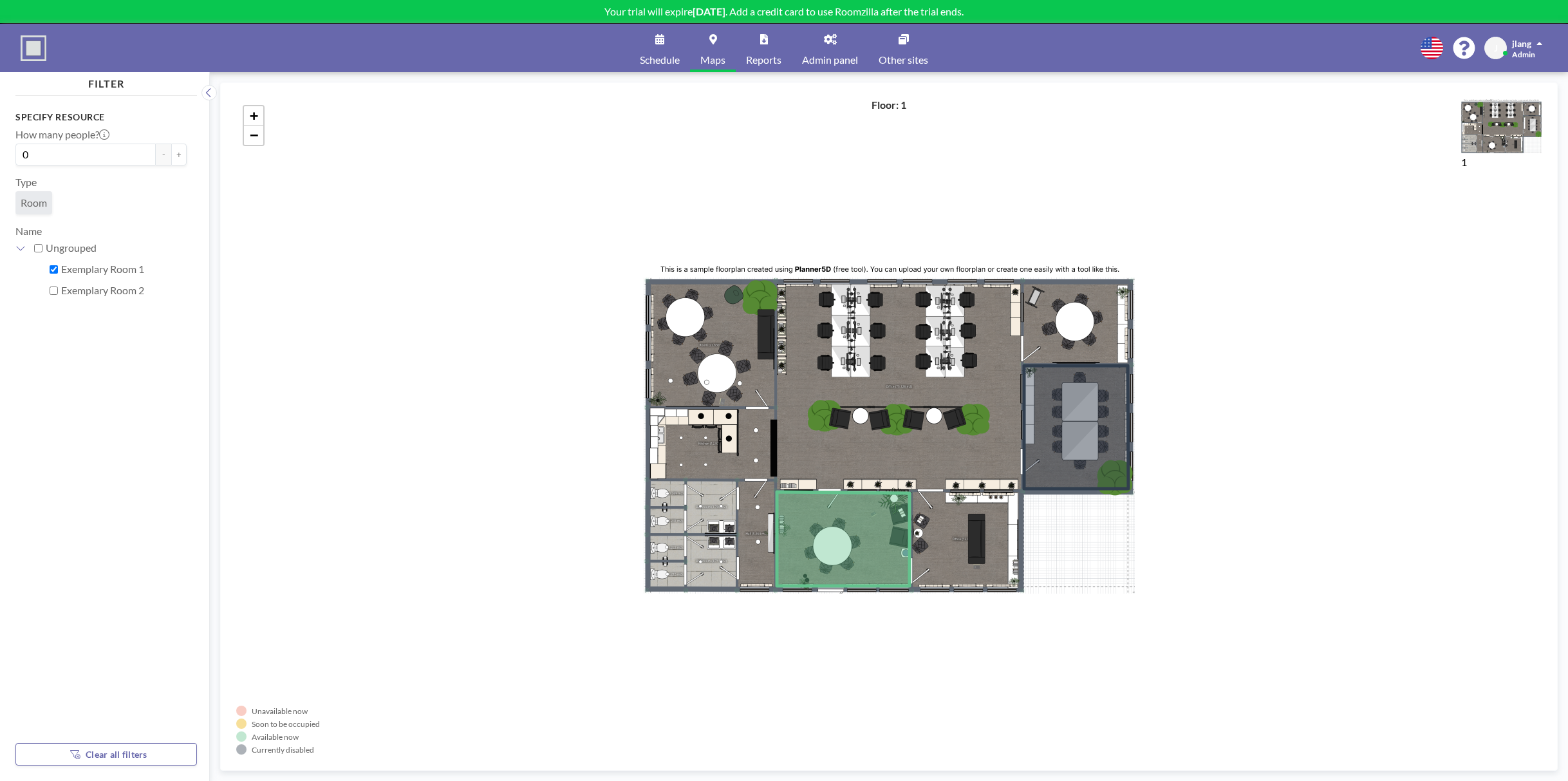
click at [57, 293] on input "Exemplary Room 2" at bounding box center [53, 290] width 9 height 9
checkbox input "true"
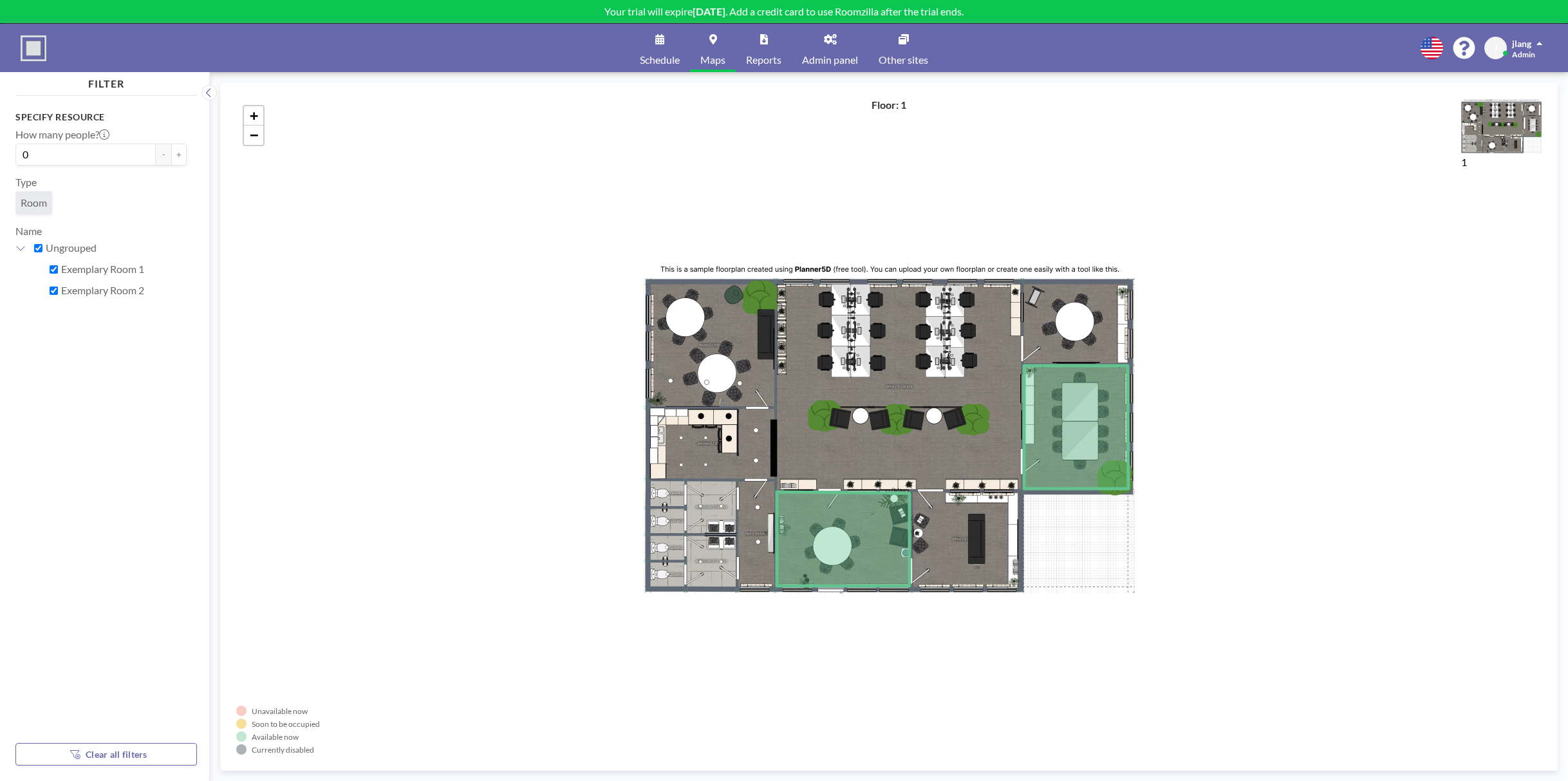
click at [41, 201] on span "Room" at bounding box center [34, 203] width 26 height 13
click at [251, 111] on span "+" at bounding box center [254, 115] width 9 height 16
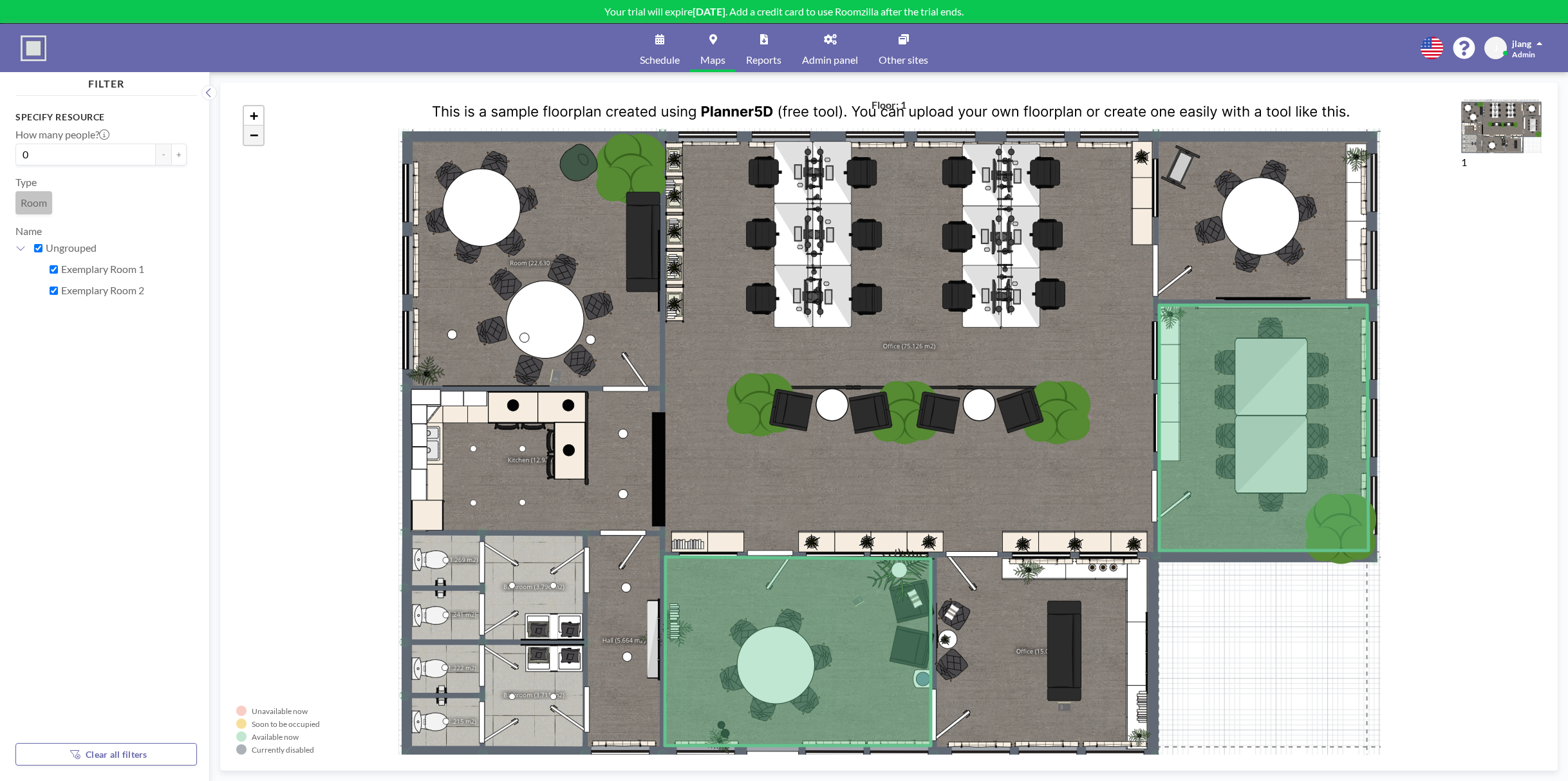
click at [250, 137] on span "−" at bounding box center [254, 135] width 9 height 16
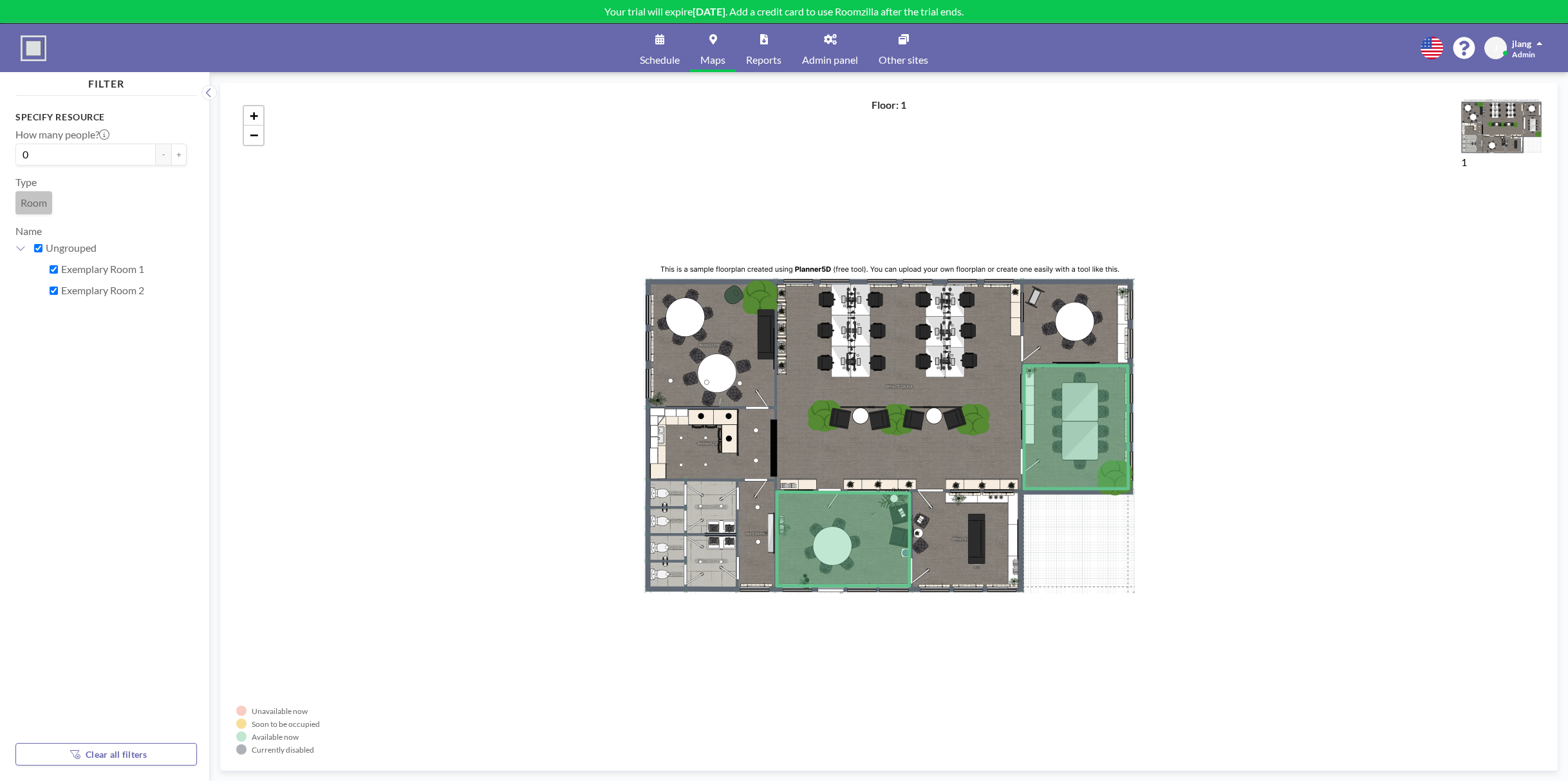
click at [842, 44] on link "Admin panel" at bounding box center [830, 47] width 77 height 48
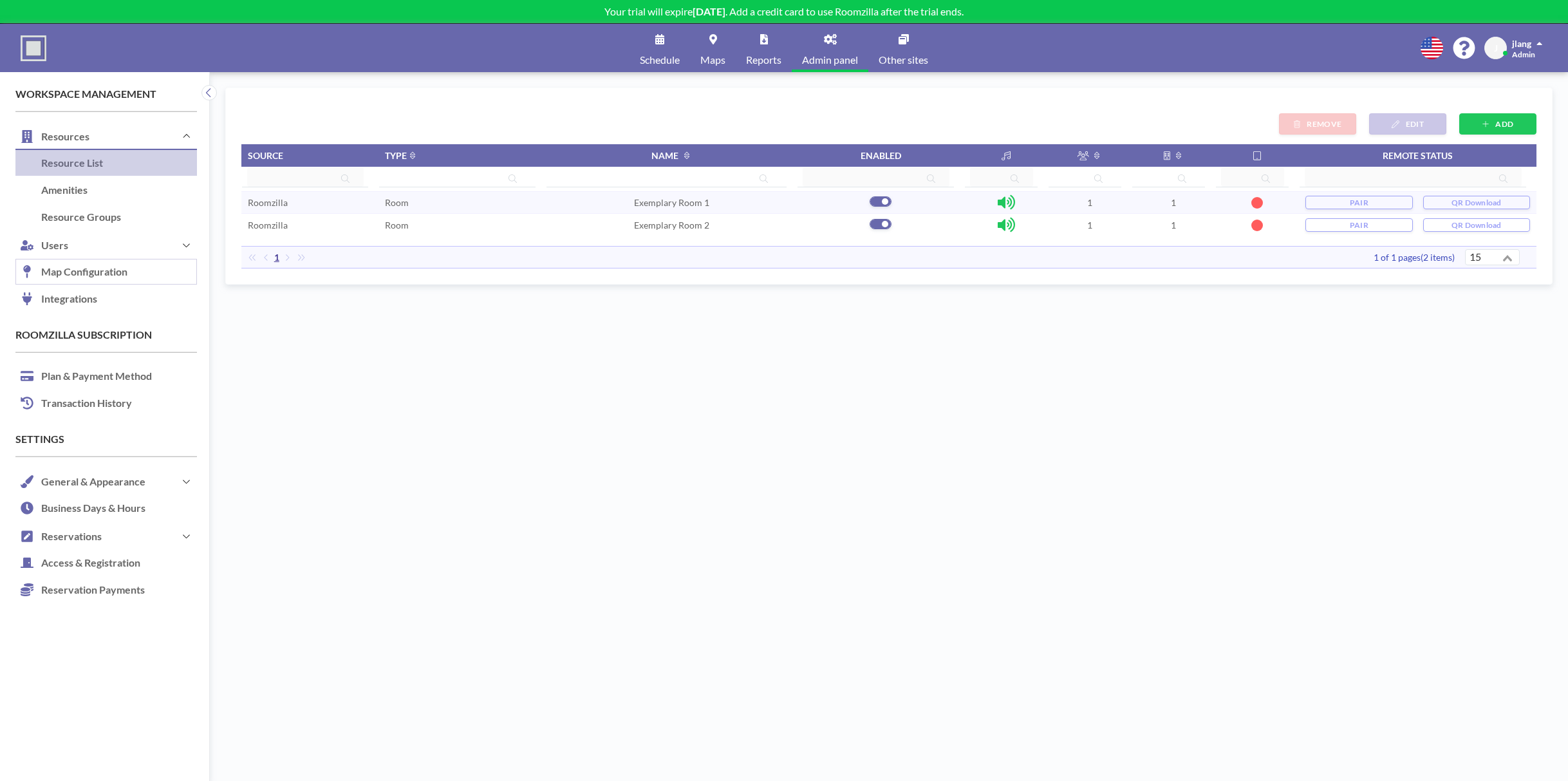
click at [102, 275] on link "Map Configuration" at bounding box center [106, 272] width 181 height 27
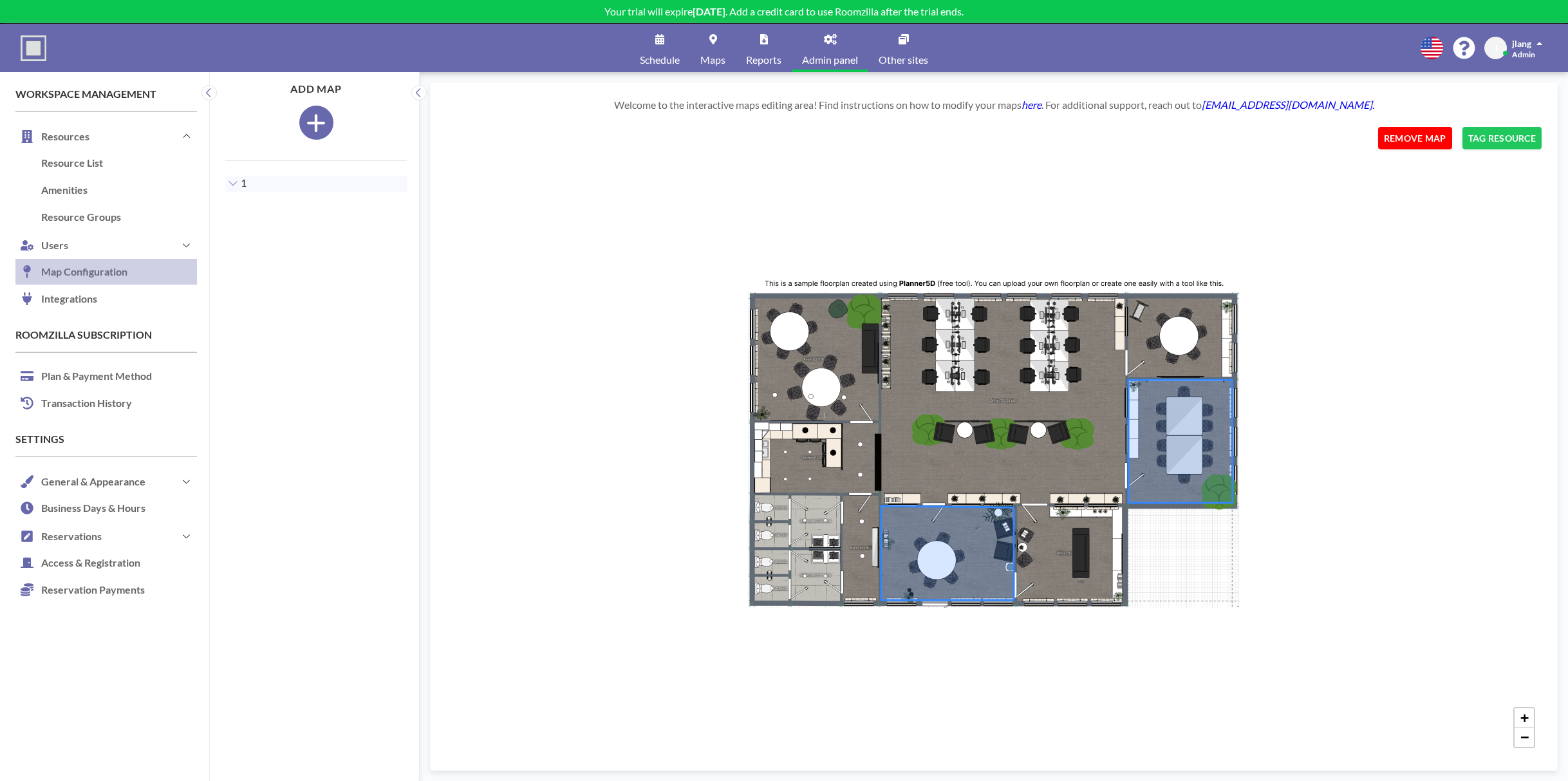
click at [1414, 140] on button "REMOVE MAP" at bounding box center [1415, 138] width 74 height 22
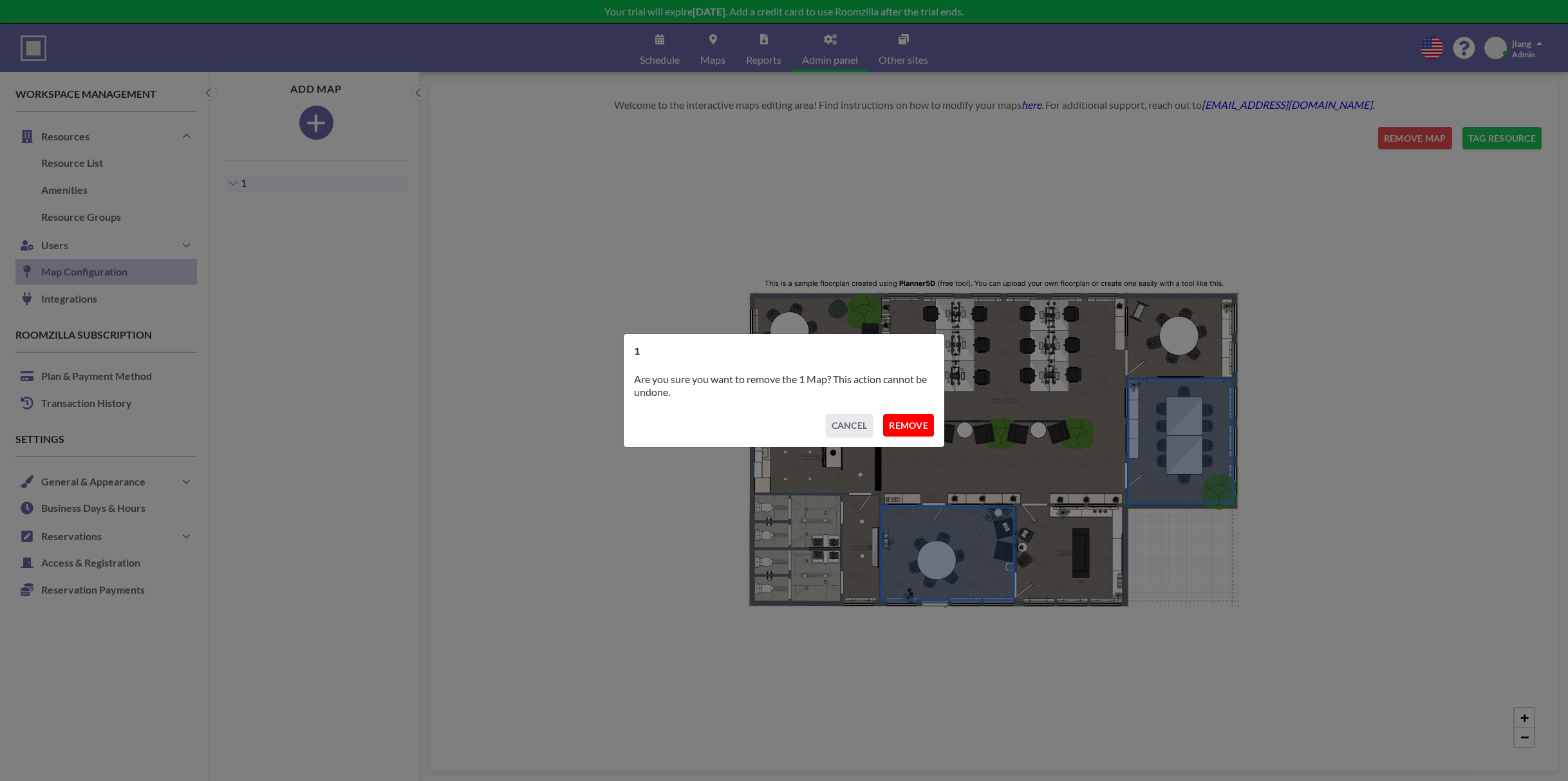
click at [907, 423] on button "REMOVE" at bounding box center [908, 425] width 51 height 22
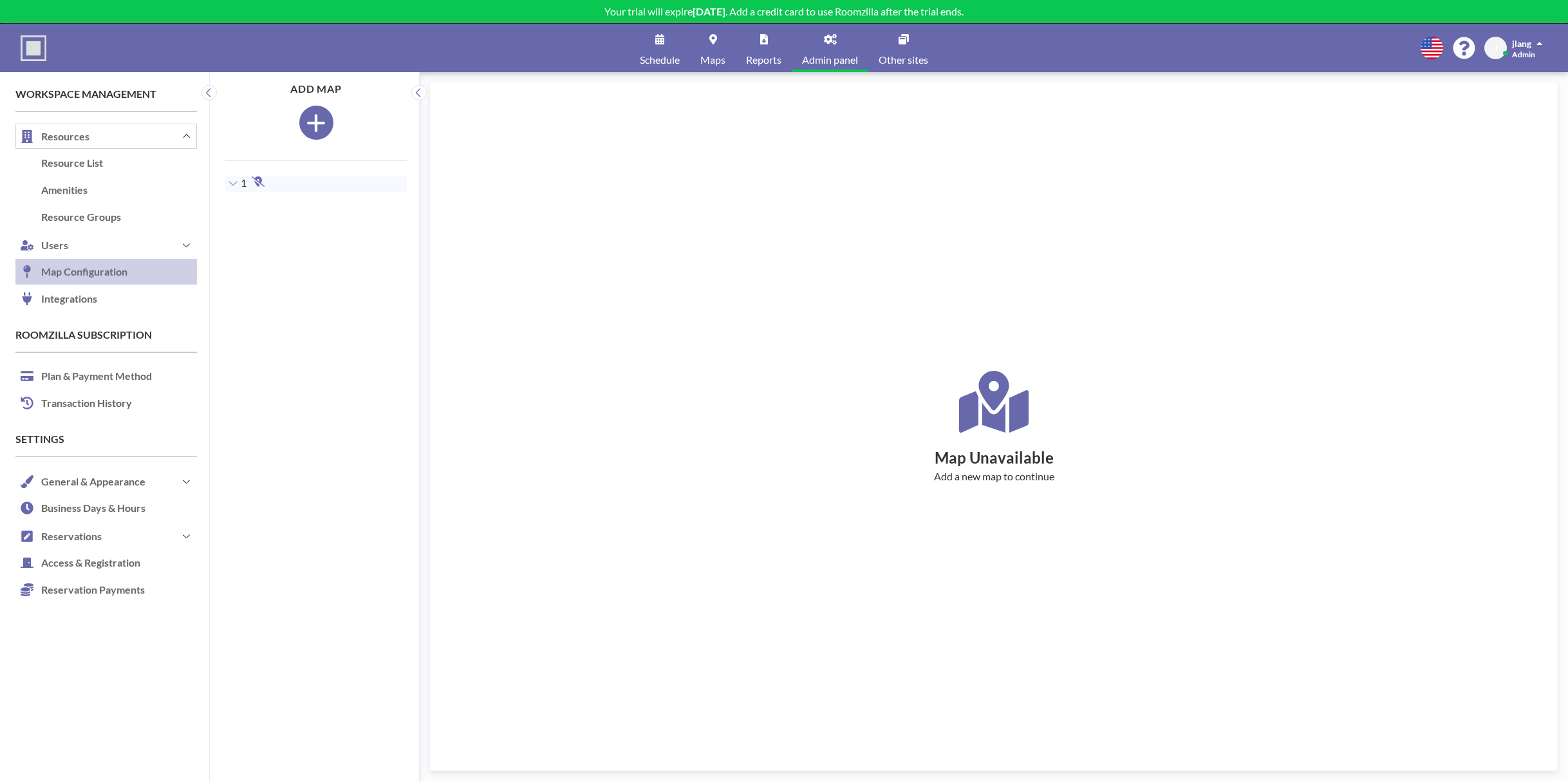
click at [81, 137] on button "Resources" at bounding box center [106, 136] width 181 height 28
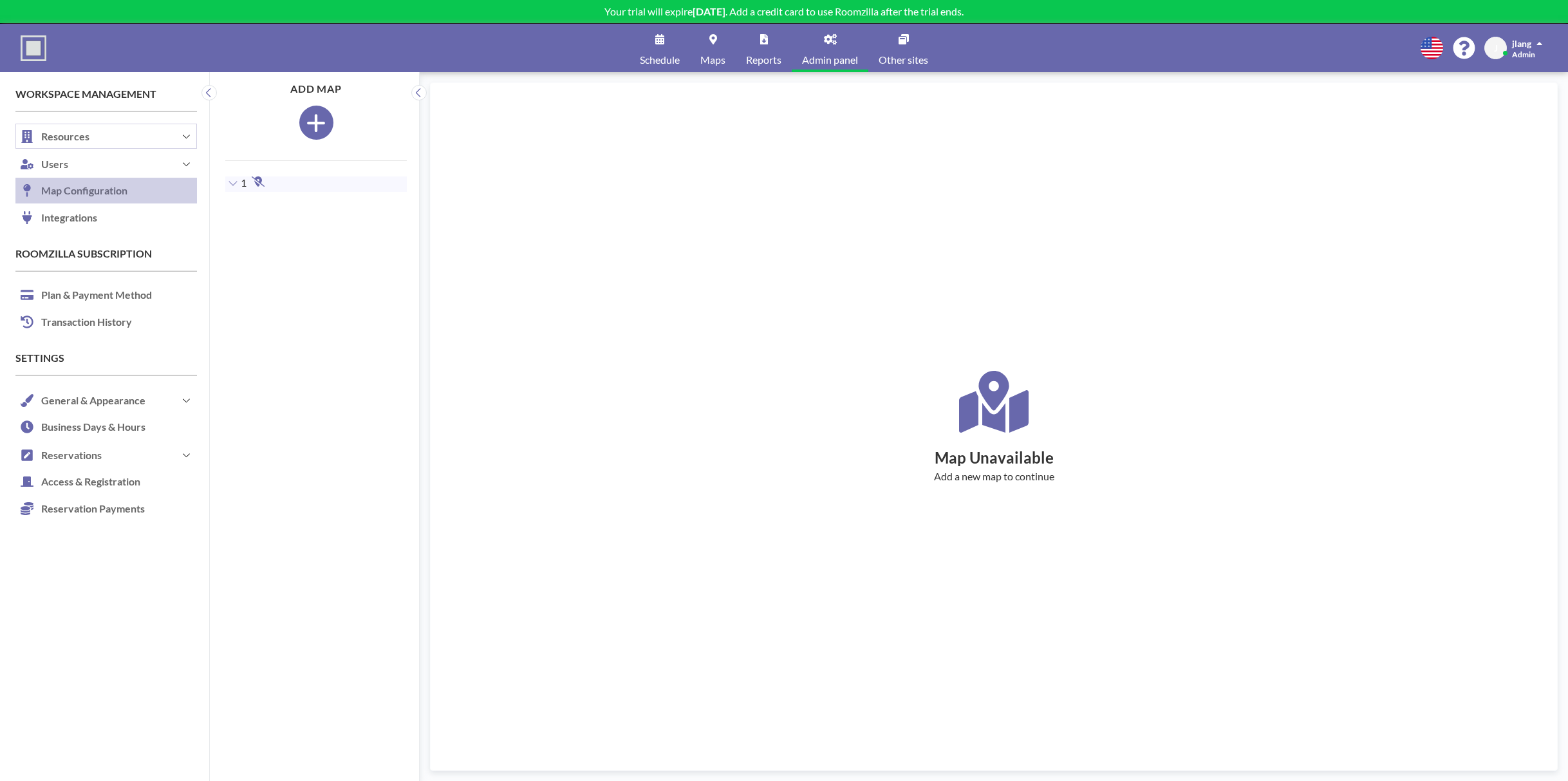
click at [74, 137] on button "Resources" at bounding box center [106, 136] width 181 height 28
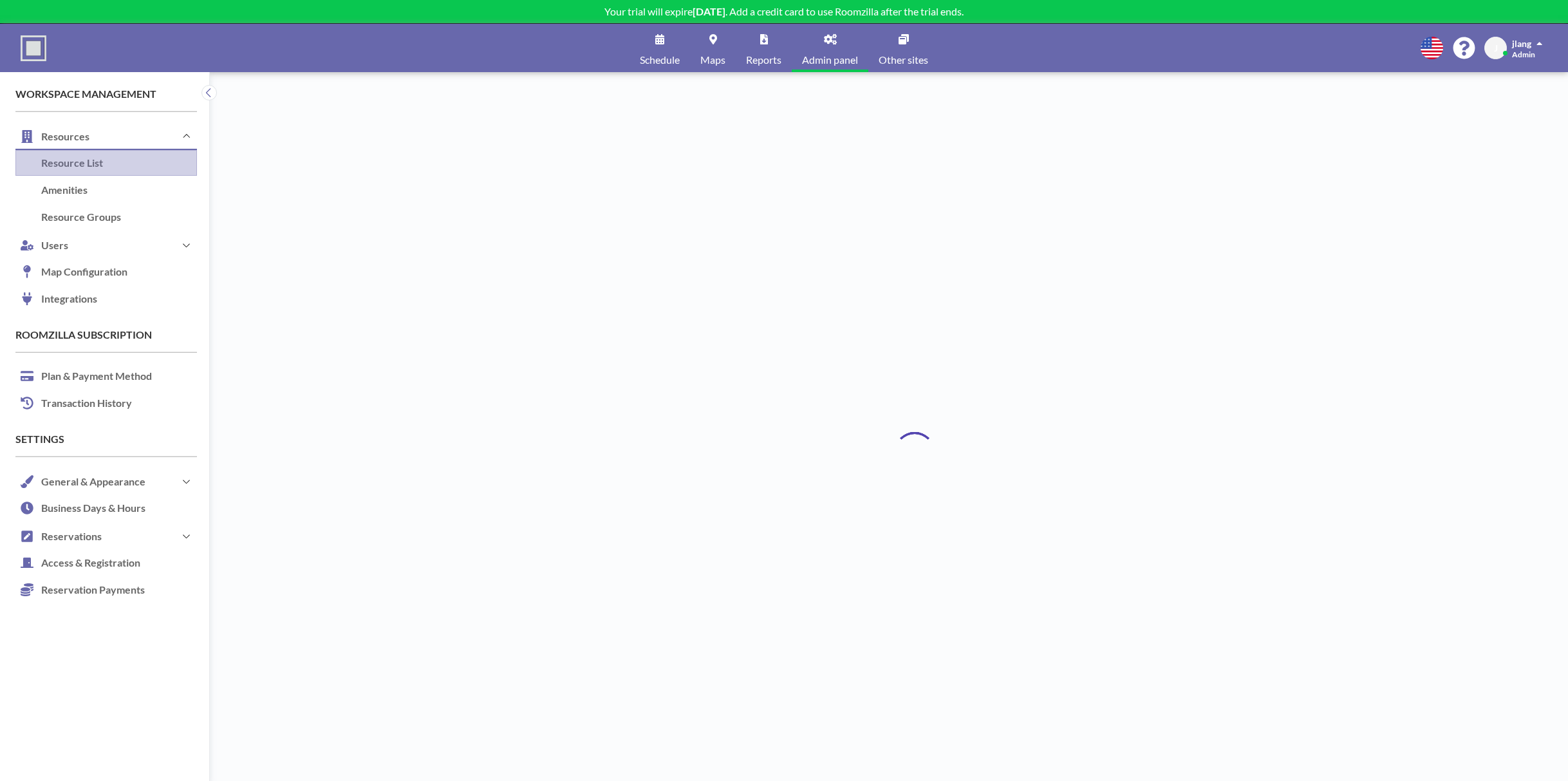
click at [71, 161] on link "Resource List" at bounding box center [106, 163] width 181 height 27
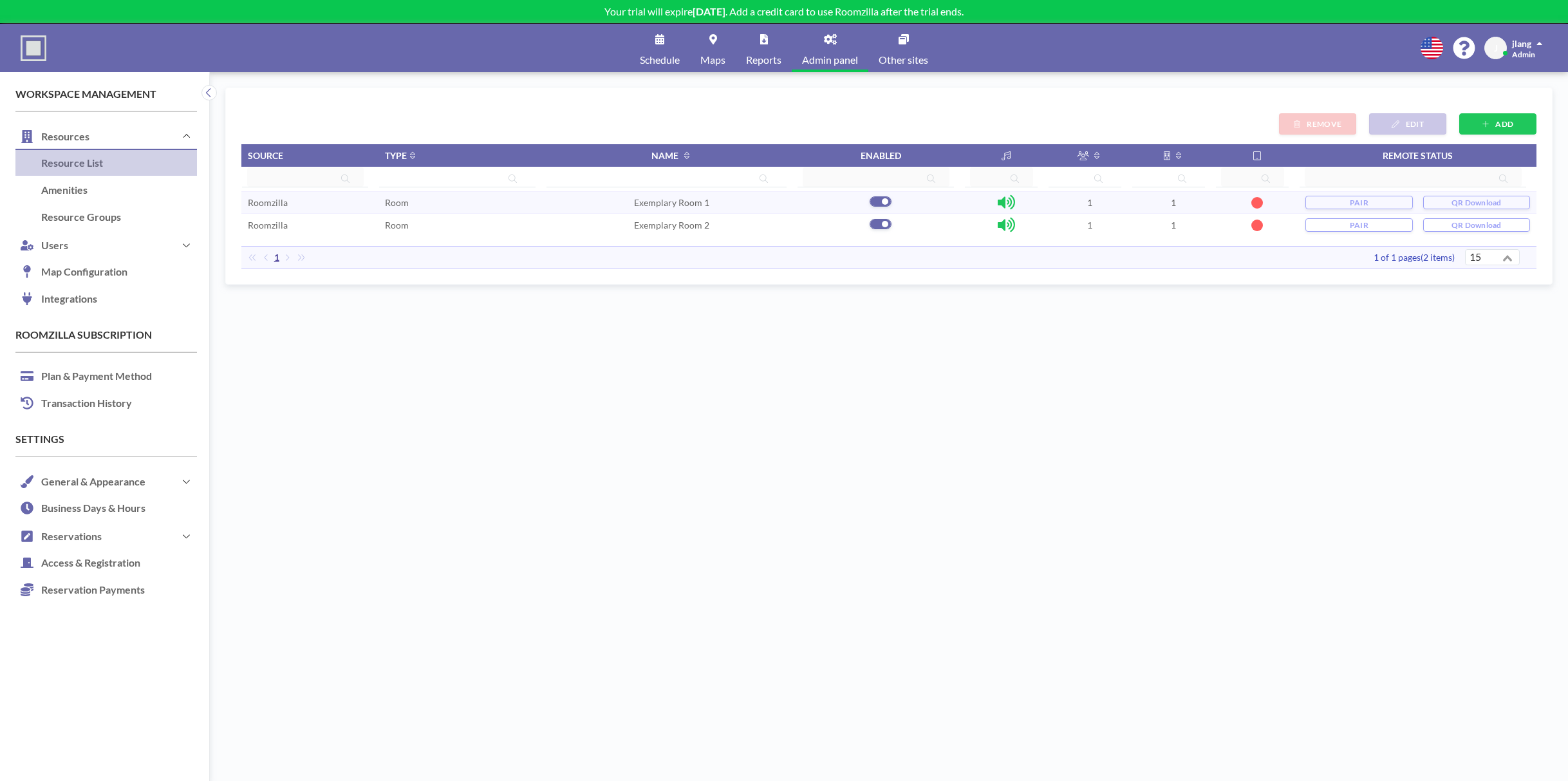
click at [663, 199] on span "Exemplary Room 1" at bounding box center [672, 203] width 75 height 11
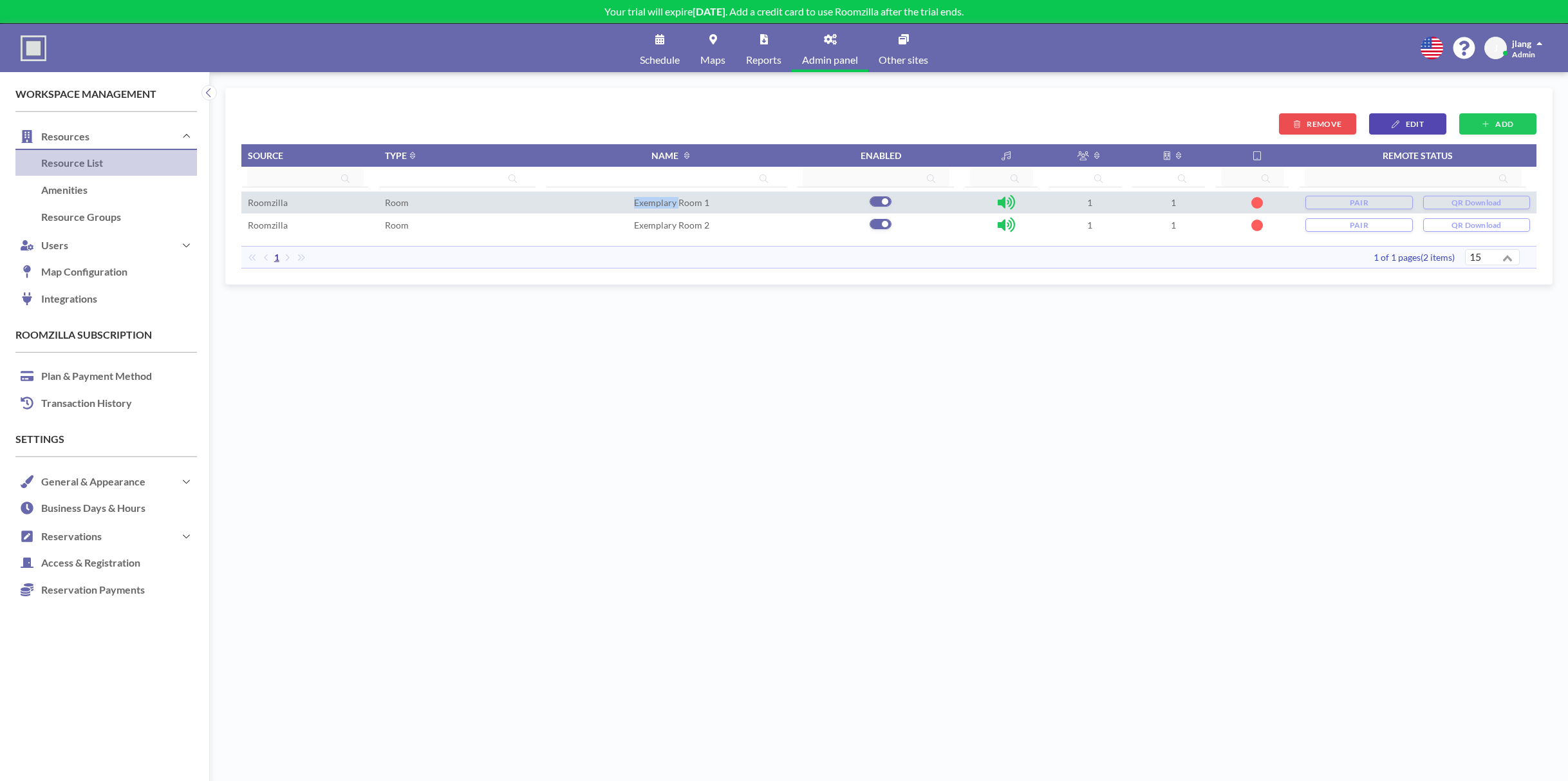
click at [663, 199] on span "Exemplary Room 1" at bounding box center [672, 203] width 75 height 11
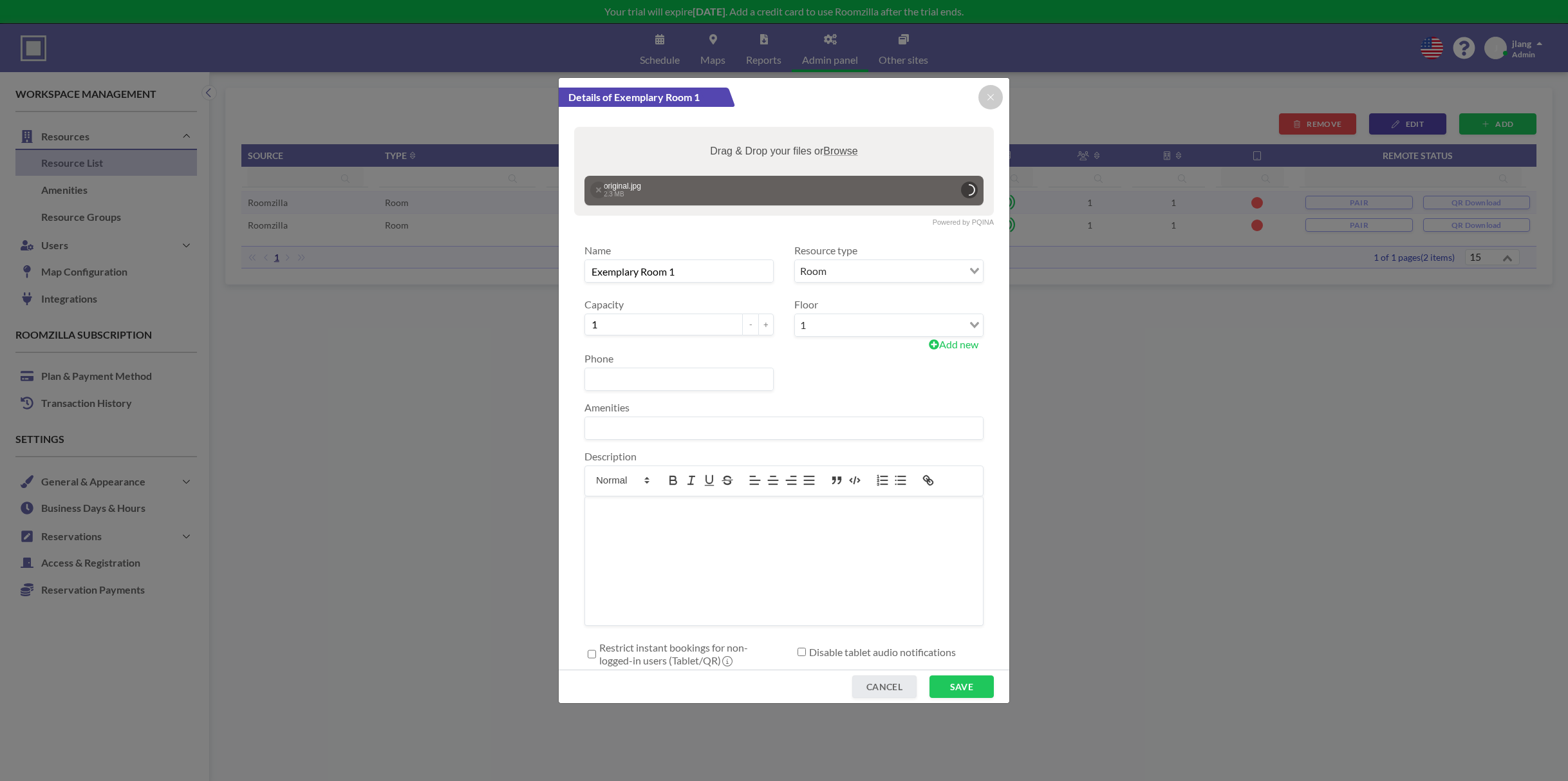
drag, startPoint x: 663, startPoint y: 199, endPoint x: 679, endPoint y: 268, distance: 70.8
click at [679, 268] on input "Exemplary Room 1" at bounding box center [679, 270] width 188 height 22
drag, startPoint x: 683, startPoint y: 270, endPoint x: 585, endPoint y: 276, distance: 98.2
click at [585, 276] on input "Exemplary Room 1" at bounding box center [679, 270] width 188 height 22
type input "Sitzungszimmer 1"
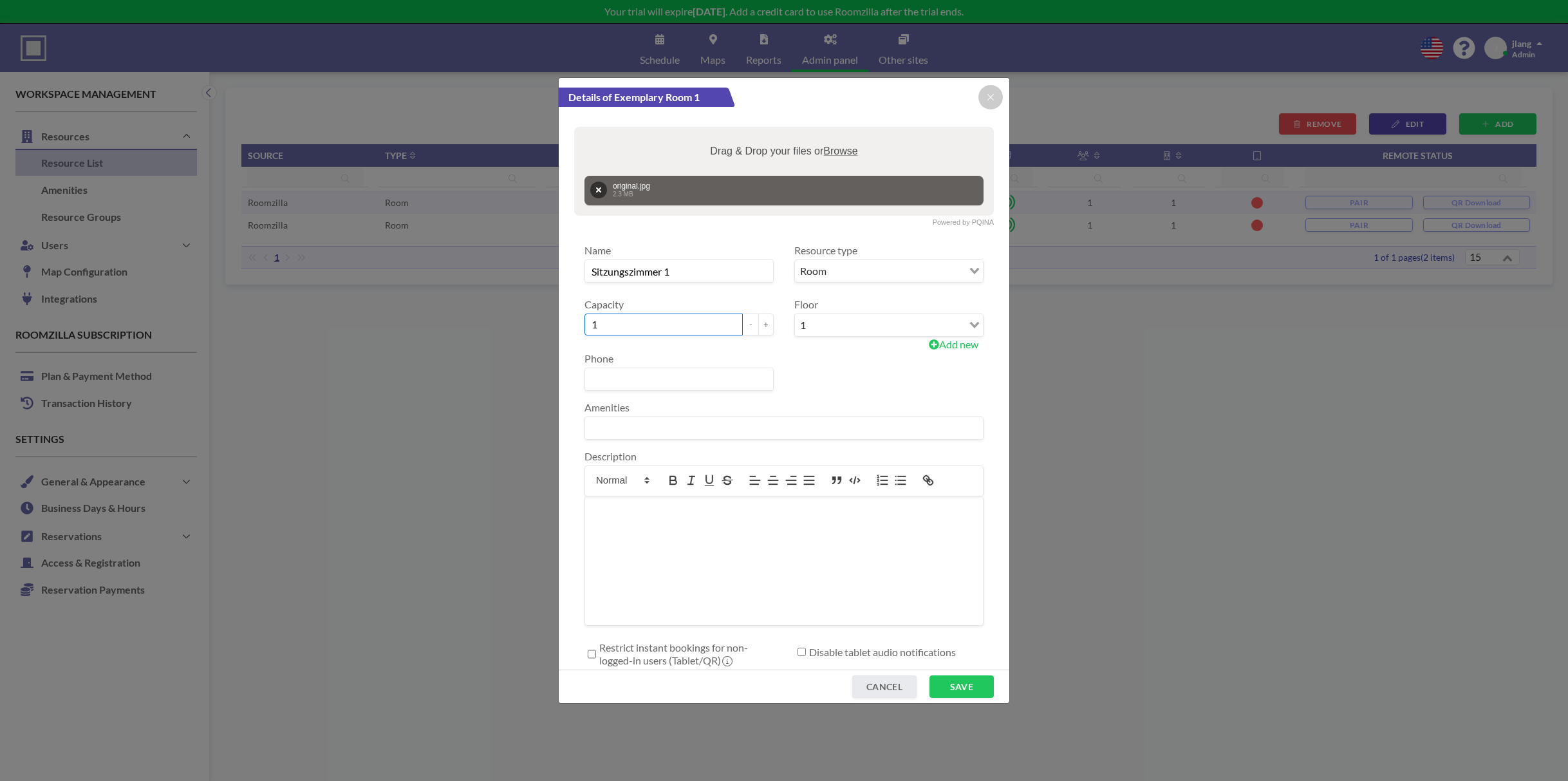
click at [683, 326] on input "1" at bounding box center [664, 324] width 158 height 22
type input "10"
click at [643, 429] on input "Search for option" at bounding box center [781, 427] width 389 height 16
type input "LCD Fernseher, WLAN"
click at [904, 379] on div at bounding box center [889, 371] width 210 height 39
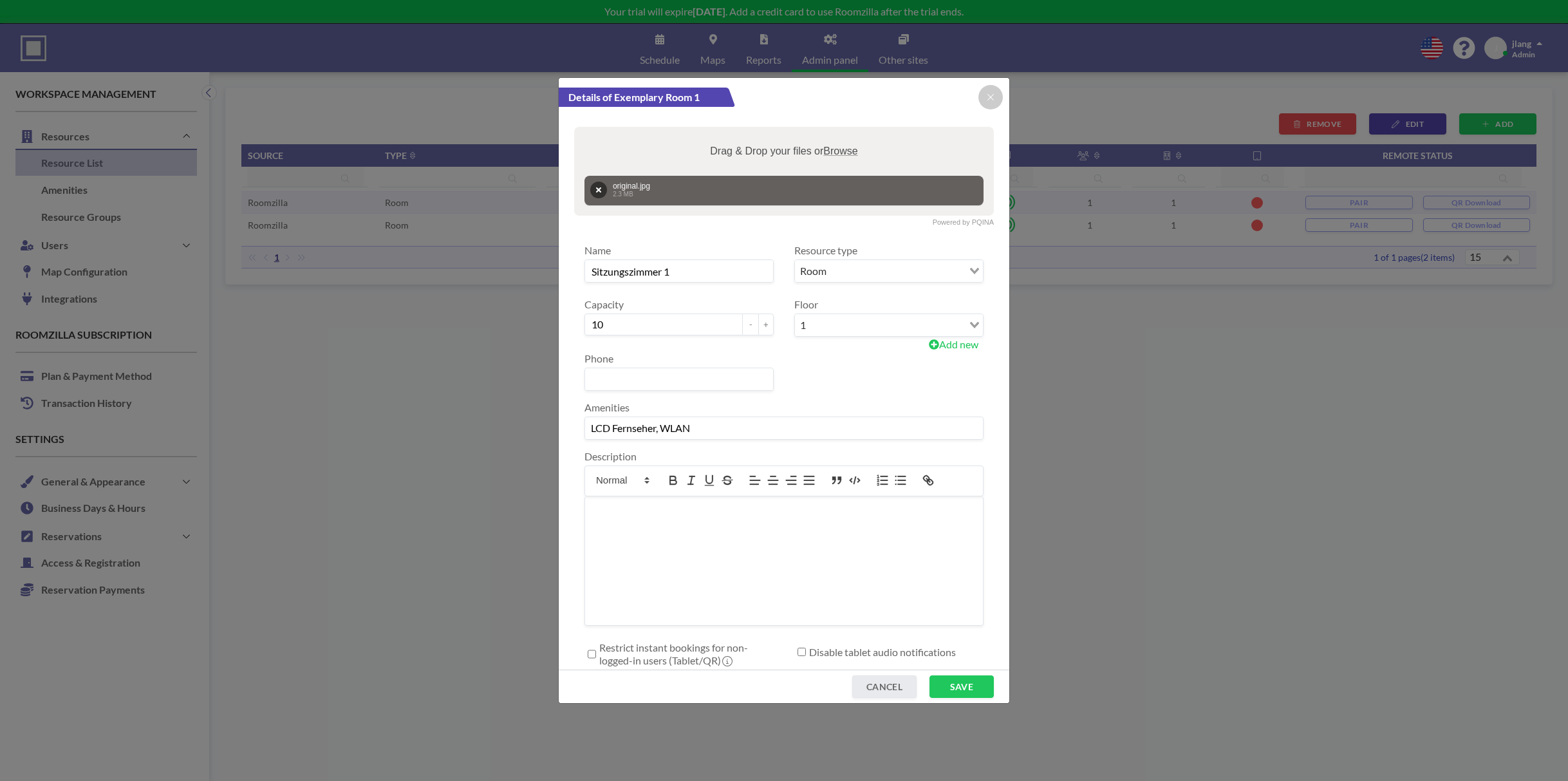
click at [695, 509] on p at bounding box center [784, 511] width 379 height 15
click at [726, 423] on input "LCD Fernseher, WLAN" at bounding box center [781, 427] width 389 height 16
click at [734, 447] on li "Sorry, no matching options." at bounding box center [784, 448] width 396 height 13
click at [692, 526] on div at bounding box center [784, 560] width 398 height 129
click at [959, 687] on button "SAVE" at bounding box center [962, 687] width 65 height 22
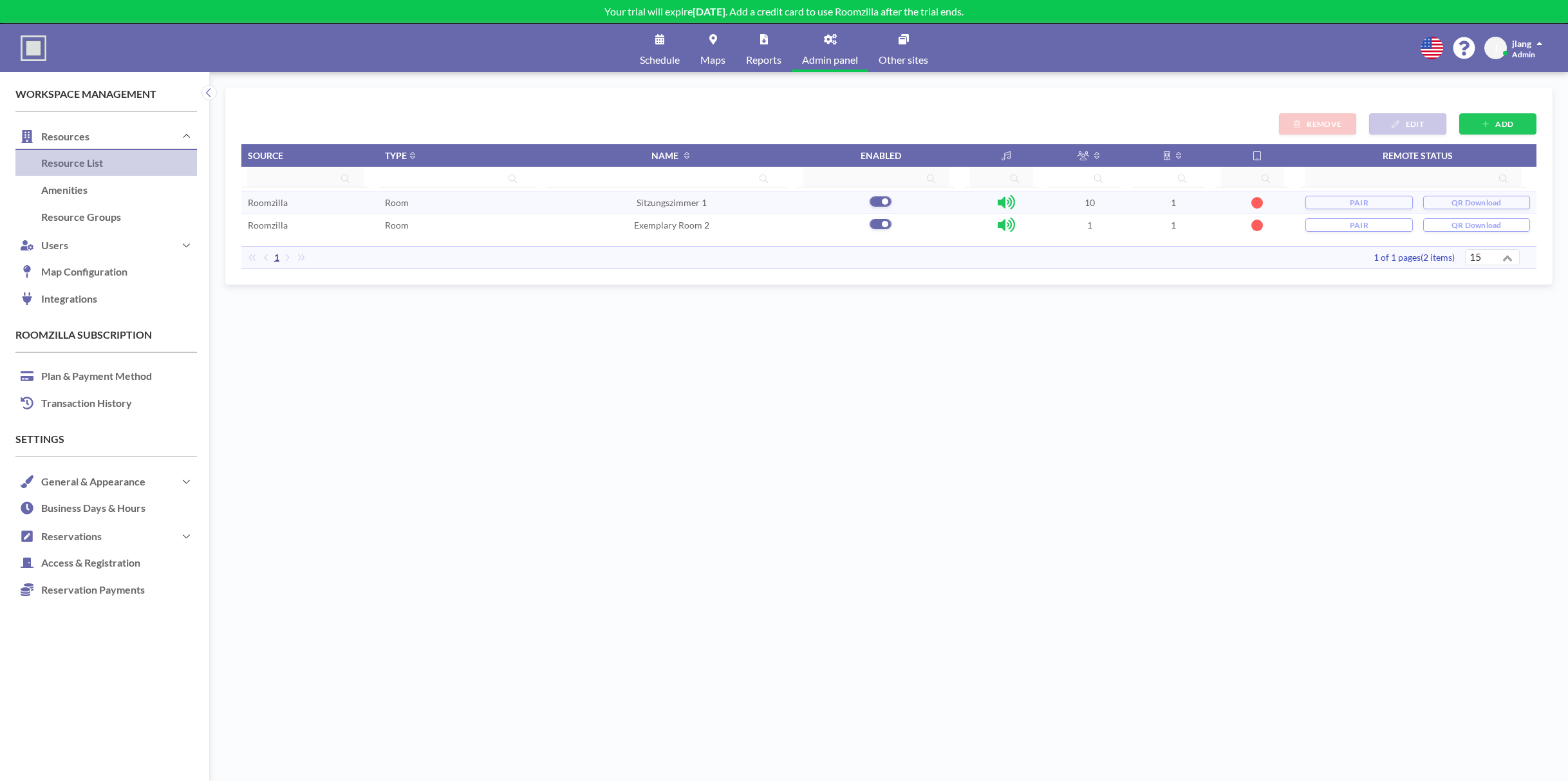
click at [1337, 202] on button "PAIR" at bounding box center [1359, 203] width 107 height 13
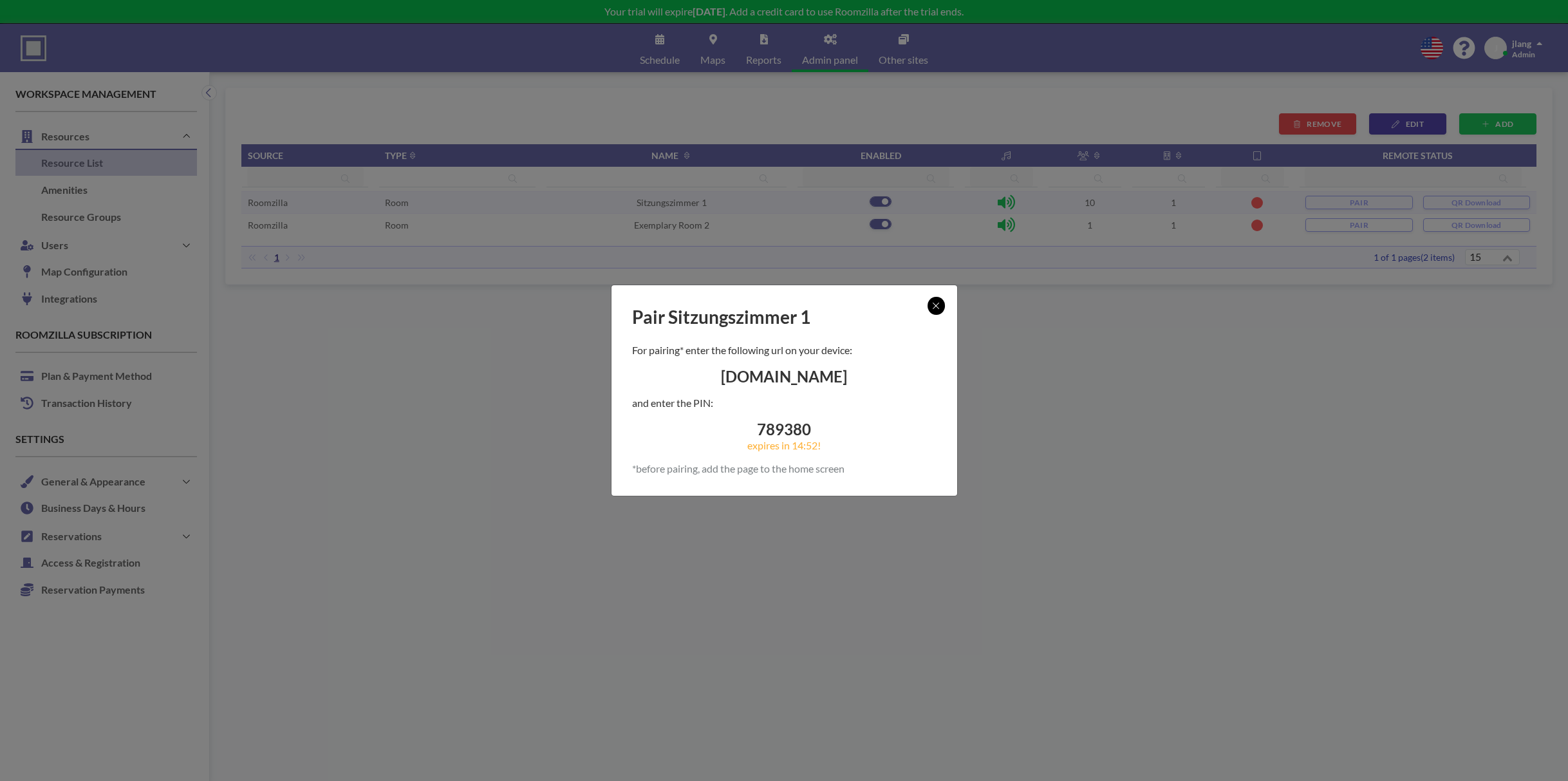
click at [939, 307] on icon at bounding box center [937, 306] width 8 height 11
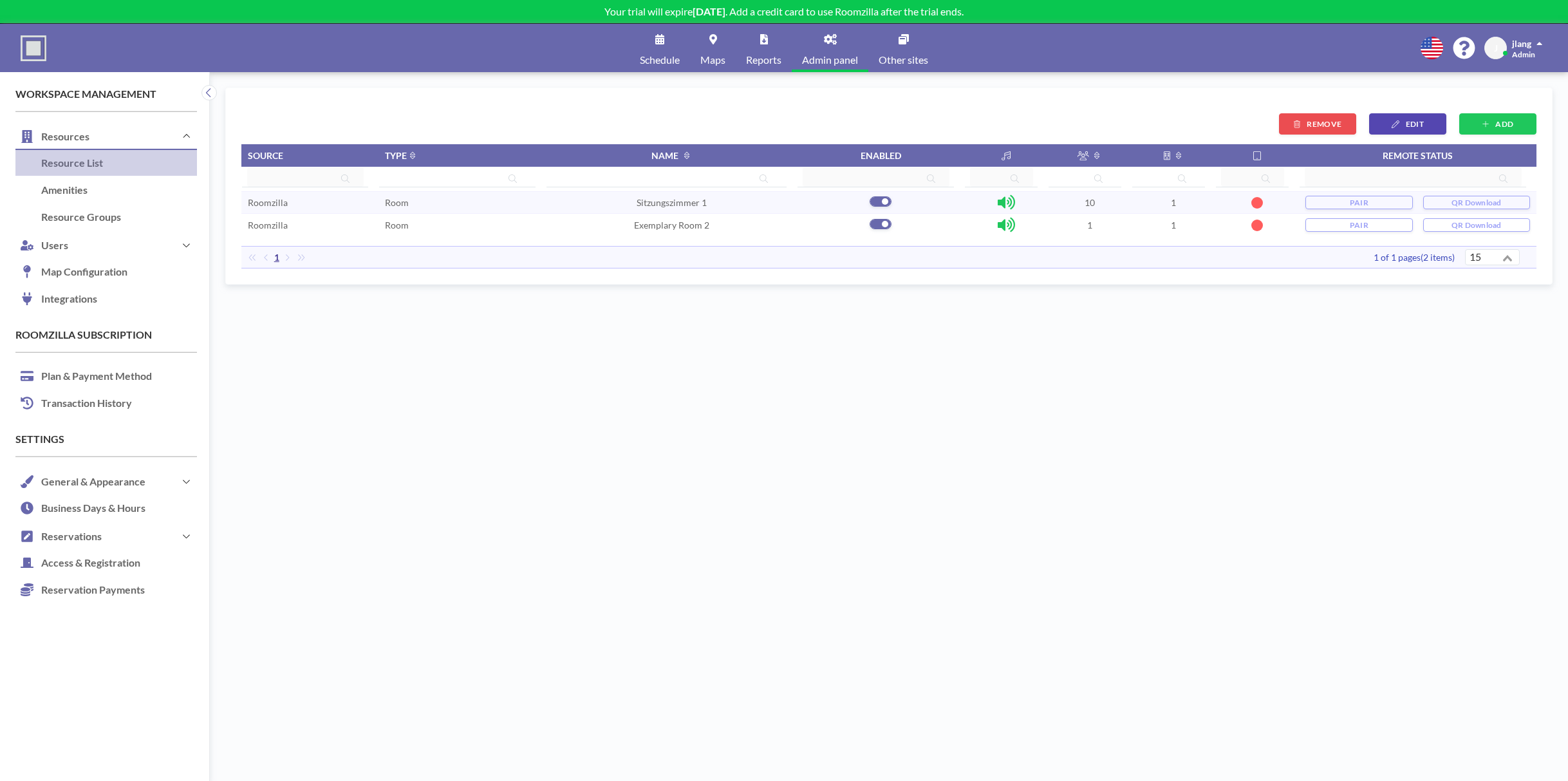
click at [689, 224] on span "Exemplary Room 2" at bounding box center [672, 225] width 75 height 11
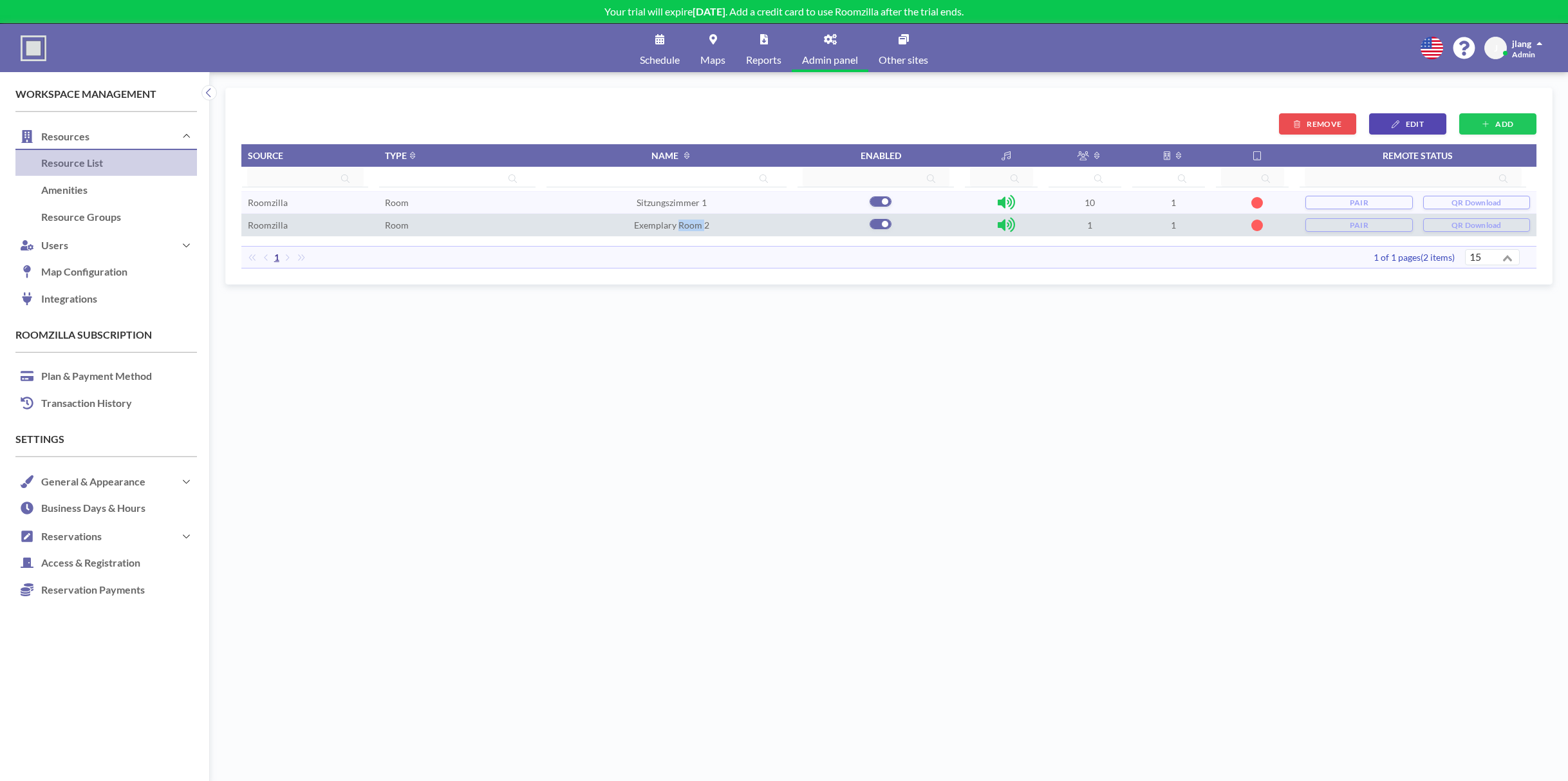
click at [689, 224] on span "Exemplary Room 2" at bounding box center [672, 225] width 75 height 11
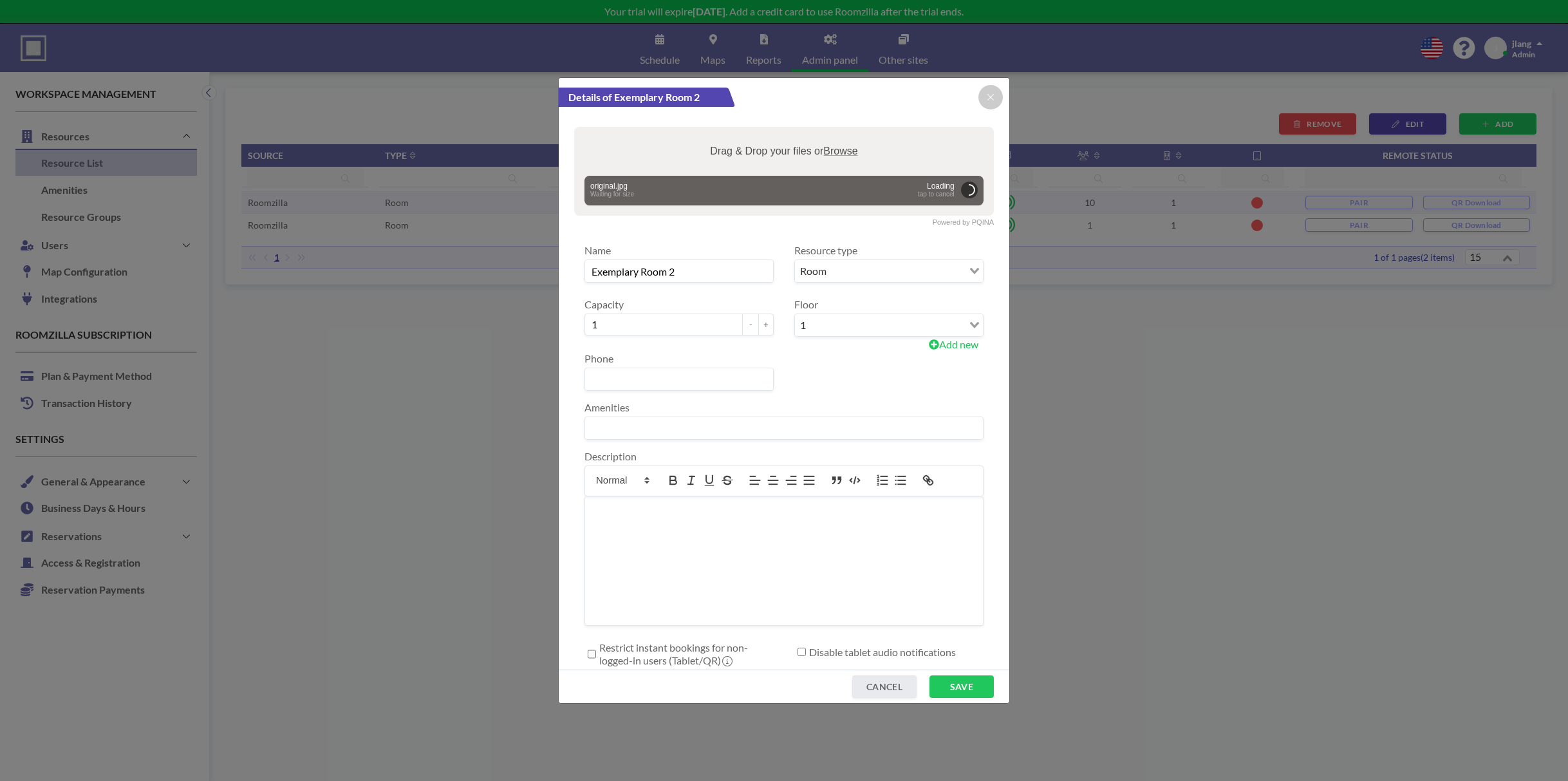
drag, startPoint x: 689, startPoint y: 224, endPoint x: 683, endPoint y: 275, distance: 51.4
click at [683, 275] on input "Exemplary Room 2" at bounding box center [679, 270] width 188 height 22
drag, startPoint x: 683, startPoint y: 275, endPoint x: 544, endPoint y: 272, distance: 139.0
click at [544, 272] on div "Details of Exemplary Room 2 Powered by PQINA Drag & Drop your files or Browse o…" at bounding box center [784, 390] width 1568 height 781
type input "Sitzungszimmer 2"
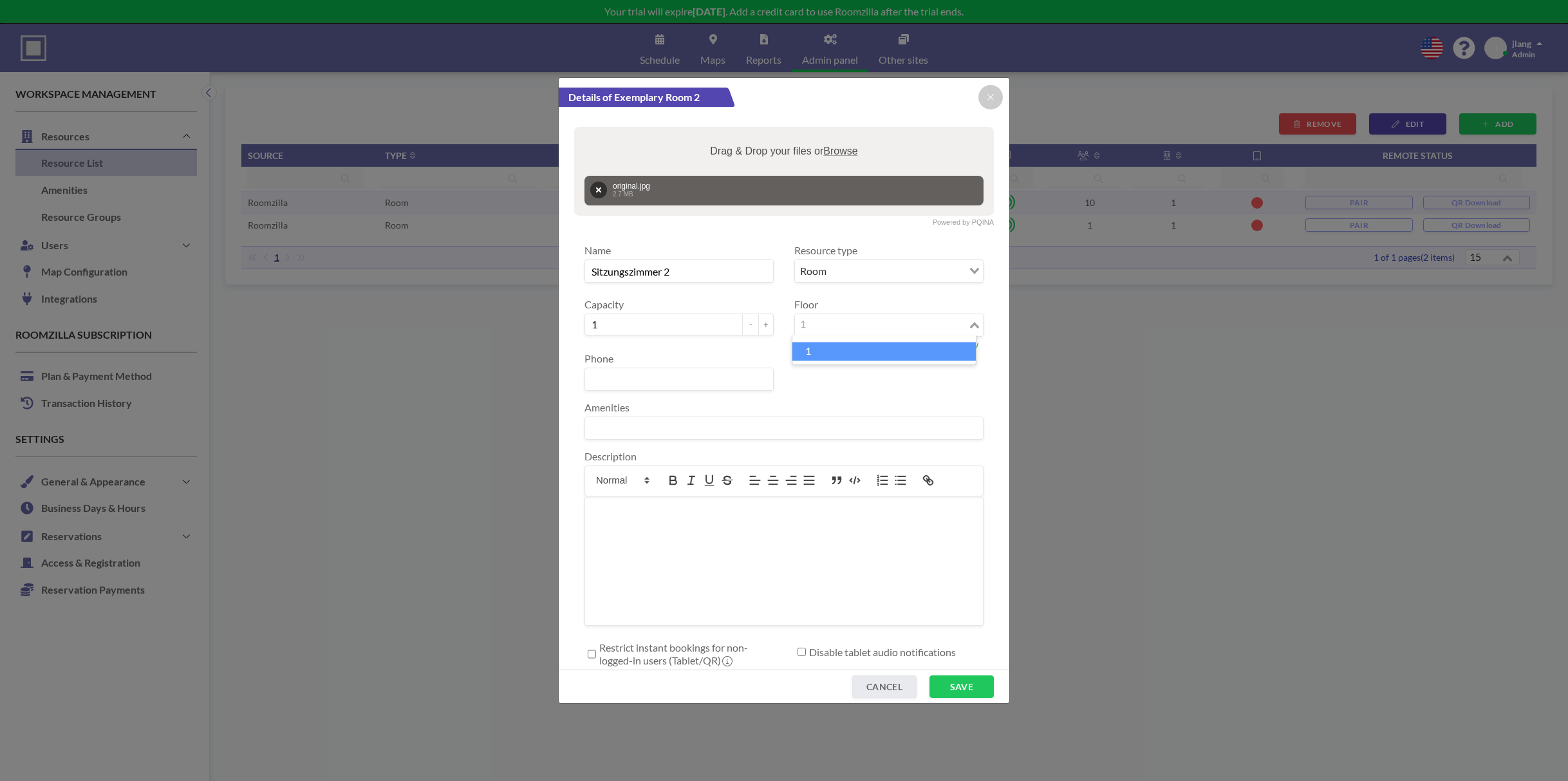
click at [970, 328] on icon "Search for option" at bounding box center [974, 325] width 9 height 7
type input "0"
click at [853, 328] on input "Search for option" at bounding box center [885, 325] width 152 height 16
click at [639, 327] on input "1" at bounding box center [664, 324] width 158 height 22
type input "10"
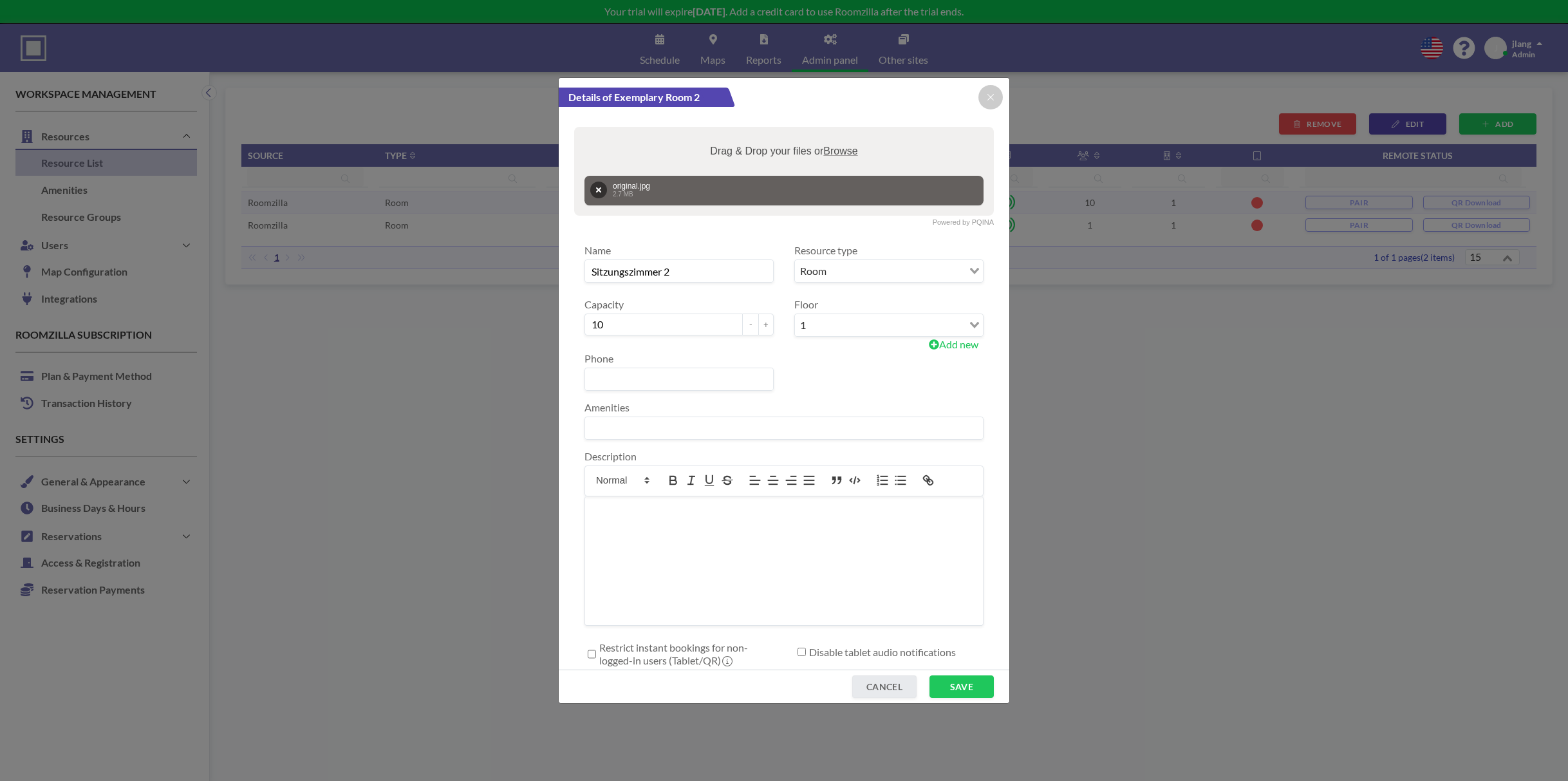
click at [641, 548] on div at bounding box center [784, 560] width 398 height 129
click at [594, 190] on button "Remove" at bounding box center [598, 189] width 16 height 16
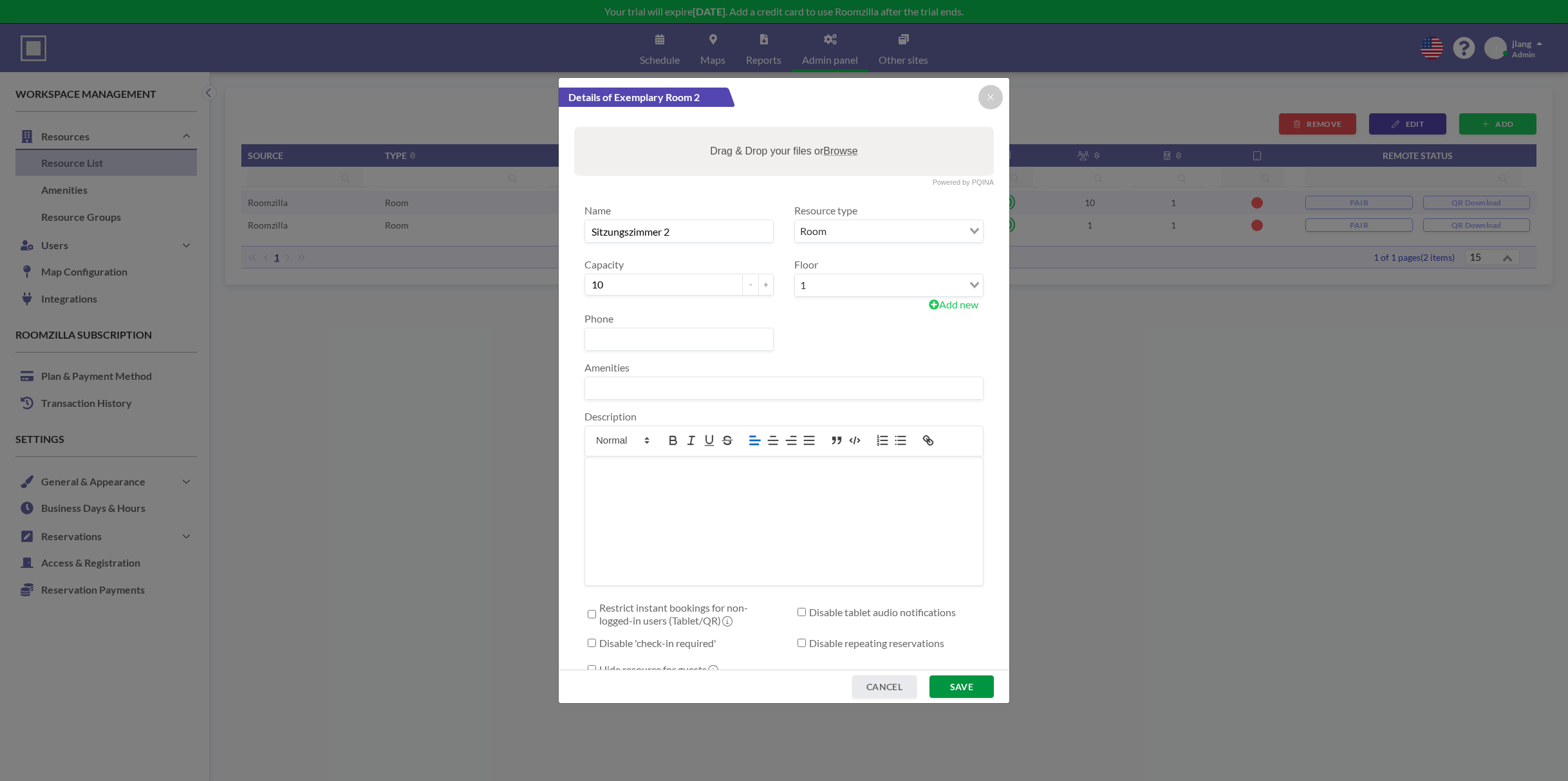
click at [969, 685] on button "SAVE" at bounding box center [962, 687] width 65 height 22
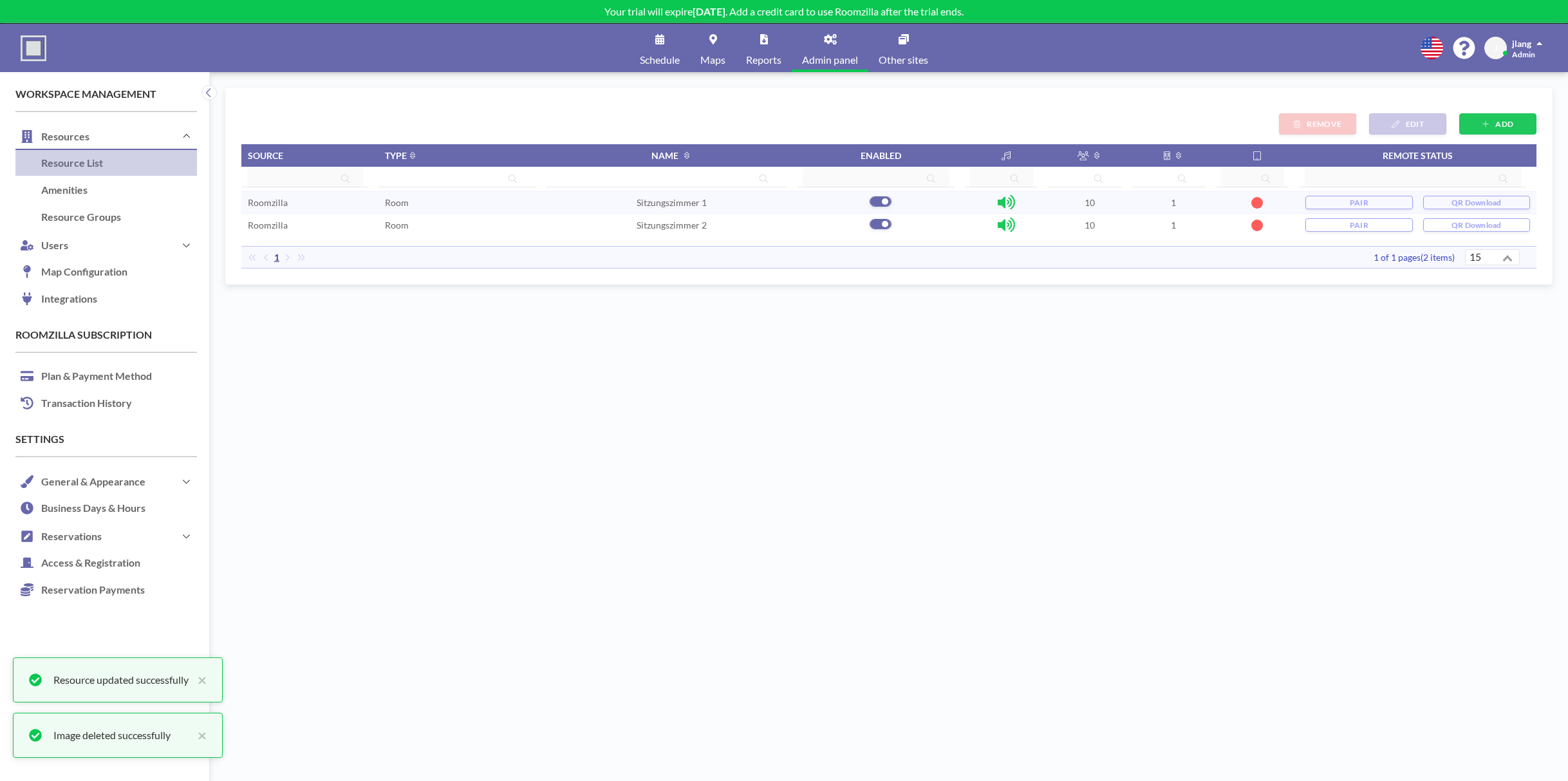
click at [718, 199] on td "Sitzungszimmer 1" at bounding box center [671, 203] width 251 height 22
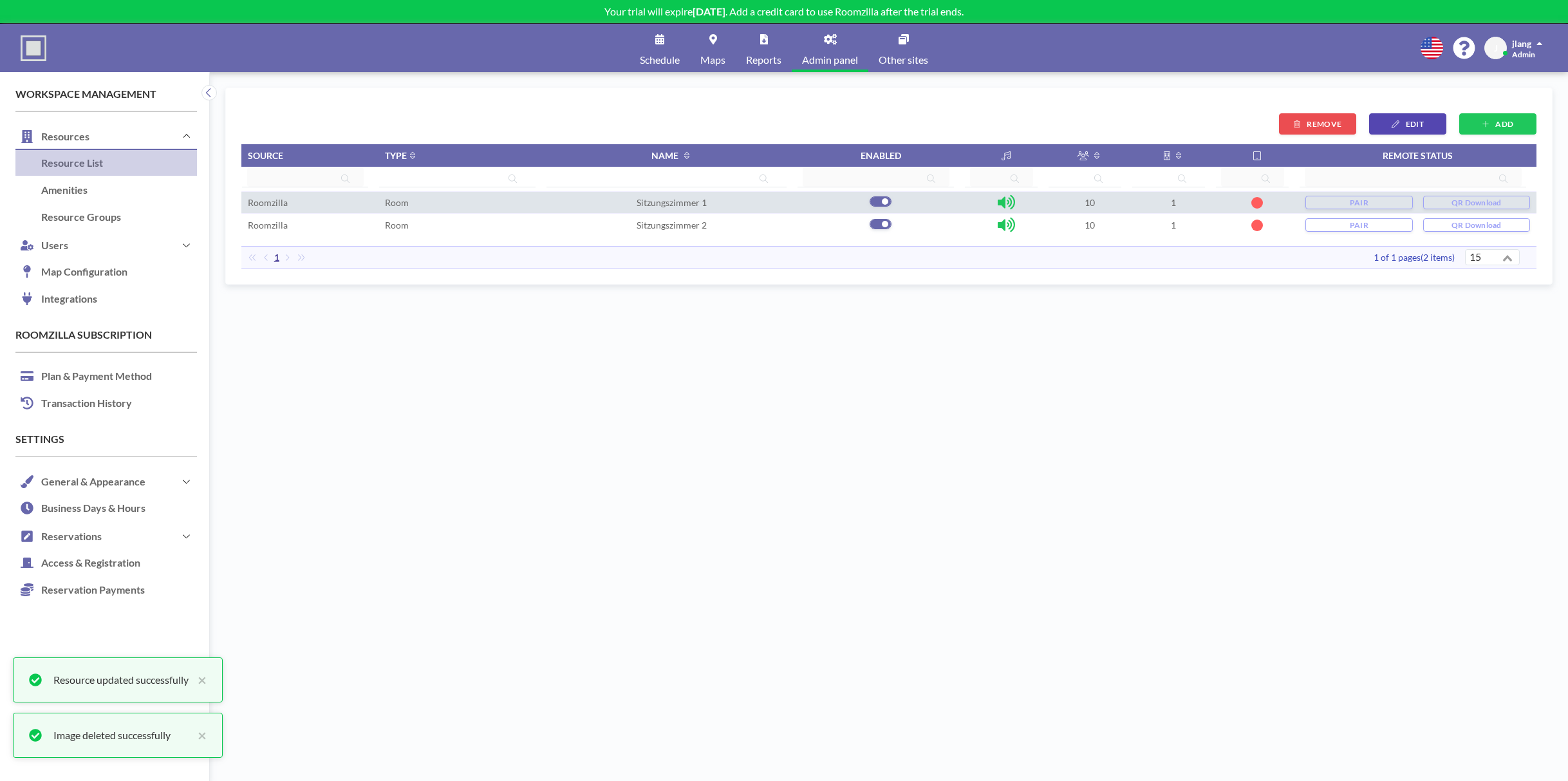
click at [499, 202] on td "Room" at bounding box center [462, 203] width 168 height 22
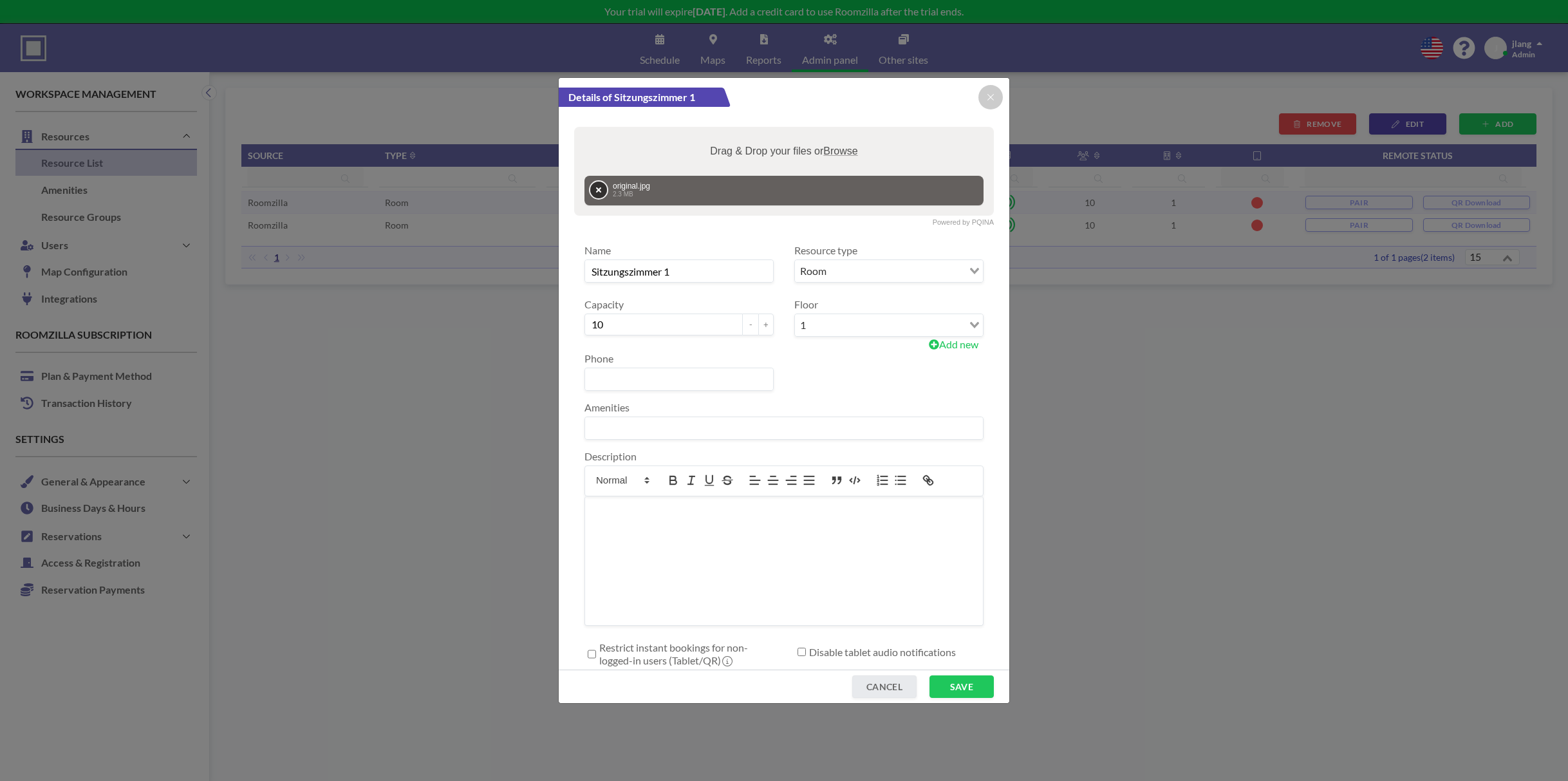
click at [592, 189] on button "Remove" at bounding box center [598, 189] width 16 height 16
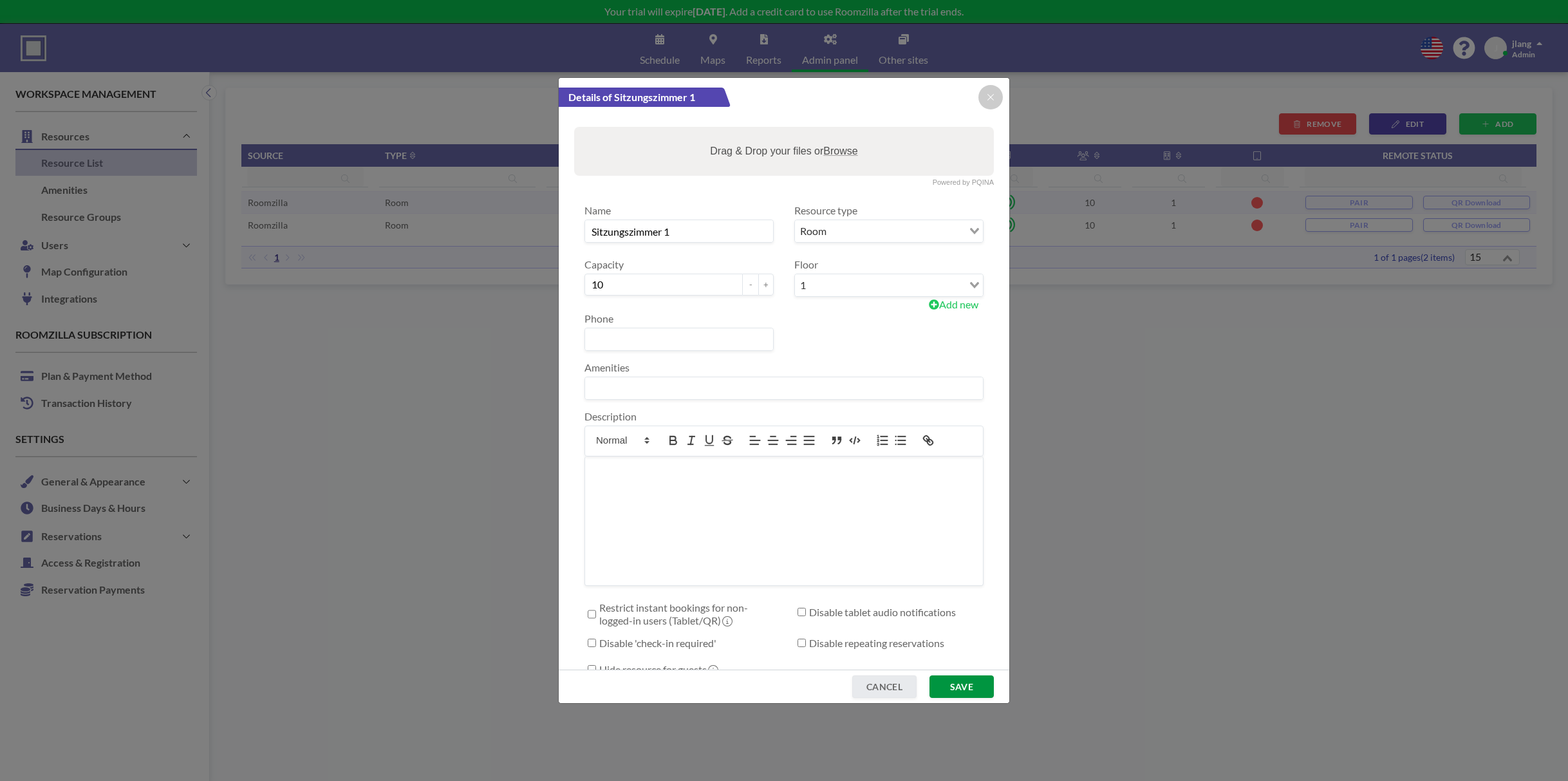
click at [955, 684] on button "SAVE" at bounding box center [962, 687] width 65 height 22
